Goal: Contribute content: Contribute content

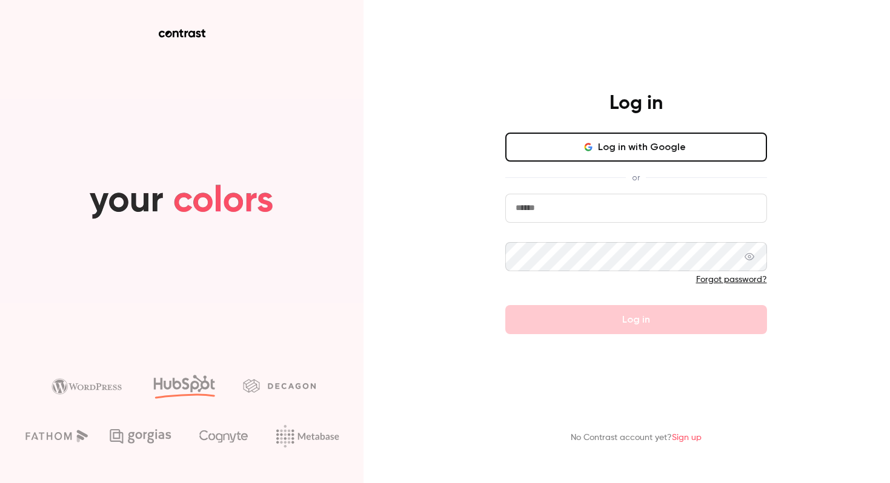
click at [614, 151] on button "Log in with Google" at bounding box center [636, 147] width 262 height 29
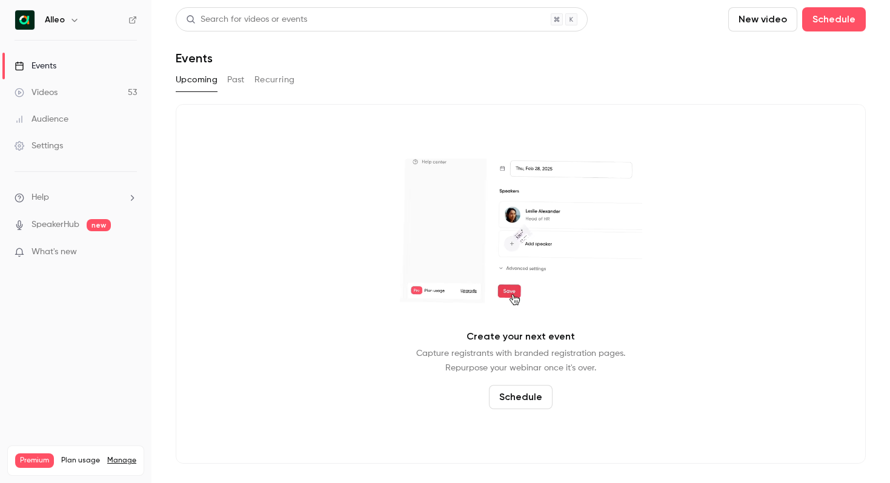
click at [237, 85] on button "Past" at bounding box center [236, 79] width 18 height 19
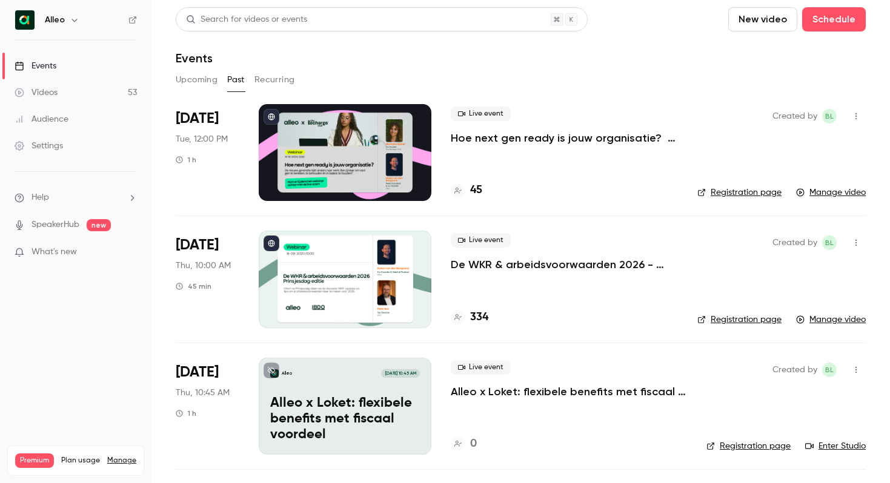
click at [356, 142] on div at bounding box center [345, 152] width 173 height 97
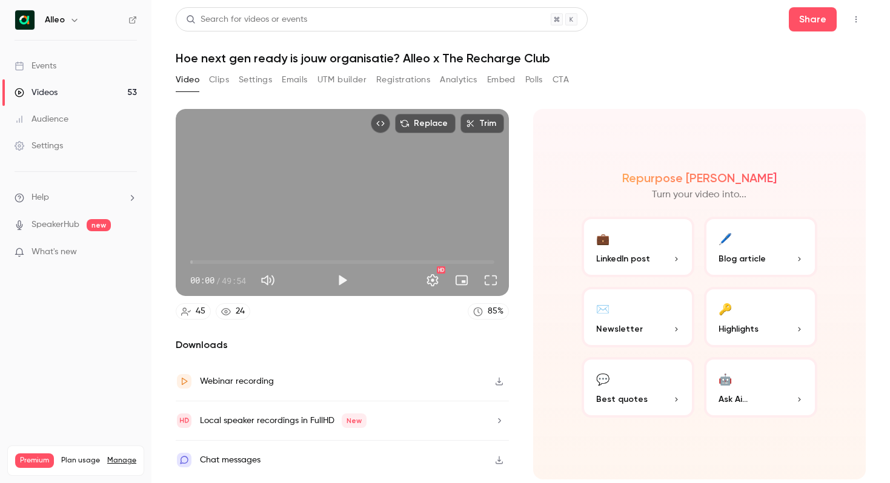
click at [222, 79] on button "Clips" at bounding box center [219, 79] width 20 height 19
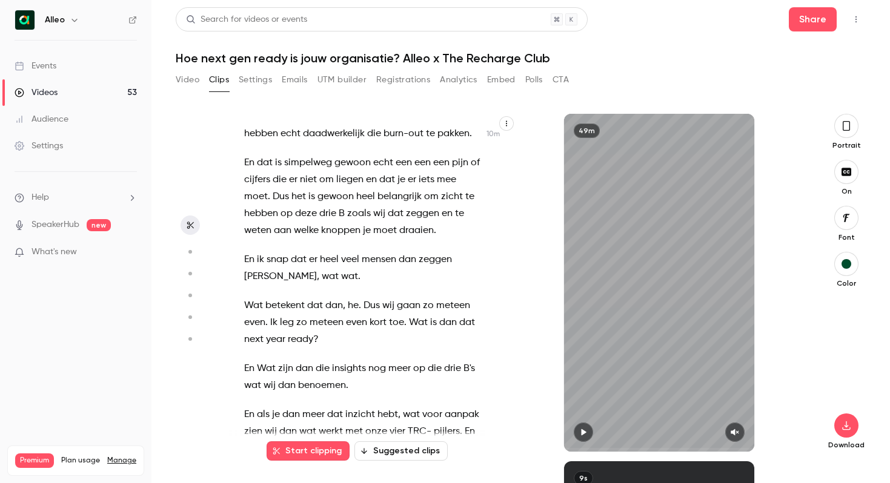
scroll to position [5538, 0]
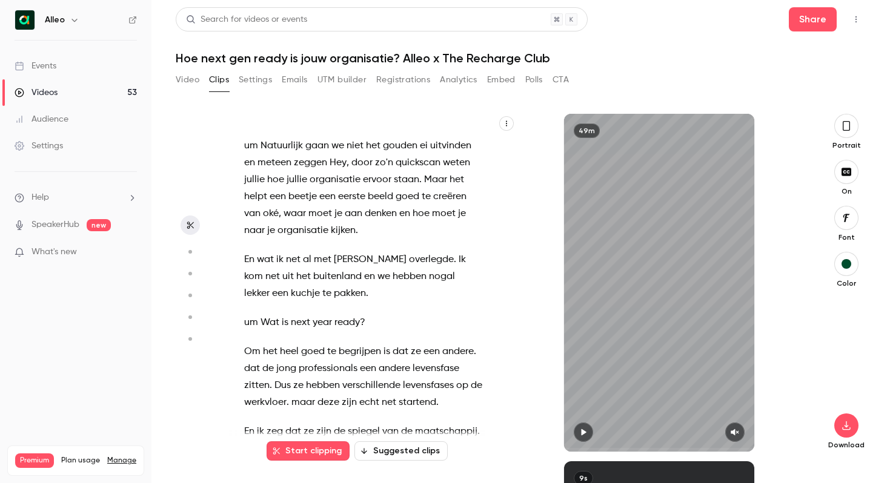
click at [259, 318] on span at bounding box center [259, 323] width 2 height 10
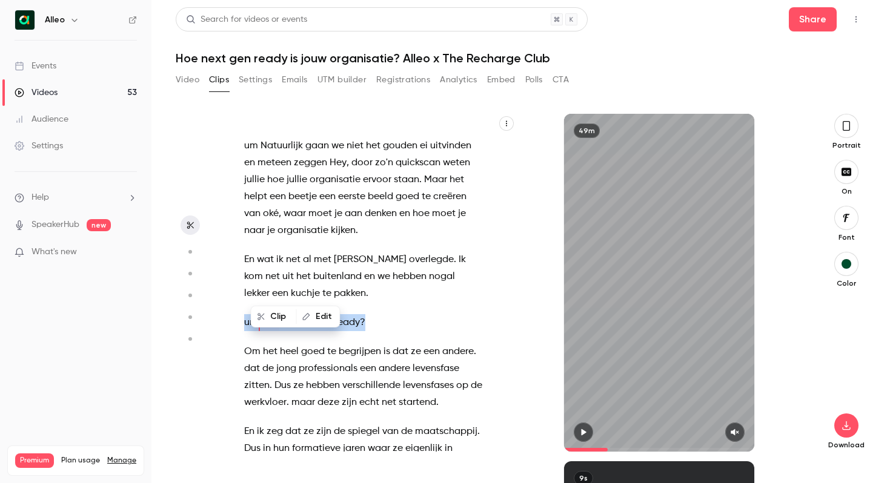
drag, startPoint x: 245, startPoint y: 288, endPoint x: 388, endPoint y: 291, distance: 143.0
click at [388, 314] on p "um Wat is next year ready ?" at bounding box center [363, 322] width 239 height 17
type input "*****"
click at [431, 316] on button "Edit" at bounding box center [429, 316] width 42 height 19
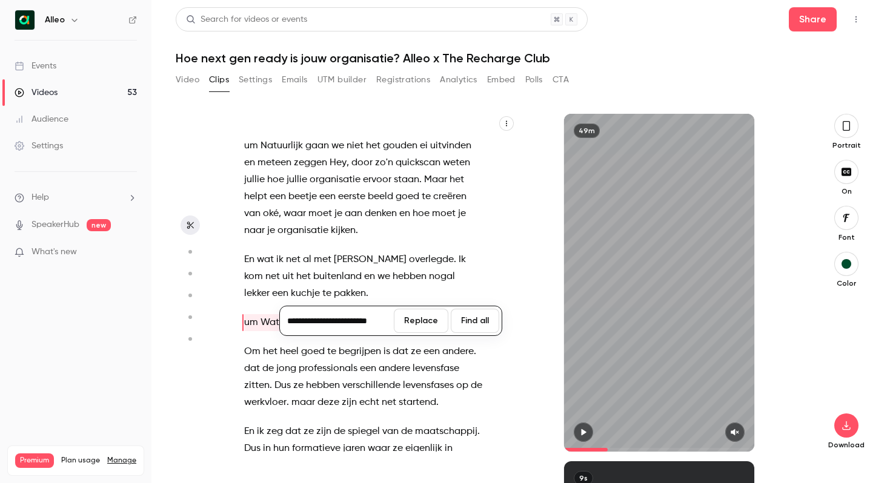
click at [303, 320] on input "**********" at bounding box center [336, 321] width 109 height 24
click at [342, 322] on input "**********" at bounding box center [336, 321] width 109 height 24
type input "**********"
click at [417, 322] on button "Replace" at bounding box center [421, 321] width 55 height 24
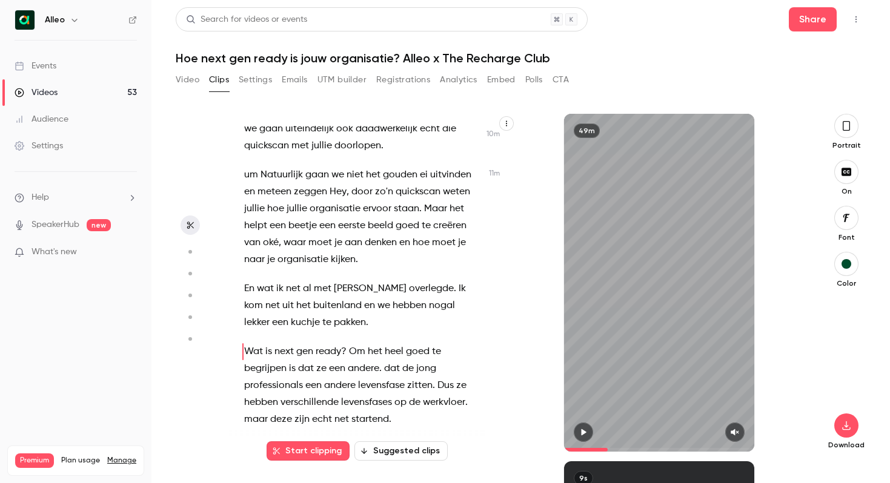
scroll to position [5567, 0]
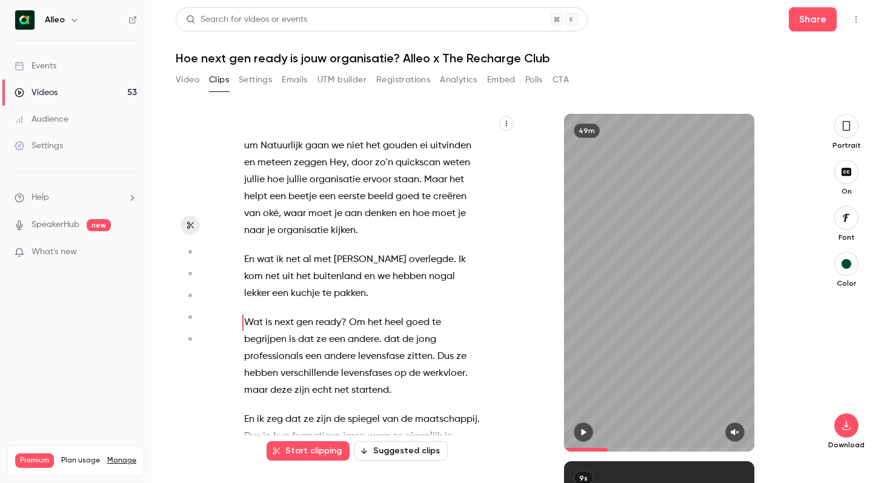
click at [582, 431] on icon "button" at bounding box center [583, 432] width 5 height 7
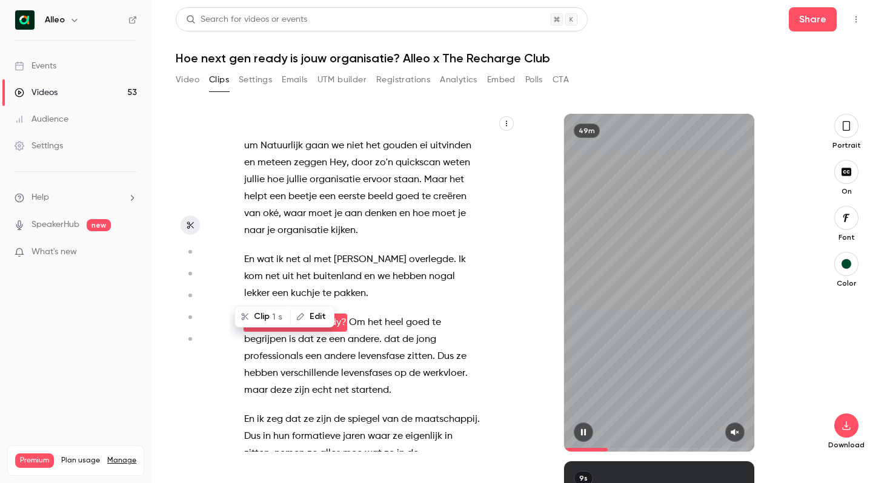
click at [735, 434] on icon "button" at bounding box center [734, 432] width 8 height 7
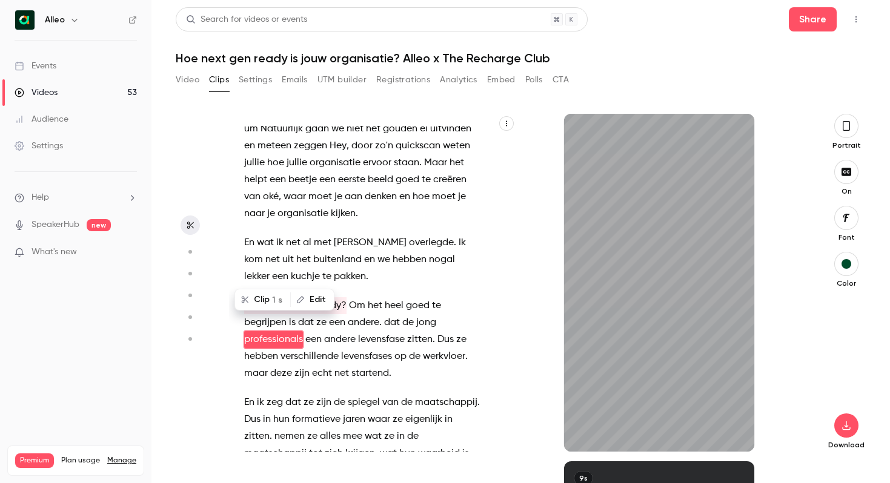
scroll to position [5601, 0]
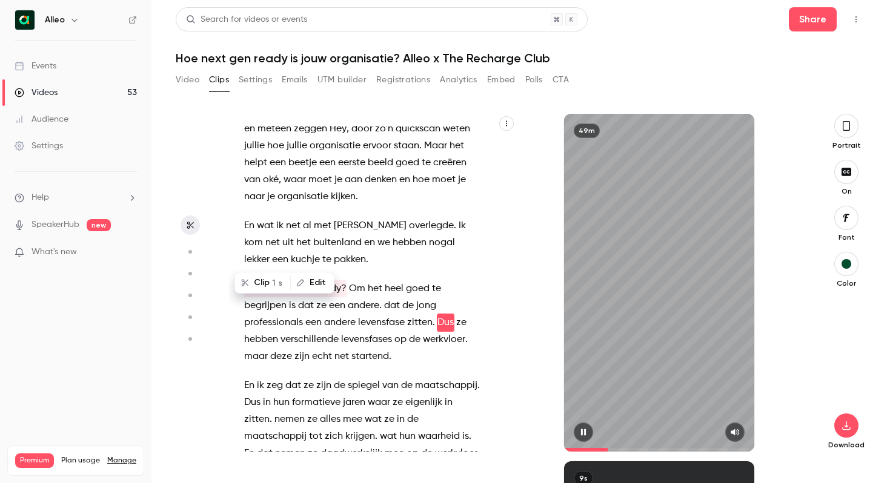
click at [583, 431] on icon "button" at bounding box center [583, 432] width 10 height 8
click at [359, 314] on span "levensfase" at bounding box center [381, 322] width 47 height 17
click at [303, 318] on span at bounding box center [304, 323] width 2 height 10
click at [305, 314] on span "een" at bounding box center [313, 322] width 16 height 17
type input "*****"
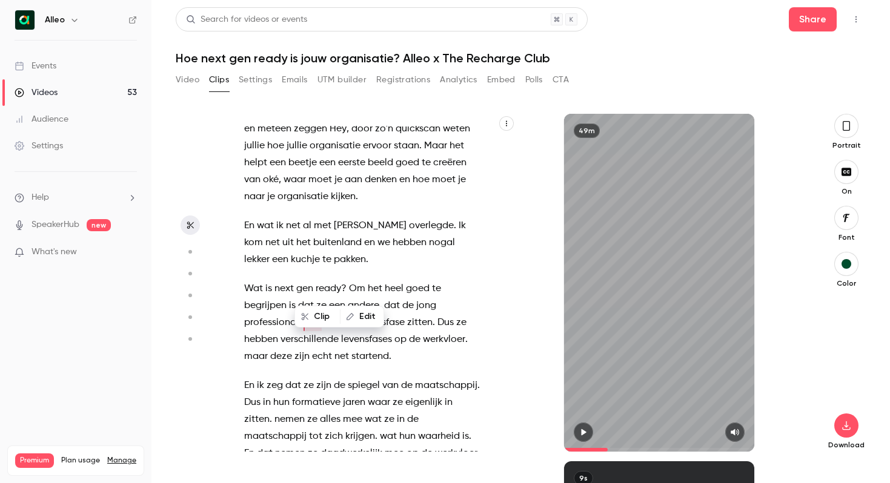
click at [360, 314] on button "Edit" at bounding box center [362, 316] width 42 height 19
click at [288, 321] on input "***" at bounding box center [336, 321] width 109 height 24
type input "******"
click at [417, 325] on button "Replace" at bounding box center [421, 321] width 55 height 24
click at [584, 428] on icon "button" at bounding box center [583, 432] width 10 height 8
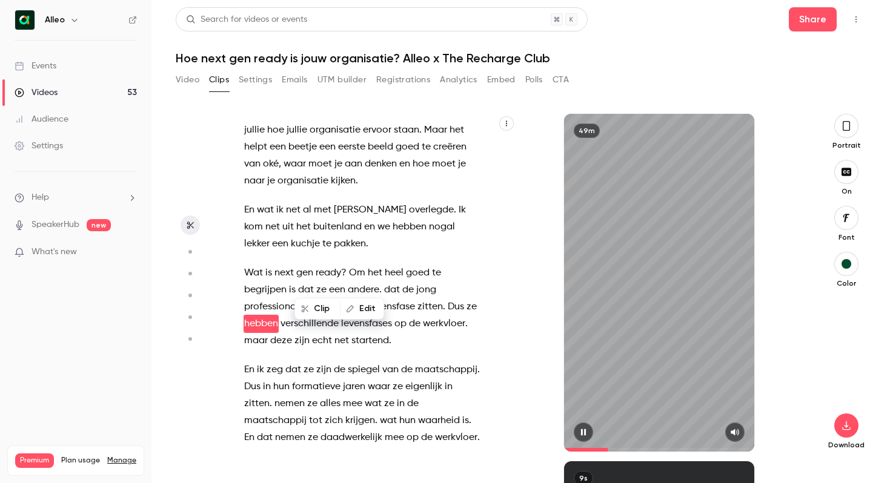
scroll to position [5618, 0]
click at [581, 434] on icon "button" at bounding box center [583, 432] width 5 height 7
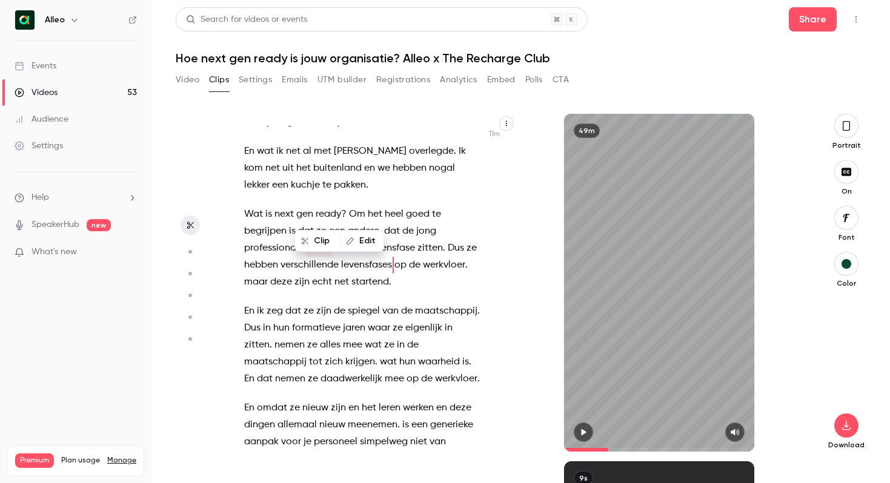
scroll to position [5677, 0]
click at [577, 429] on button "button" at bounding box center [583, 432] width 19 height 19
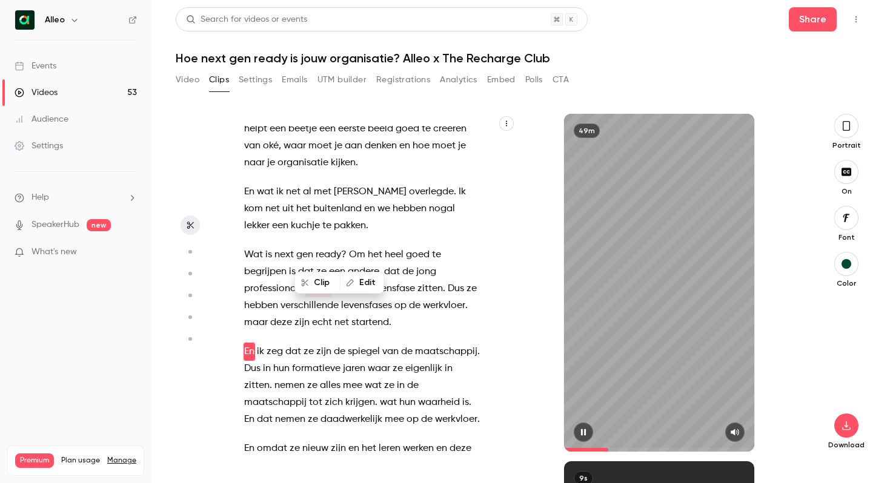
scroll to position [5664, 0]
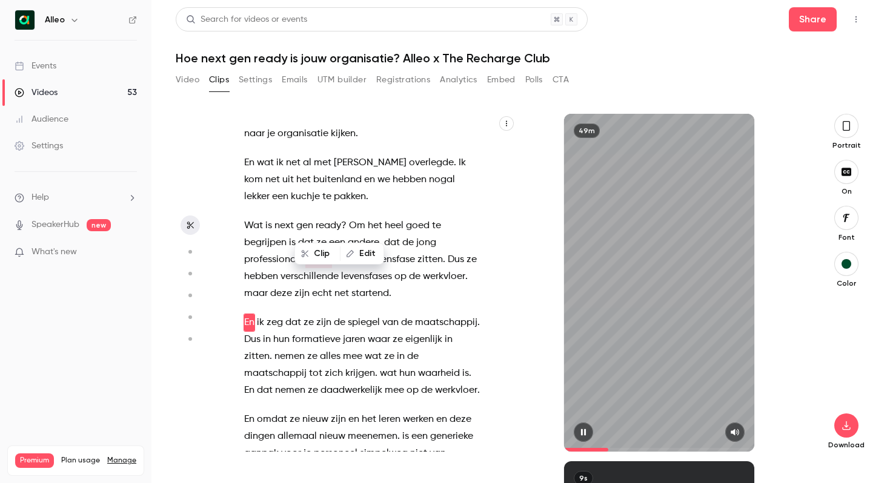
click at [577, 429] on button "button" at bounding box center [583, 432] width 19 height 19
click at [468, 251] on span "ze" at bounding box center [471, 259] width 10 height 17
type input "*****"
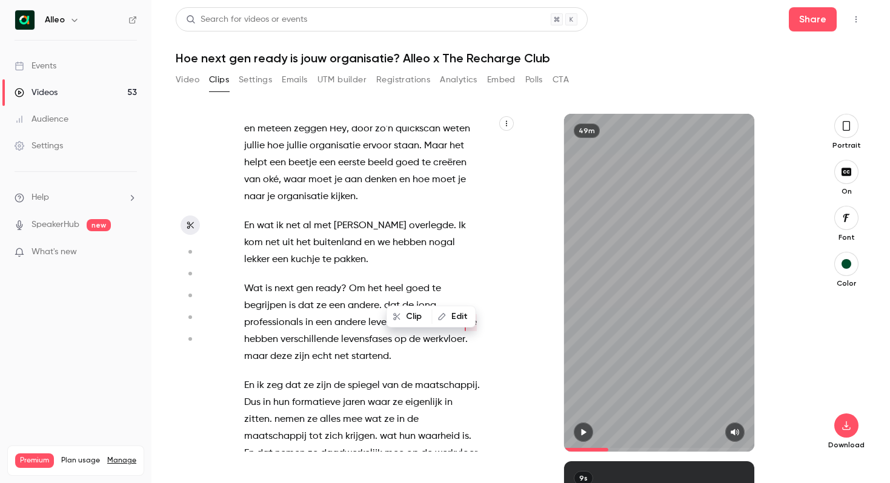
click at [458, 316] on button "Edit" at bounding box center [453, 316] width 42 height 19
type input "**"
click at [402, 319] on button "Replace" at bounding box center [394, 321] width 55 height 24
click at [581, 434] on icon "button" at bounding box center [583, 432] width 5 height 7
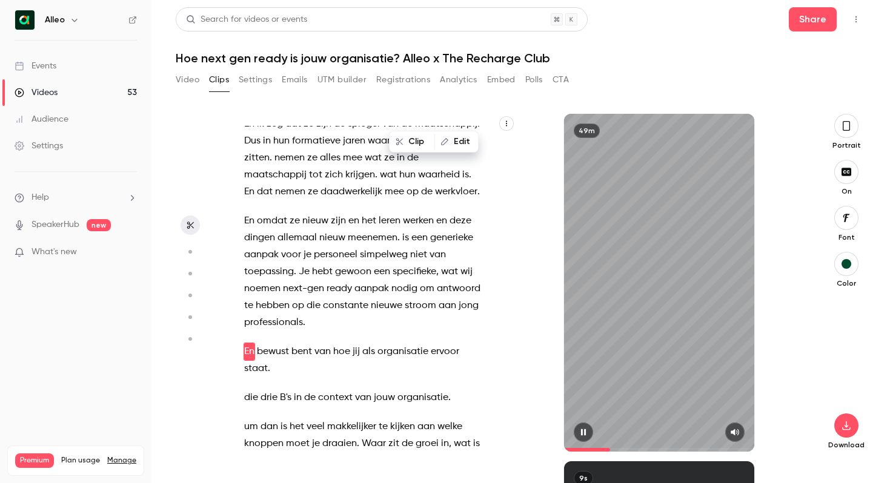
scroll to position [5892, 0]
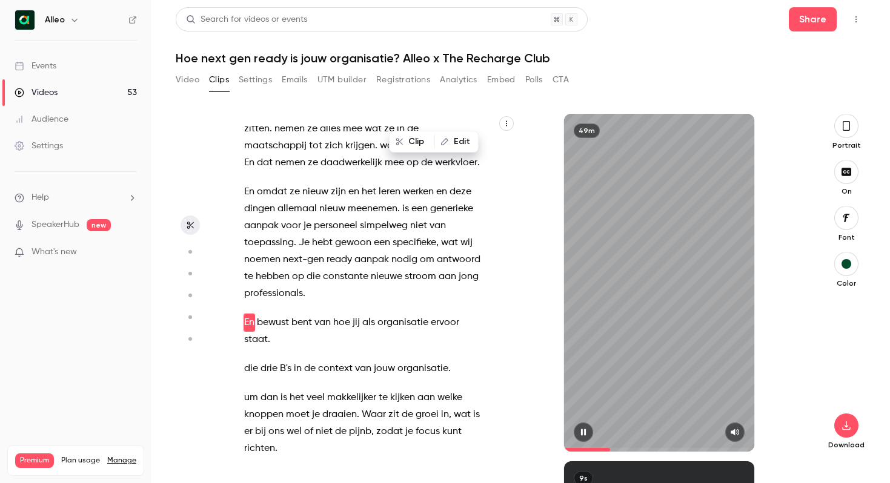
click at [583, 431] on icon "button" at bounding box center [583, 432] width 10 height 8
click at [469, 268] on span "jong" at bounding box center [469, 276] width 20 height 17
type input "*****"
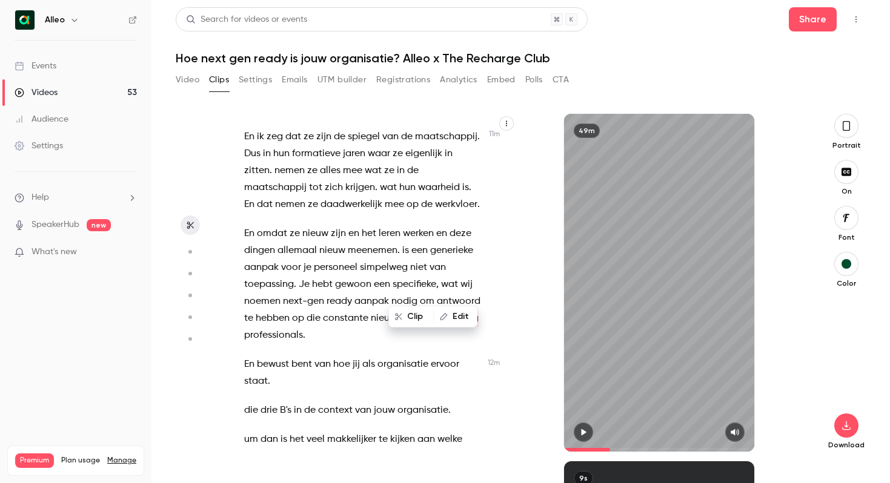
scroll to position [5846, 0]
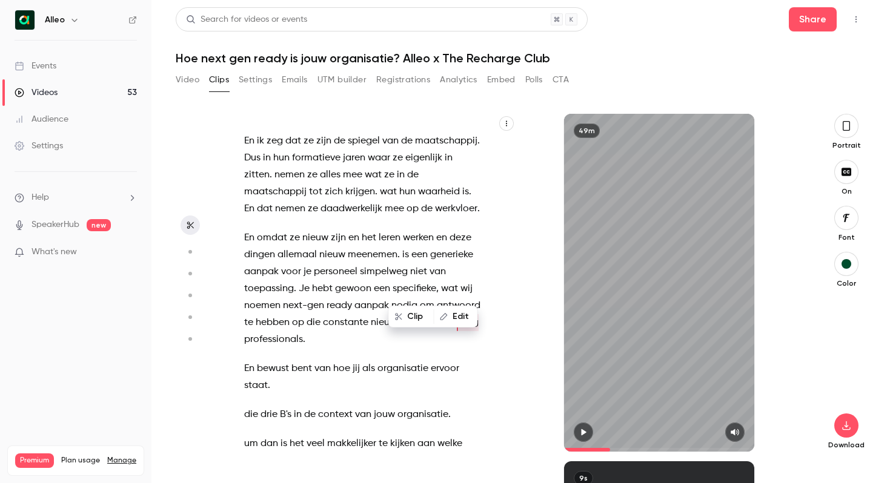
click at [455, 313] on button "Edit" at bounding box center [455, 316] width 42 height 19
type input "*****"
click at [393, 316] on button "Replace" at bounding box center [396, 321] width 55 height 24
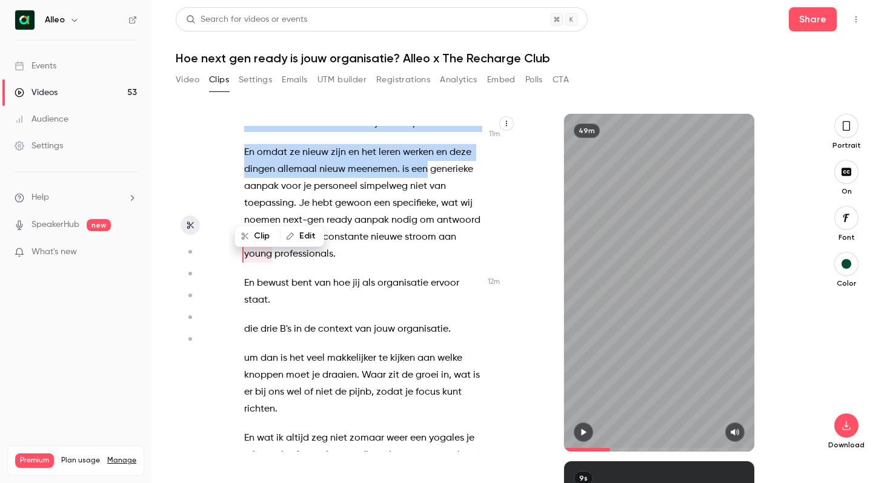
scroll to position [5927, 0]
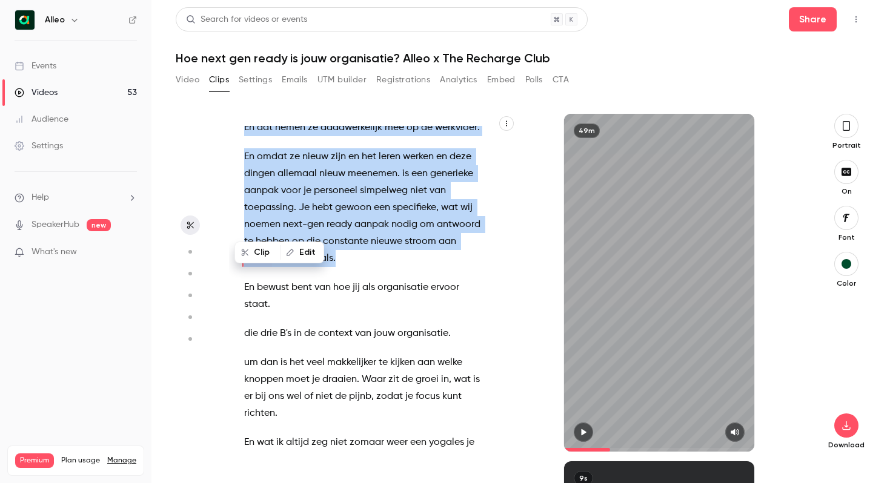
drag, startPoint x: 246, startPoint y: 153, endPoint x: 368, endPoint y: 234, distance: 146.8
click at [368, 234] on div "Goedemiddag allemaal . Als het goed is uh kunnen jullie mij verstaan en zien ju…" at bounding box center [369, 289] width 281 height 326
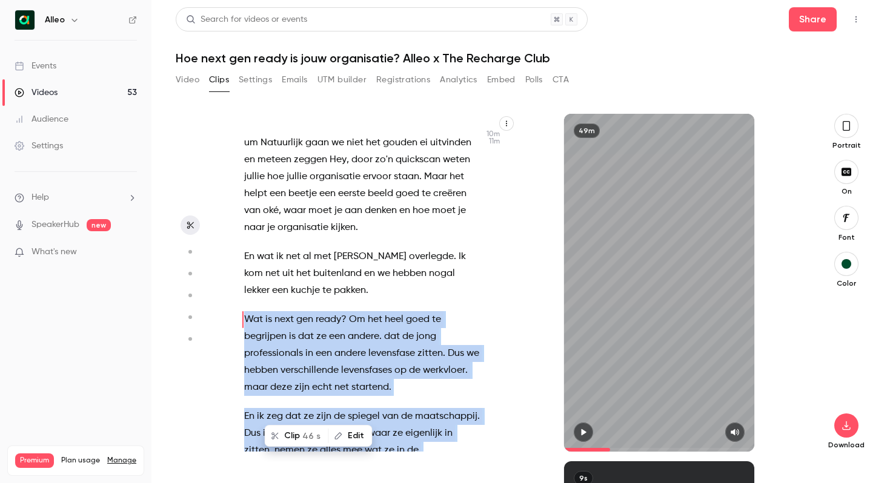
scroll to position [5567, 0]
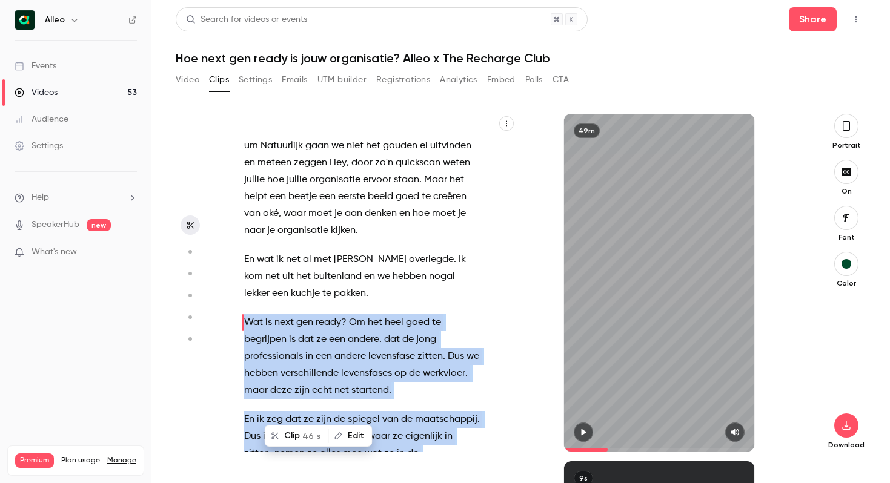
click at [297, 435] on button "Clip 46 s" at bounding box center [297, 435] width 62 height 19
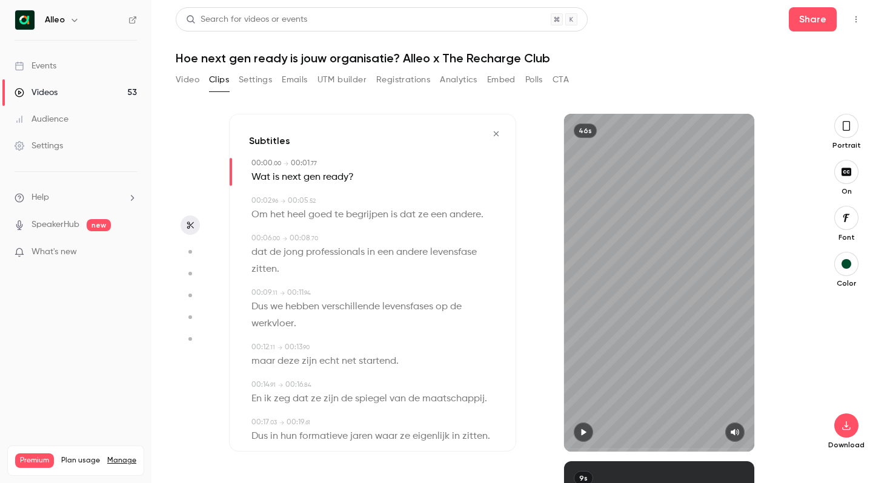
click at [846, 128] on icon "button" at bounding box center [846, 125] width 10 height 13
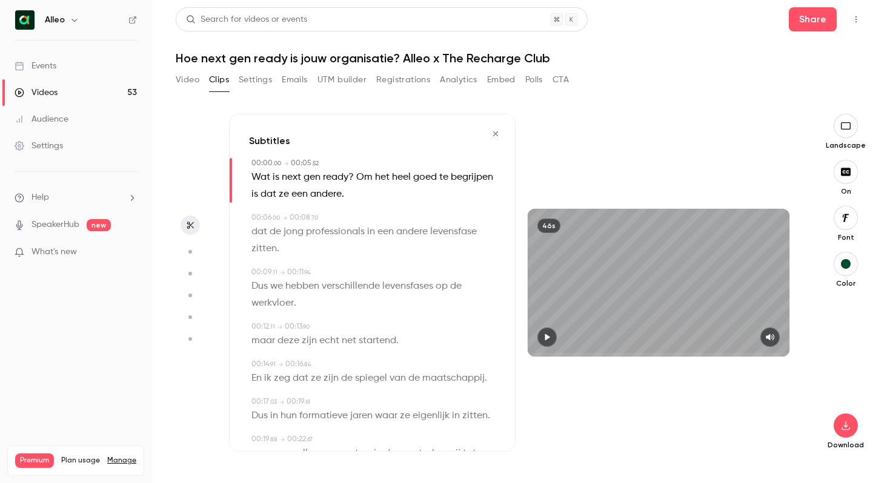
click at [542, 334] on icon "button" at bounding box center [547, 337] width 10 height 8
click at [852, 428] on icon "button" at bounding box center [845, 426] width 15 height 10
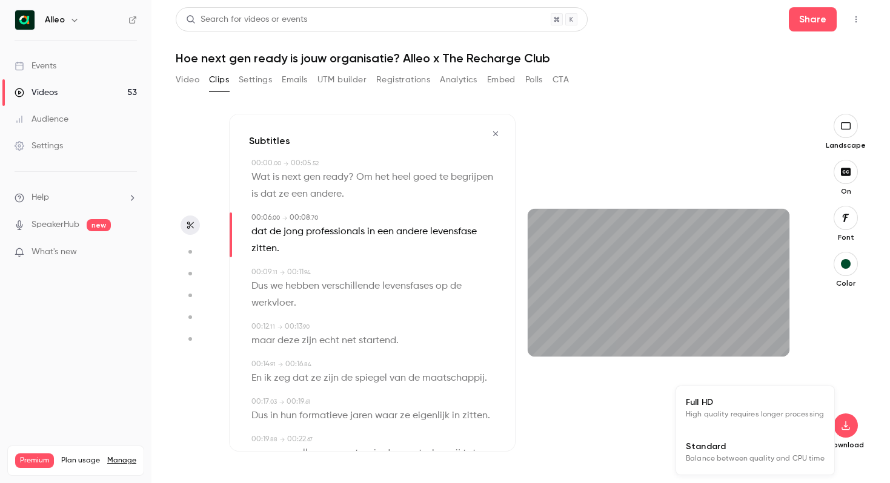
click at [715, 457] on span "Balance between quality and CPU time" at bounding box center [755, 459] width 139 height 12
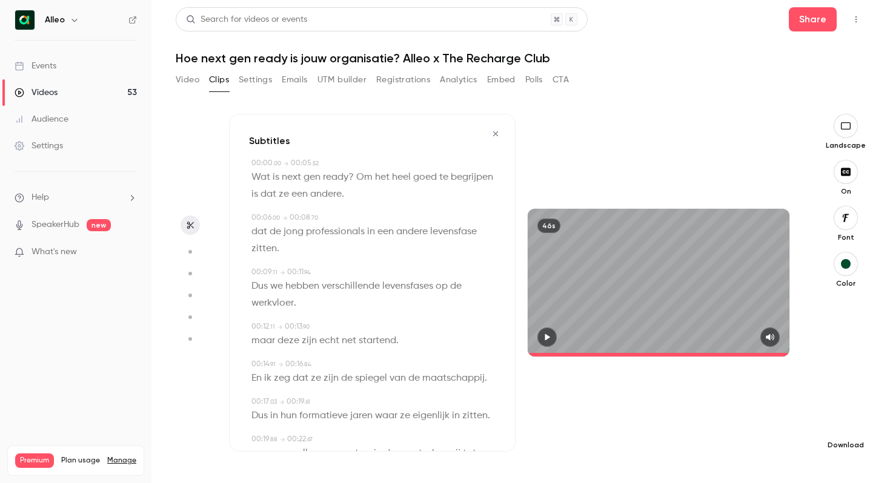
click at [845, 429] on icon "button" at bounding box center [845, 426] width 15 height 10
click at [620, 422] on div at bounding box center [445, 241] width 890 height 483
click at [317, 310] on p "Dus we hebben verschillende levensfases op de werkvloer ." at bounding box center [373, 295] width 244 height 34
type input "***"
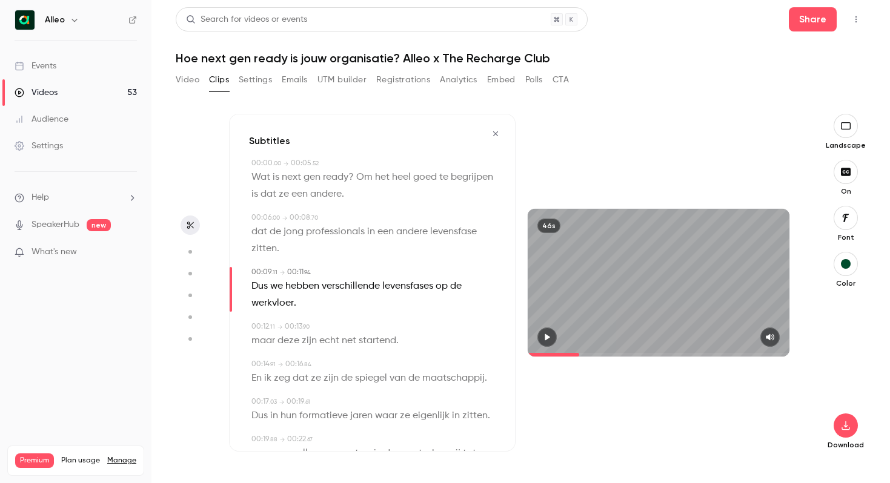
click at [216, 78] on button "Clips" at bounding box center [219, 79] width 20 height 19
click at [196, 76] on button "Video" at bounding box center [188, 79] width 24 height 19
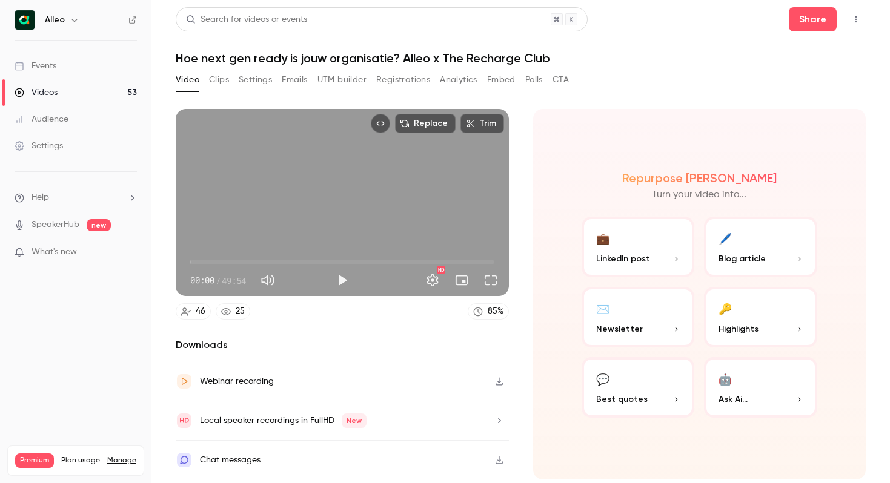
click at [218, 79] on button "Clips" at bounding box center [219, 79] width 20 height 19
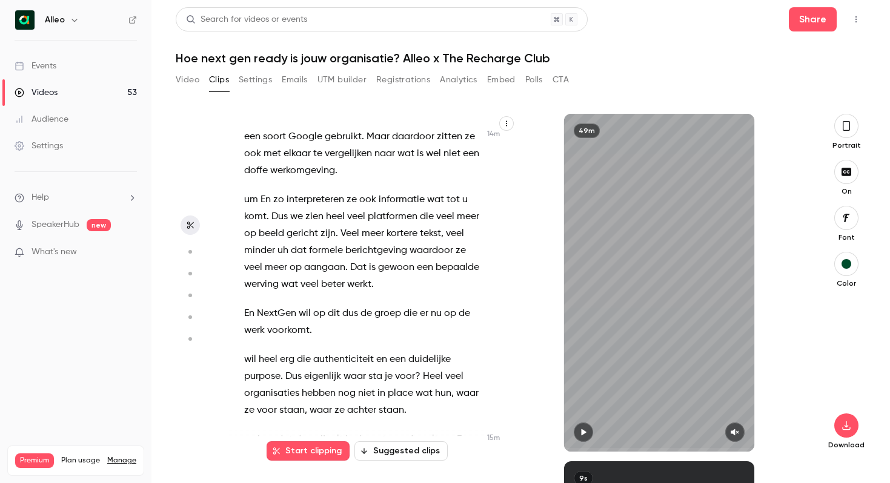
scroll to position [7146, 0]
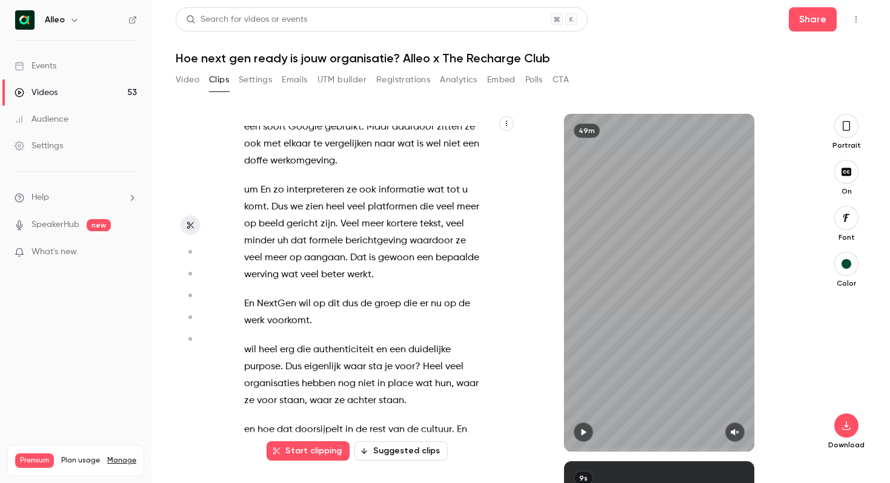
click at [296, 376] on span "organisaties" at bounding box center [271, 384] width 55 height 17
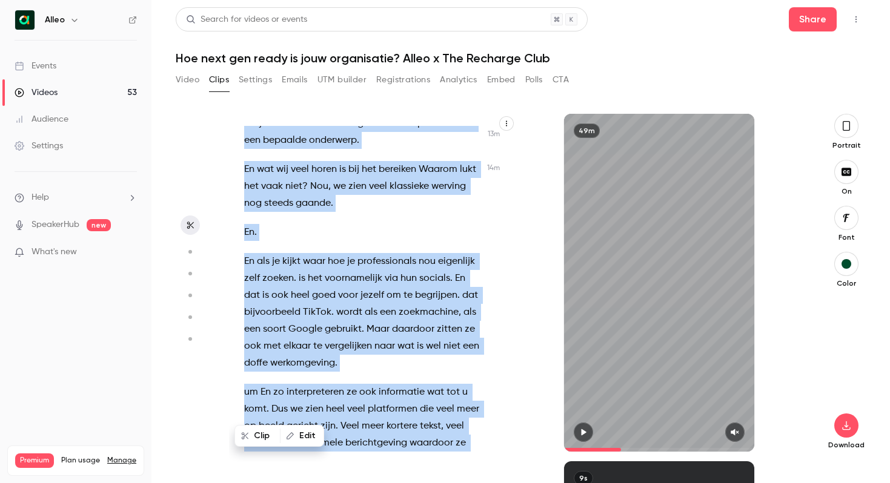
scroll to position [6880, 0]
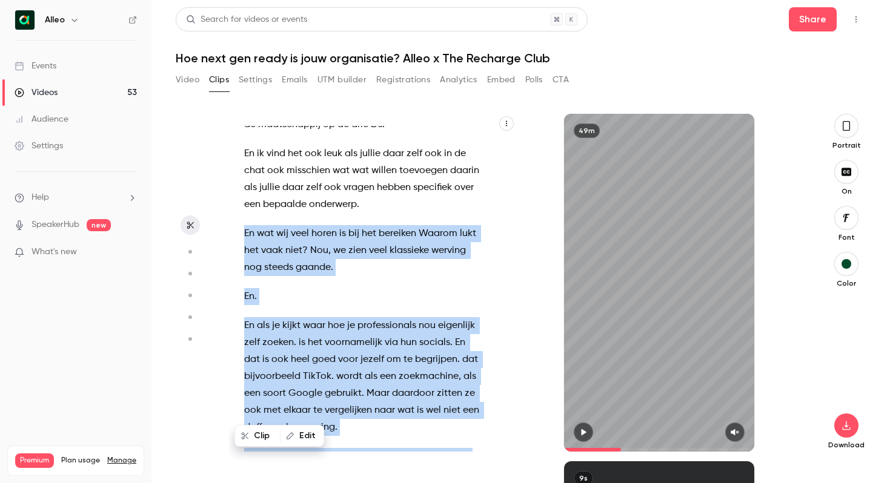
drag, startPoint x: 283, startPoint y: 273, endPoint x: 245, endPoint y: 202, distance: 80.2
click at [245, 202] on div "Goedemiddag allemaal . Als het goed is uh kunnen jullie mij verstaan en zien ju…" at bounding box center [369, 289] width 281 height 326
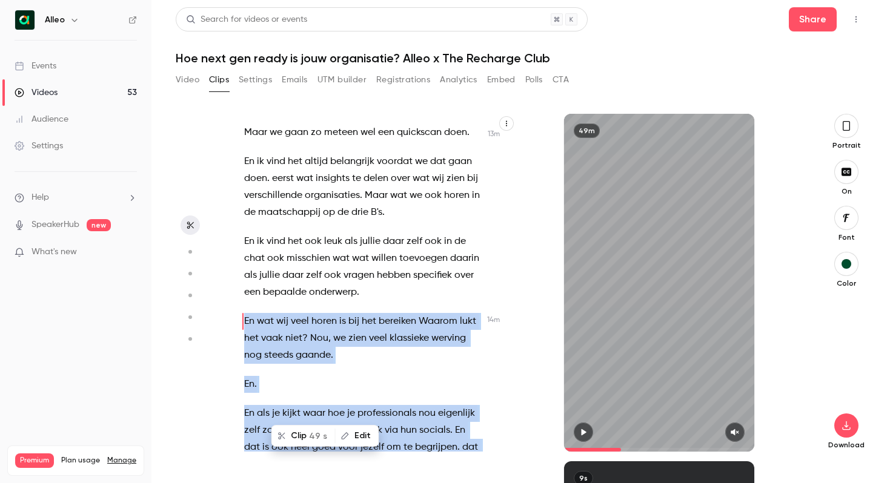
scroll to position [6791, 0]
click at [300, 435] on button "Clip 49 s" at bounding box center [304, 435] width 62 height 19
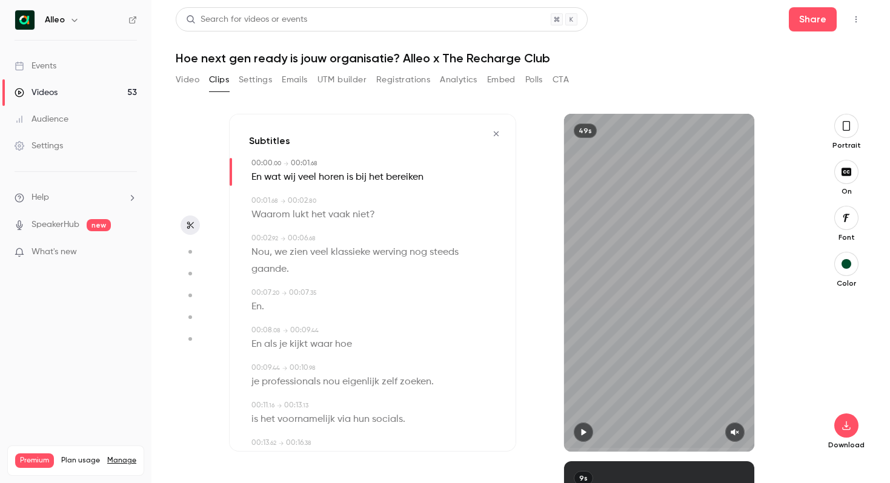
click at [843, 131] on icon "button" at bounding box center [846, 125] width 10 height 13
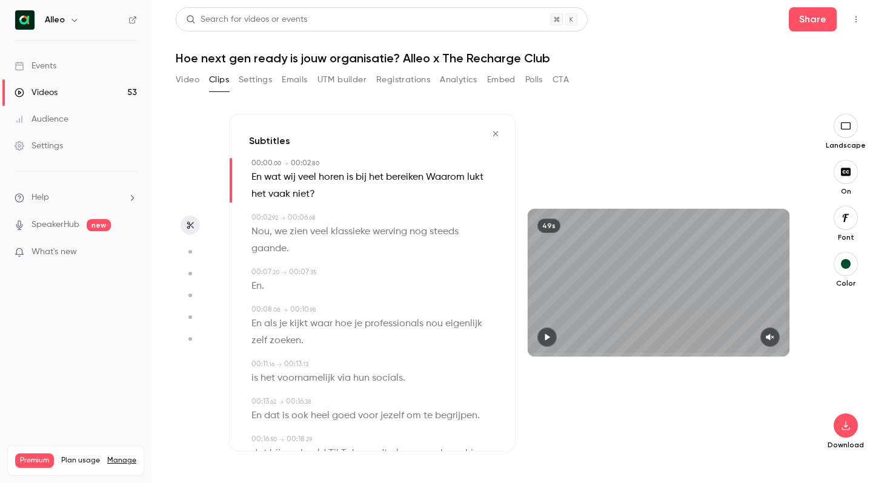
click at [771, 335] on icon "button" at bounding box center [770, 337] width 8 height 7
click at [543, 337] on icon "button" at bounding box center [547, 337] width 10 height 8
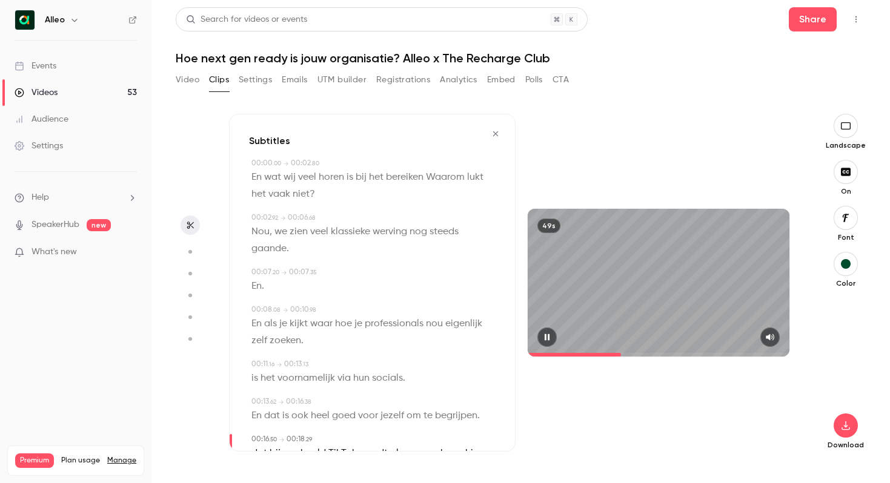
click at [547, 335] on icon "button" at bounding box center [547, 337] width 10 height 8
click at [356, 325] on span "je" at bounding box center [358, 324] width 8 height 17
type input "***"
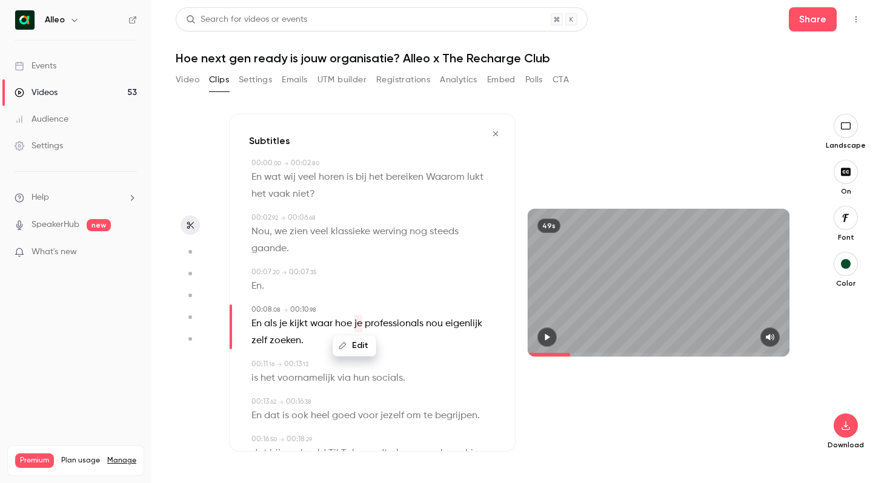
click at [354, 343] on button "Edit" at bounding box center [355, 345] width 42 height 19
type input "*****"
click at [425, 349] on button "Replace" at bounding box center [415, 350] width 55 height 24
click at [551, 335] on icon "button" at bounding box center [547, 337] width 10 height 8
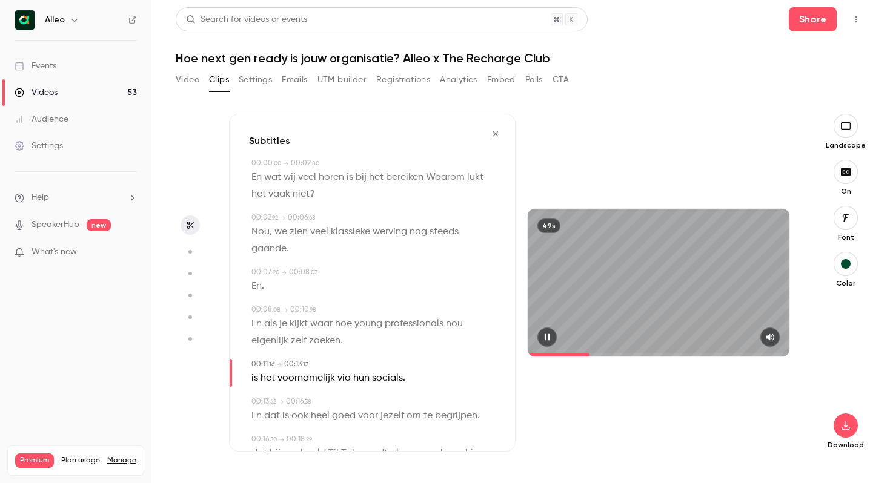
click at [545, 342] on button "button" at bounding box center [546, 337] width 19 height 19
click at [544, 339] on icon "button" at bounding box center [547, 337] width 10 height 8
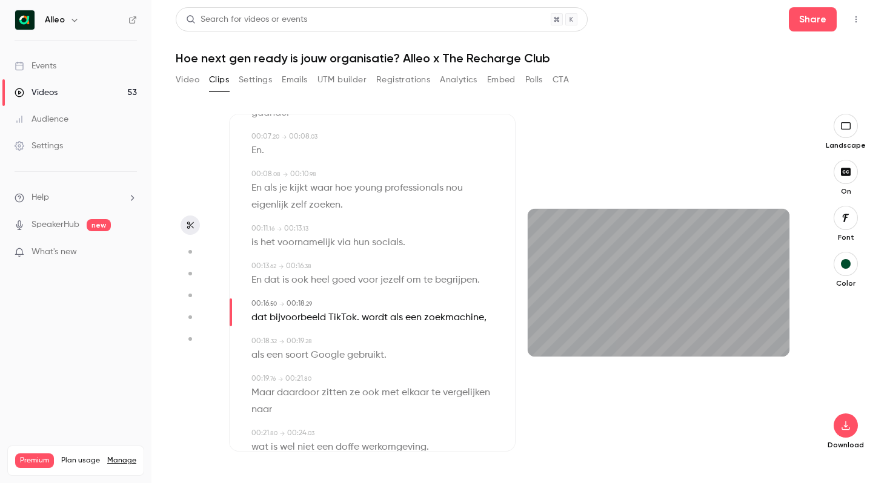
scroll to position [147, 0]
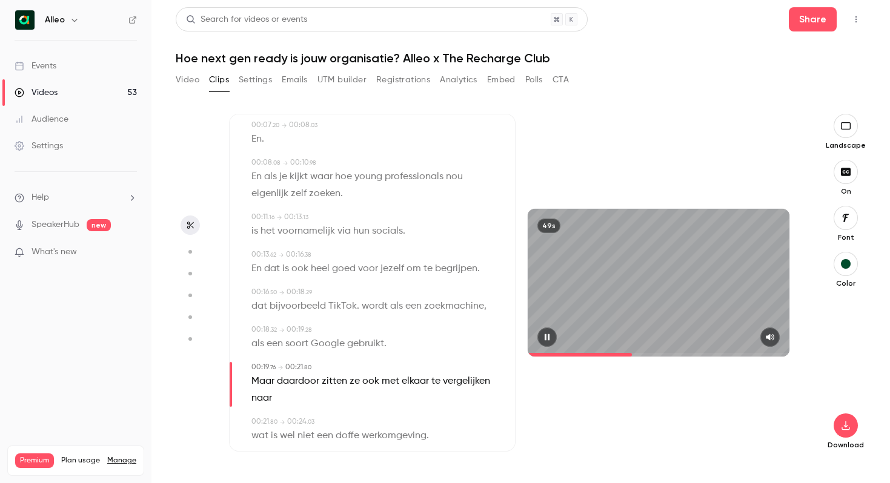
click at [543, 336] on icon "button" at bounding box center [547, 337] width 10 height 8
click at [337, 302] on span "TikTok" at bounding box center [342, 306] width 28 height 17
type input "****"
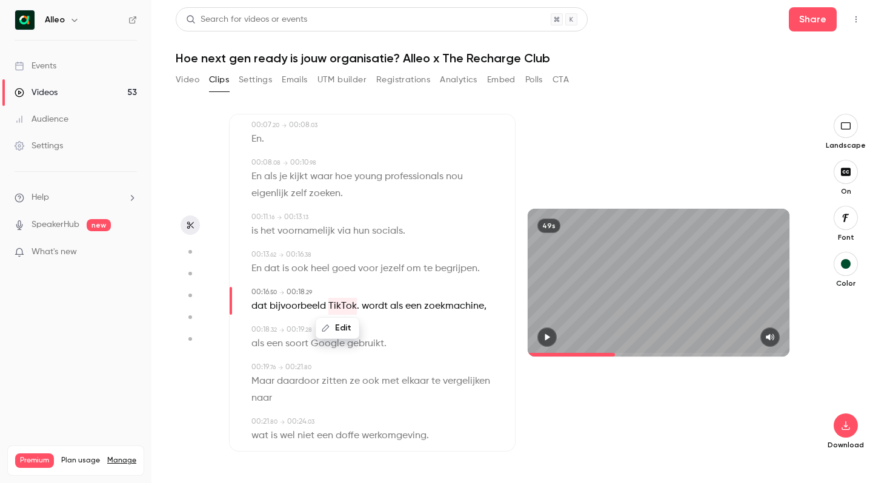
click at [345, 320] on button "Edit" at bounding box center [338, 328] width 42 height 19
click at [303, 325] on input "******" at bounding box center [314, 332] width 109 height 24
click at [380, 311] on div "****** Replace" at bounding box center [343, 332] width 172 height 47
click at [356, 309] on p "dat bijvoorbeeld TikTok . wordt als een zoekmachine ," at bounding box center [368, 306] width 235 height 17
click at [372, 318] on div "00:00 . 00 → 00:02 . 80 En wat wij veel horen is bij het bereiken Waarom lukt h…" at bounding box center [372, 415] width 247 height 808
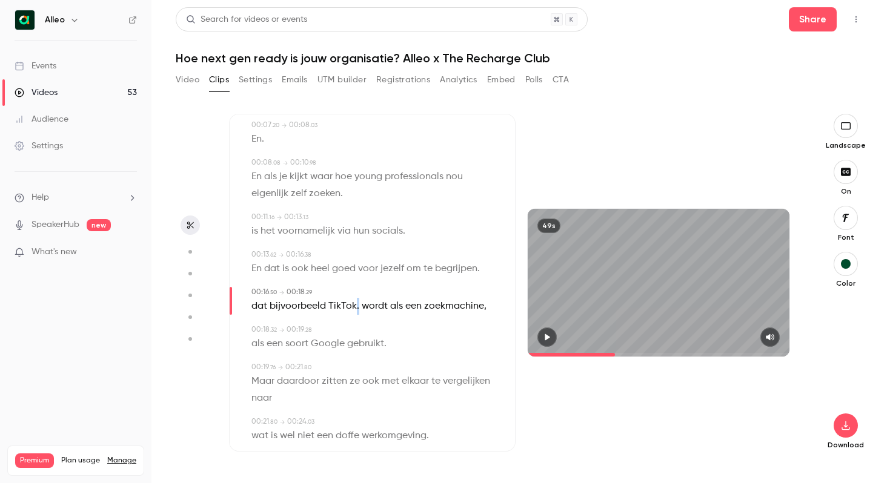
click at [356, 308] on p "dat bijvoorbeeld TikTok . wordt als een zoekmachine ," at bounding box center [368, 306] width 235 height 17
click at [357, 309] on span "." at bounding box center [358, 306] width 2 height 17
click at [362, 328] on button "Edit" at bounding box center [369, 328] width 42 height 19
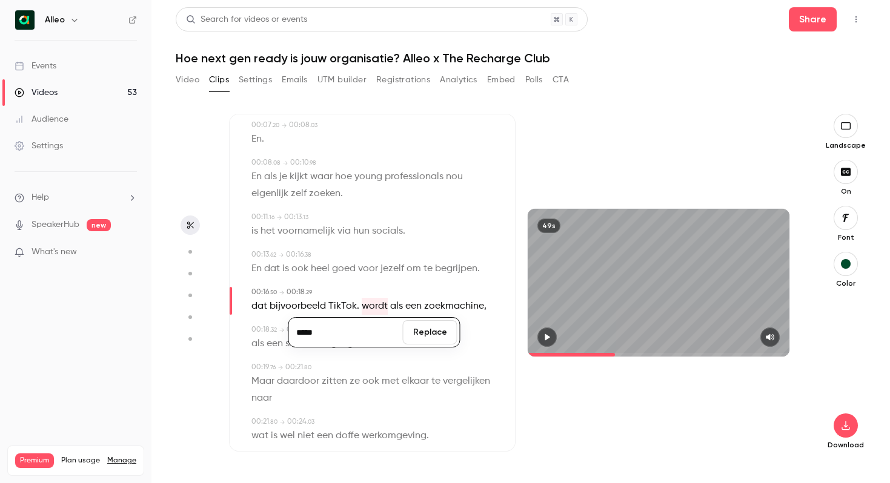
click at [319, 300] on span "bijvoorbeeld" at bounding box center [298, 306] width 56 height 17
drag, startPoint x: 386, startPoint y: 306, endPoint x: 328, endPoint y: 308, distance: 58.2
click at [328, 308] on p "dat bijvoorbeeld TikTok . wordt als een zoekmachine ," at bounding box center [368, 306] width 235 height 17
click at [373, 325] on button "Edit" at bounding box center [369, 328] width 42 height 19
click at [323, 332] on input "**********" at bounding box center [345, 332] width 109 height 24
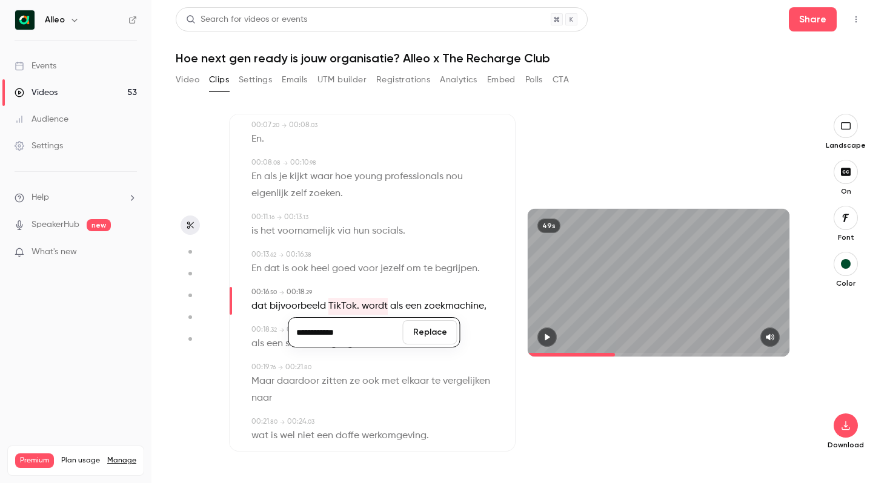
type input "**********"
click at [429, 333] on button "Replace" at bounding box center [430, 332] width 55 height 24
click at [543, 340] on icon "button" at bounding box center [547, 337] width 10 height 8
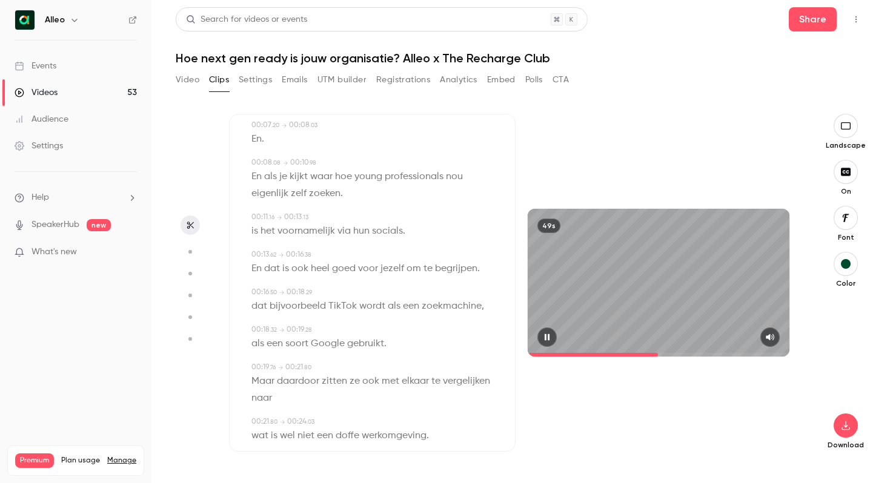
click at [546, 339] on icon "button" at bounding box center [546, 337] width 5 height 7
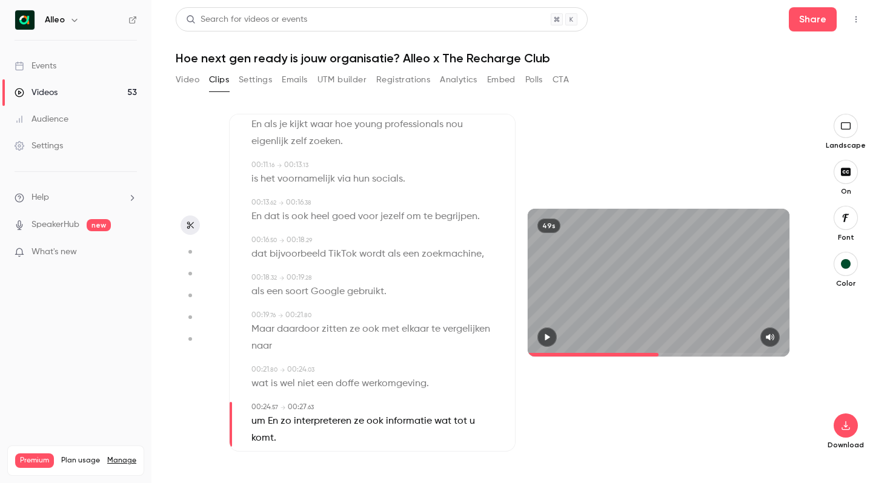
scroll to position [217, 0]
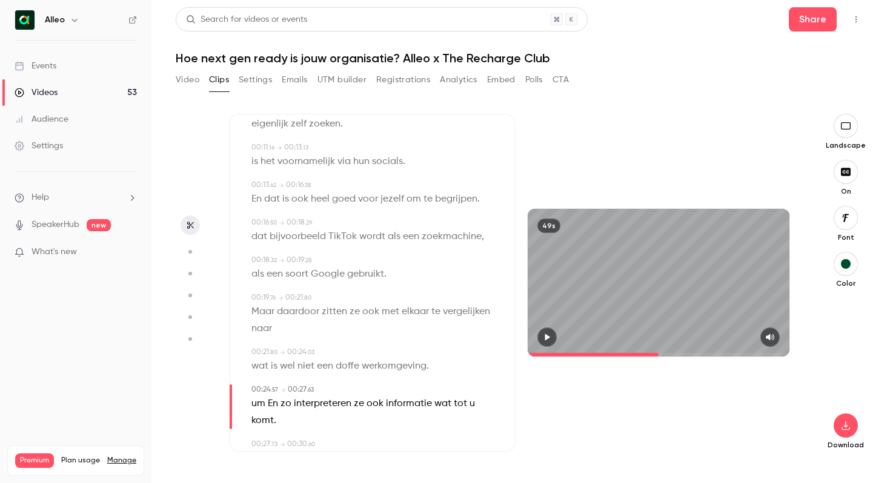
click at [345, 365] on span "doffe" at bounding box center [348, 366] width 24 height 17
type input "****"
click at [345, 386] on button "Edit" at bounding box center [343, 388] width 42 height 19
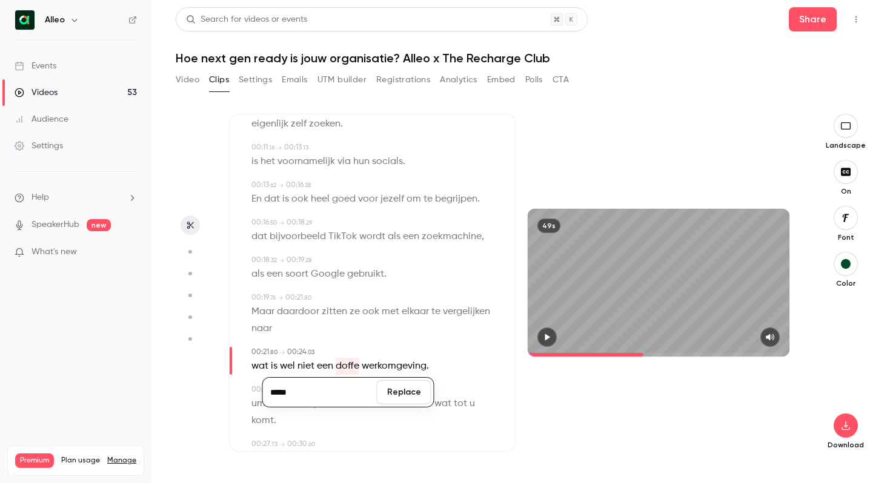
type input "*****"
click at [412, 390] on button "Replace" at bounding box center [404, 392] width 55 height 24
click at [548, 333] on icon "button" at bounding box center [547, 337] width 10 height 8
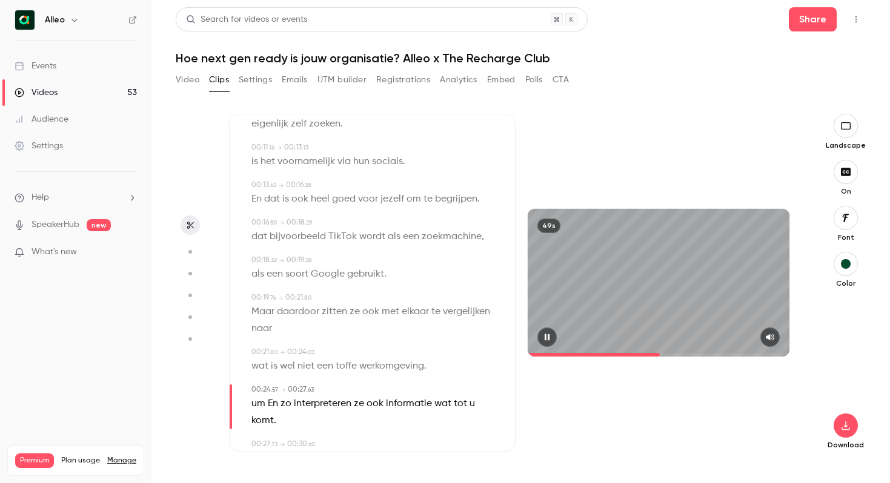
click at [548, 333] on icon "button" at bounding box center [547, 337] width 10 height 8
click at [257, 402] on span "um" at bounding box center [258, 404] width 14 height 17
type input "****"
click at [254, 426] on button "Edit" at bounding box center [254, 425] width 42 height 19
click at [377, 375] on button "Replace" at bounding box center [371, 378] width 55 height 24
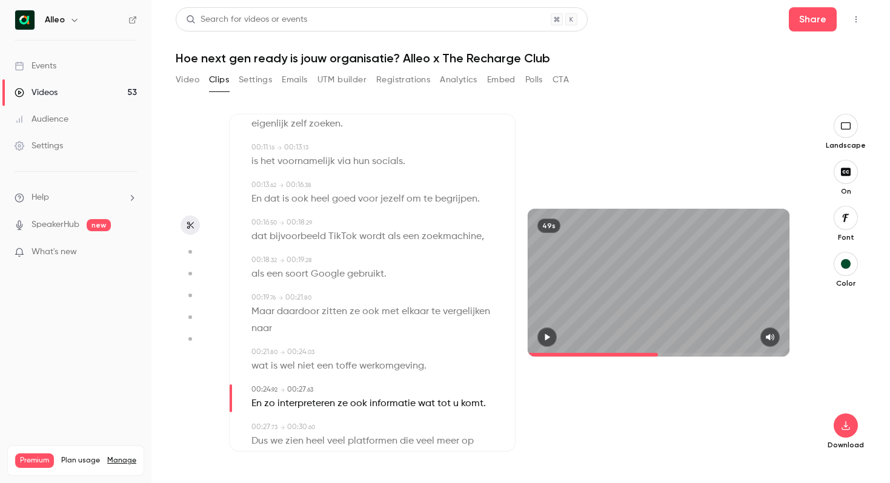
click at [542, 336] on icon "button" at bounding box center [547, 337] width 10 height 8
click at [551, 336] on icon "button" at bounding box center [547, 337] width 10 height 8
click at [454, 404] on span "u" at bounding box center [455, 404] width 5 height 17
type input "****"
click at [454, 424] on button "Edit" at bounding box center [449, 425] width 42 height 19
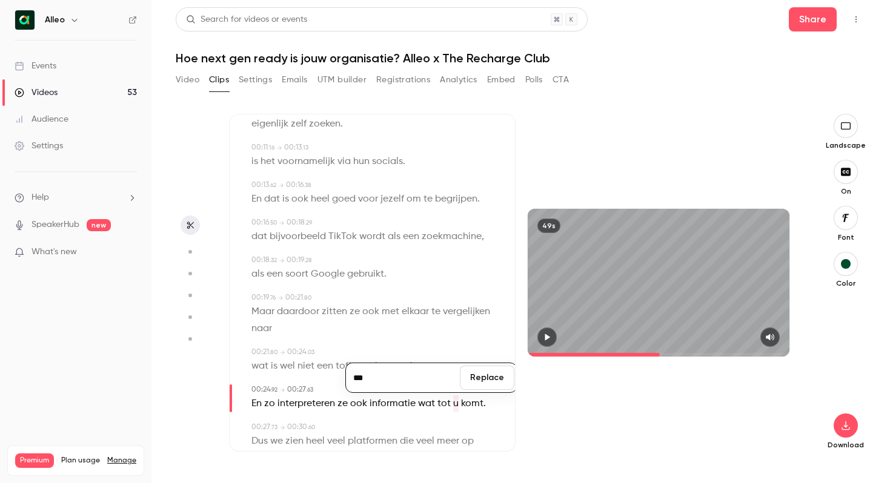
type input "***"
click at [485, 377] on button "Replace" at bounding box center [487, 378] width 55 height 24
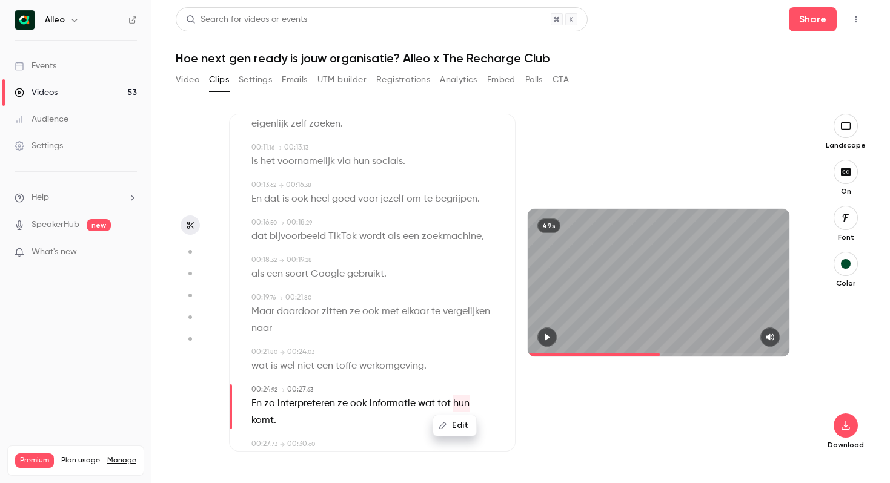
click at [552, 337] on button "button" at bounding box center [546, 337] width 19 height 19
type input "****"
click at [537, 328] on button "button" at bounding box center [546, 337] width 19 height 19
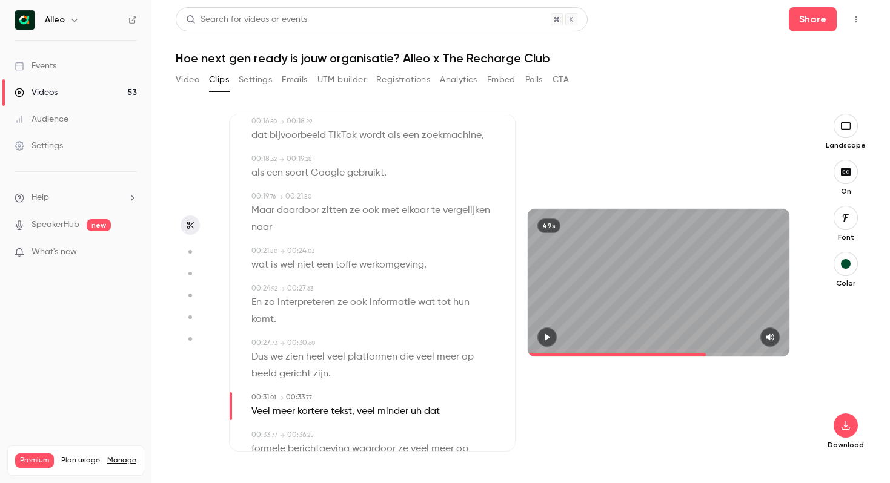
scroll to position [389, 0]
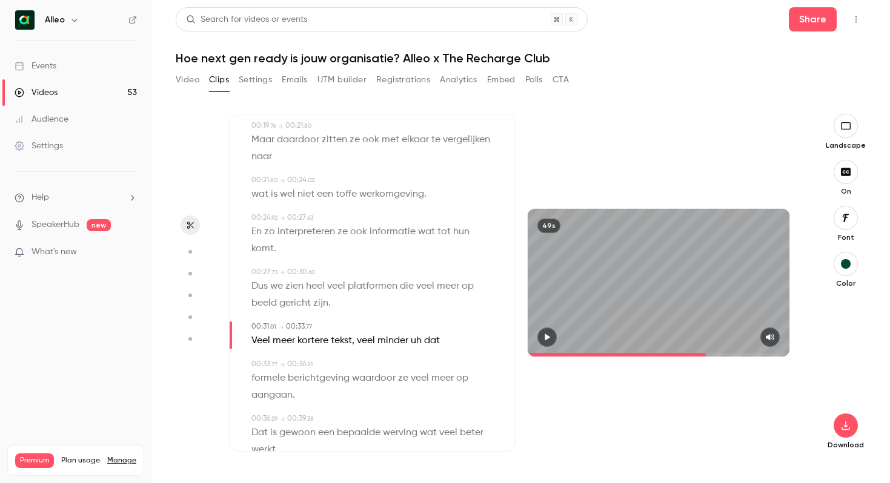
click at [414, 333] on span "uh" at bounding box center [416, 341] width 11 height 17
type input "**"
click at [414, 353] on button "Edit" at bounding box center [413, 362] width 42 height 19
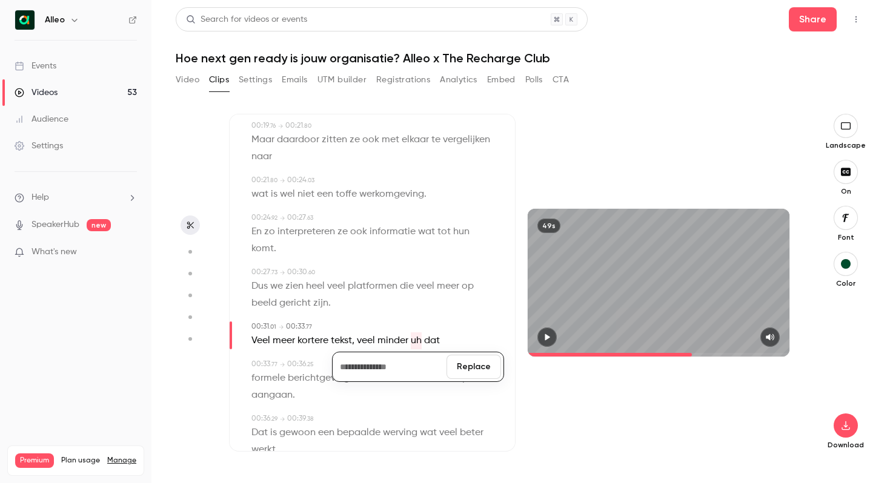
click at [463, 355] on button "Replace" at bounding box center [473, 367] width 55 height 24
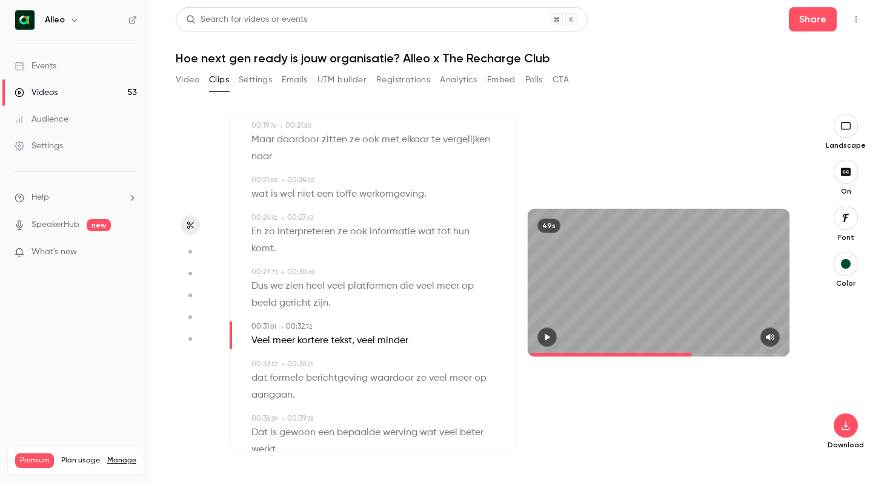
click at [541, 336] on button "button" at bounding box center [546, 337] width 19 height 19
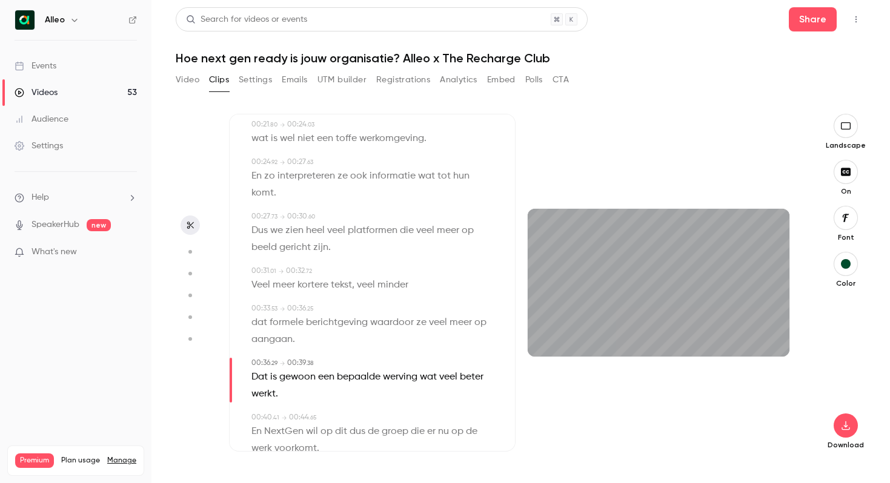
scroll to position [446, 0]
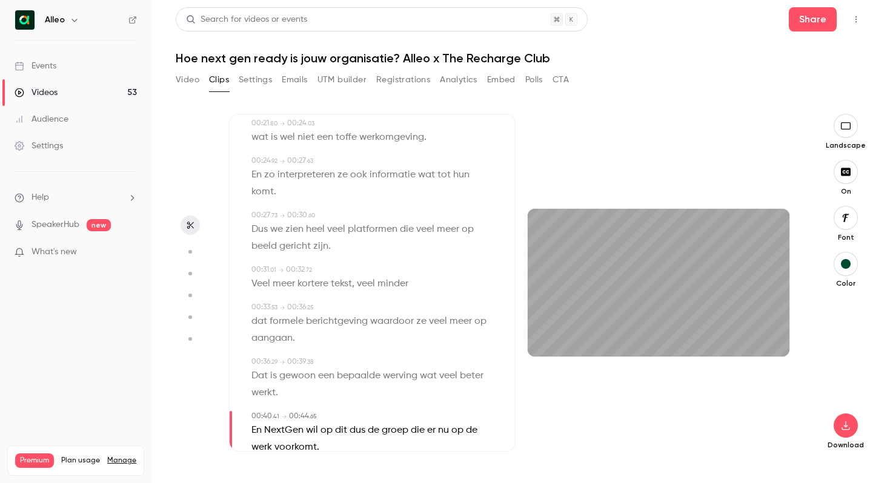
click at [537, 328] on button "button" at bounding box center [546, 337] width 19 height 19
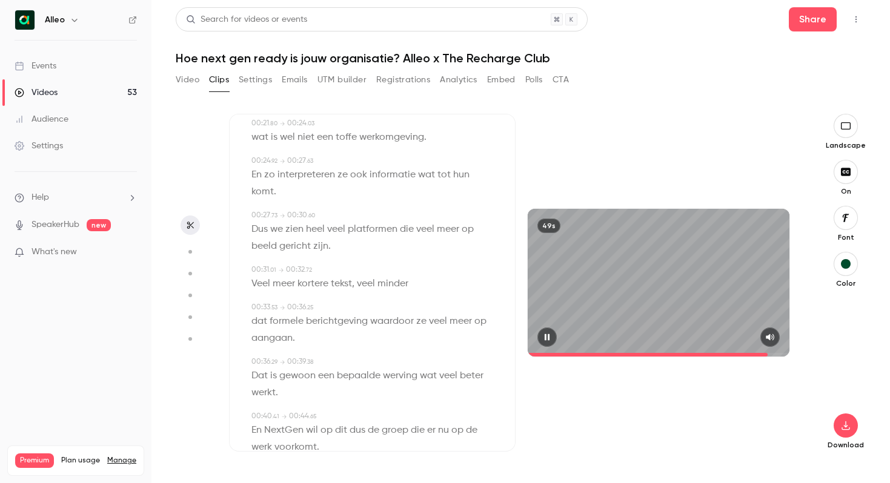
click at [537, 328] on button "button" at bounding box center [546, 337] width 19 height 19
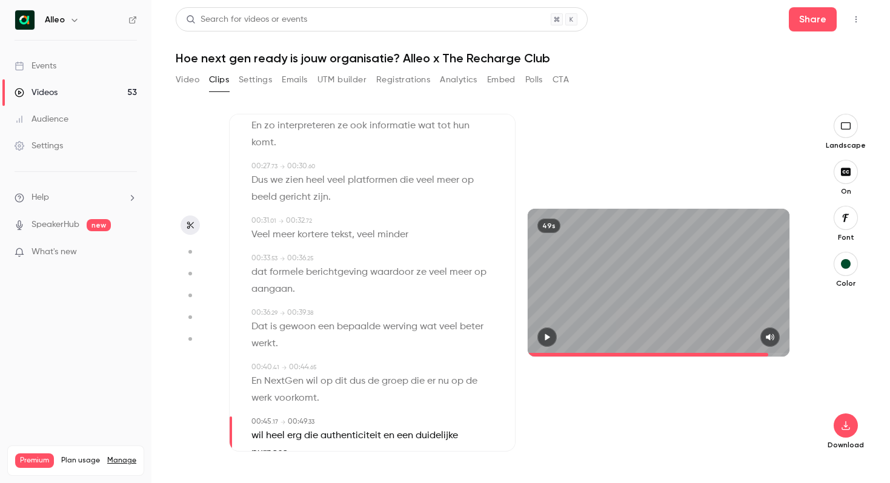
scroll to position [502, 0]
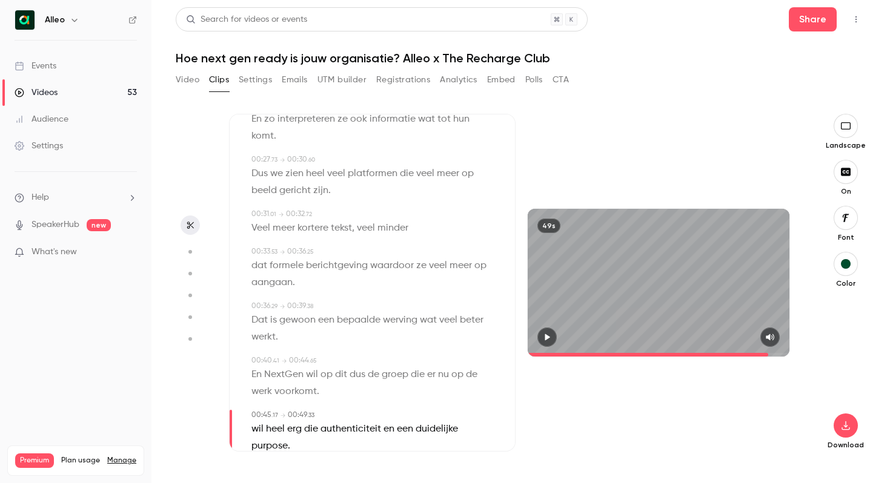
click at [266, 383] on span "werk" at bounding box center [261, 391] width 21 height 17
type input "****"
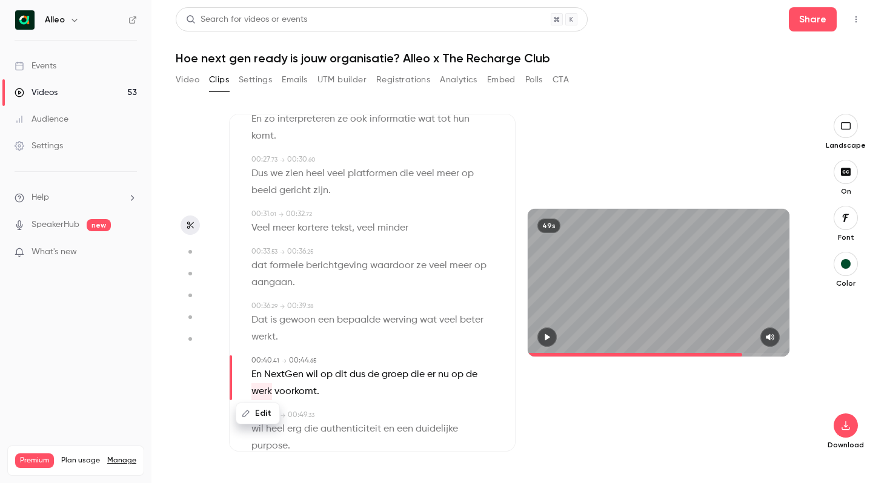
click at [270, 404] on button "Edit" at bounding box center [258, 413] width 42 height 19
type input "*"
type input "*********"
click at [378, 406] on button "Replace" at bounding box center [371, 418] width 55 height 24
type input "****"
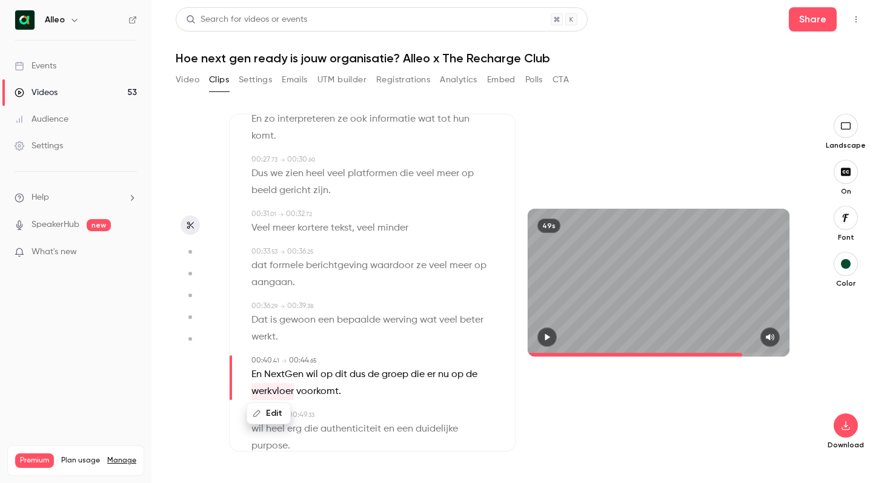
click at [348, 370] on span at bounding box center [348, 375] width 2 height 10
click at [345, 366] on span "dit" at bounding box center [341, 374] width 12 height 17
click at [343, 387] on button "Edit" at bounding box center [337, 396] width 42 height 19
click at [311, 389] on input "***" at bounding box center [313, 401] width 109 height 24
type input "*****"
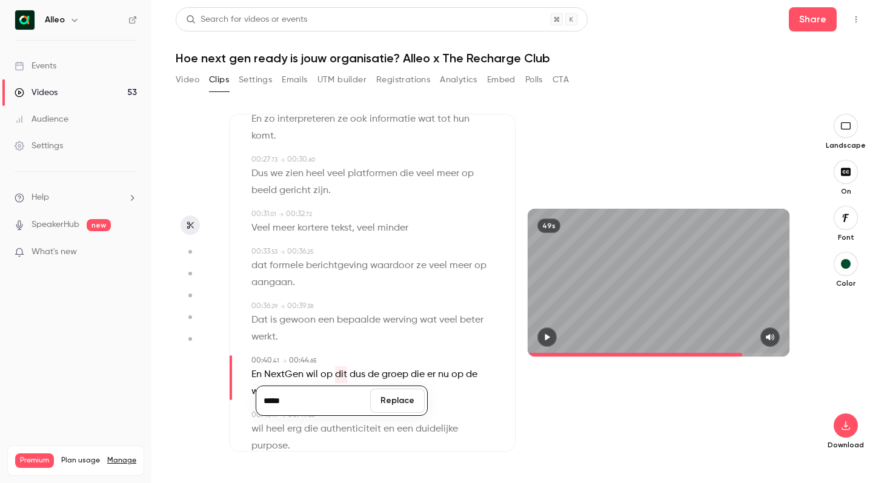
click at [389, 389] on button "Replace" at bounding box center [397, 401] width 55 height 24
click at [544, 343] on button "button" at bounding box center [546, 337] width 19 height 19
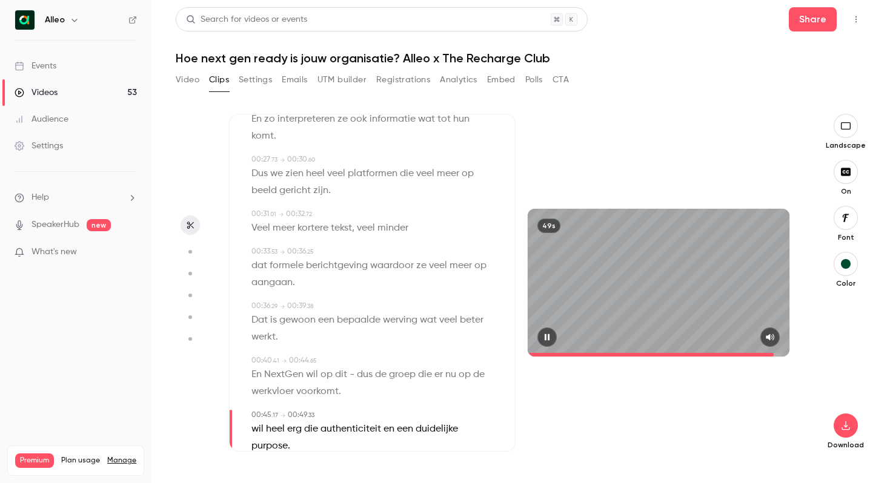
click at [546, 333] on icon "button" at bounding box center [547, 337] width 10 height 8
click at [328, 383] on span "voorkomt" at bounding box center [317, 391] width 42 height 17
type input "****"
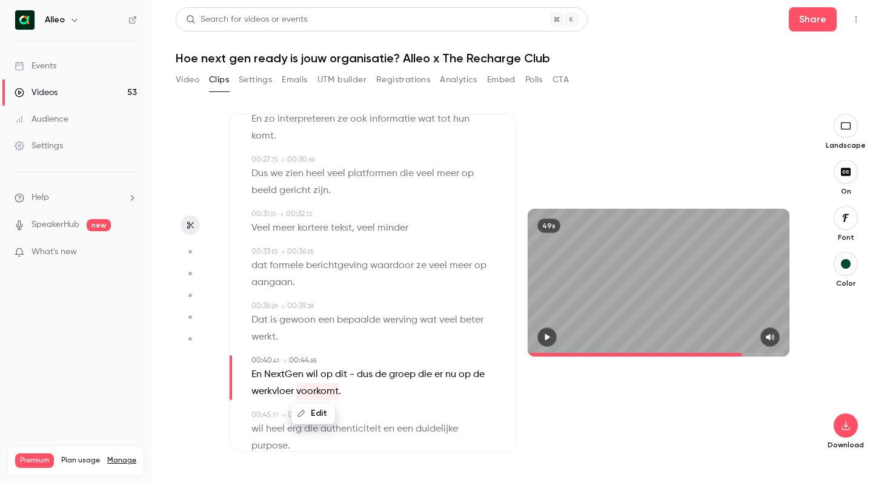
click at [310, 404] on button "Edit" at bounding box center [314, 413] width 42 height 19
type input "****"
click at [375, 406] on button "Replace" at bounding box center [374, 418] width 55 height 24
type input "****"
drag, startPoint x: 323, startPoint y: 376, endPoint x: 296, endPoint y: 377, distance: 26.7
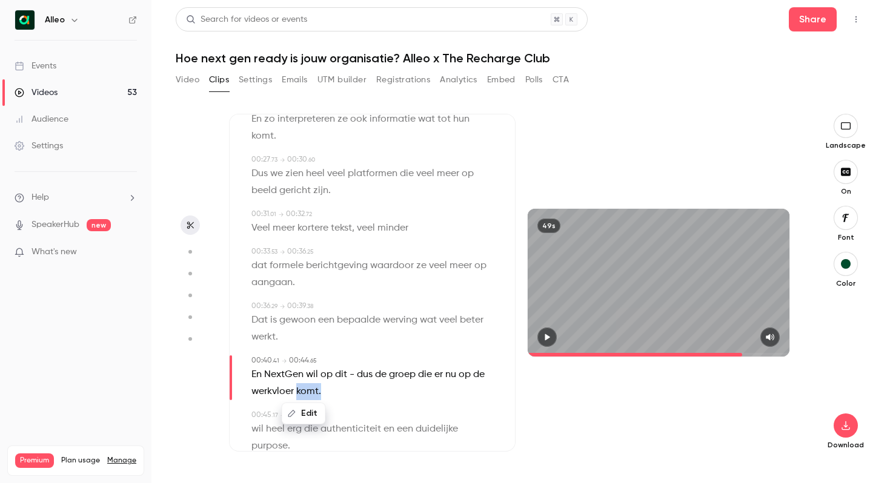
click at [296, 377] on p "En NextGen wil op dit - dus de groep die er nu op de werkvloer komt ." at bounding box center [373, 383] width 244 height 34
click at [310, 404] on button "Edit" at bounding box center [316, 413] width 42 height 19
type input "*"
type input "****"
click at [386, 406] on button "Replace" at bounding box center [376, 418] width 55 height 24
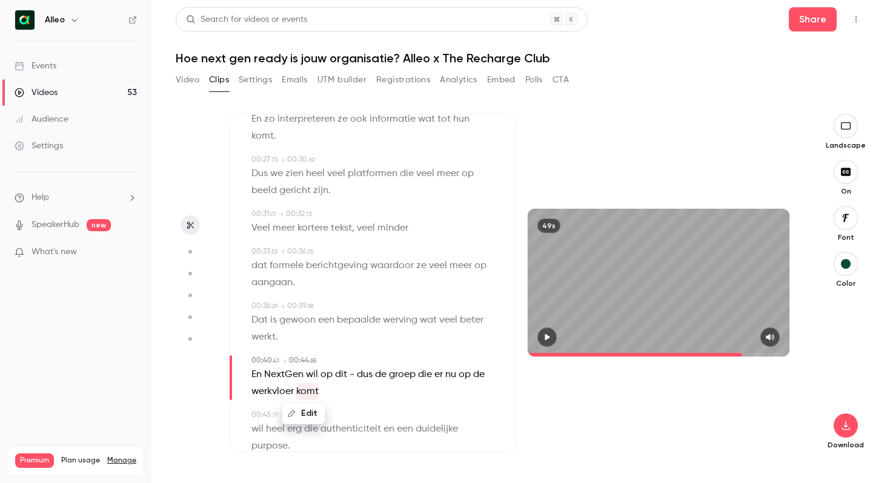
click at [554, 337] on button "button" at bounding box center [546, 337] width 19 height 19
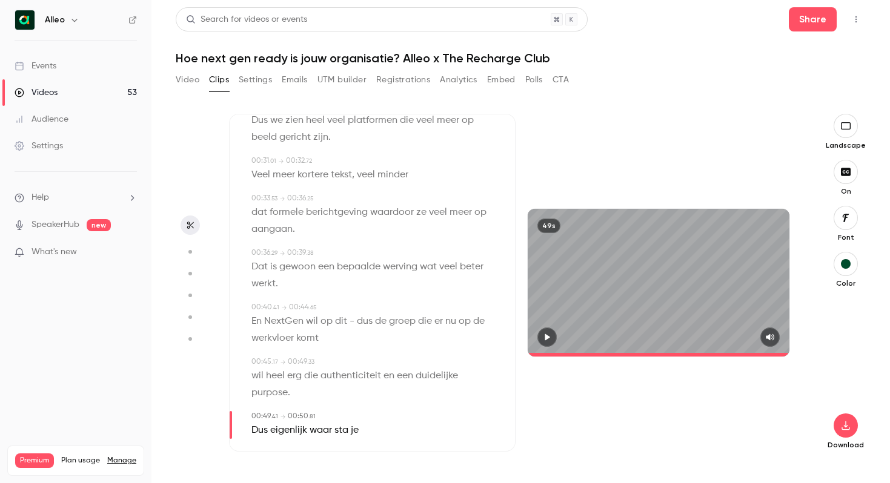
scroll to position [0, 0]
click at [844, 428] on icon "button" at bounding box center [845, 426] width 15 height 10
click at [713, 445] on span "Standard" at bounding box center [755, 446] width 139 height 13
type input "****"
click at [179, 77] on button "Video" at bounding box center [188, 79] width 24 height 19
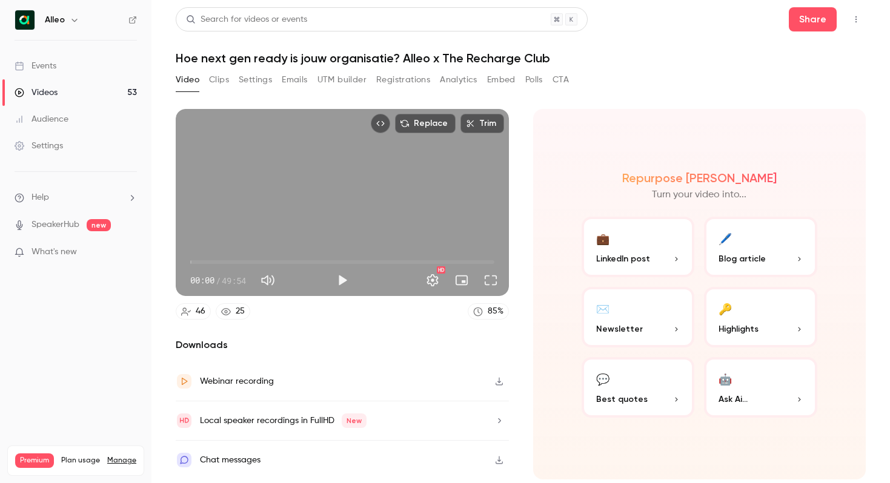
click at [215, 80] on button "Clips" at bounding box center [219, 79] width 20 height 19
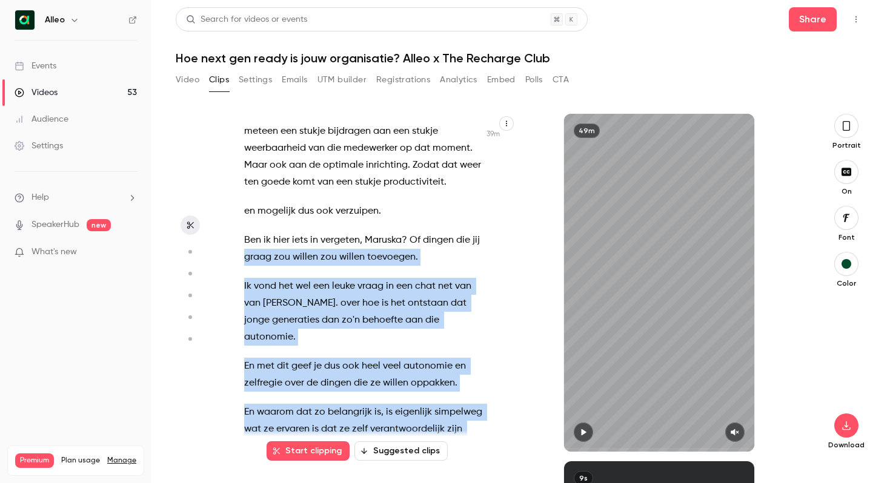
scroll to position [19238, 0]
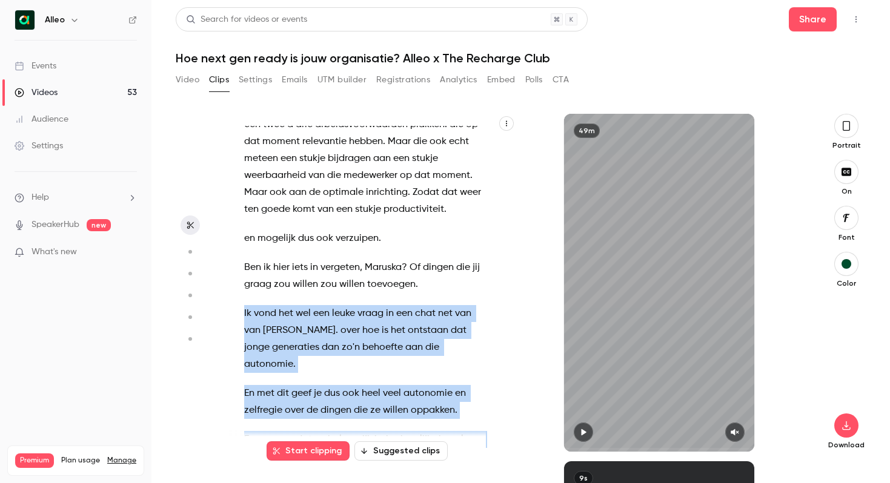
drag, startPoint x: 460, startPoint y: 389, endPoint x: 239, endPoint y: 172, distance: 309.7
click at [239, 172] on div "Goedemiddag allemaal . Als het goed is uh kunnen jullie mij verstaan en zien ju…" at bounding box center [369, 289] width 281 height 326
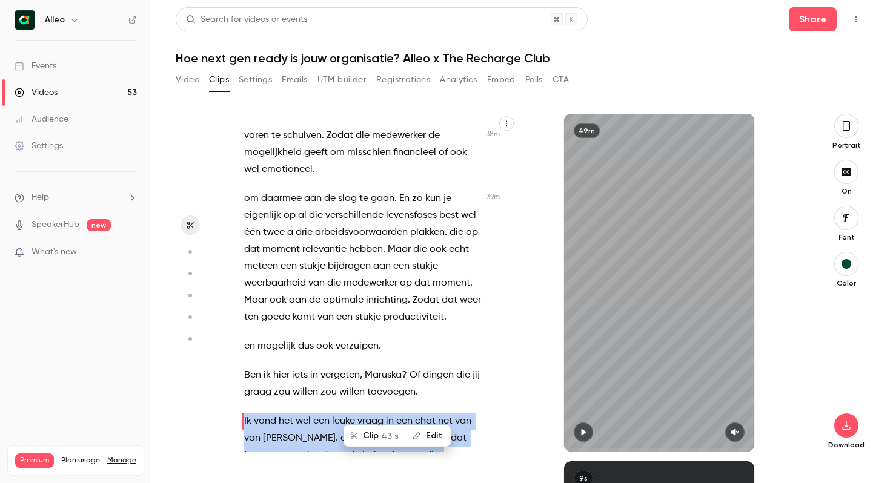
scroll to position [19128, 0]
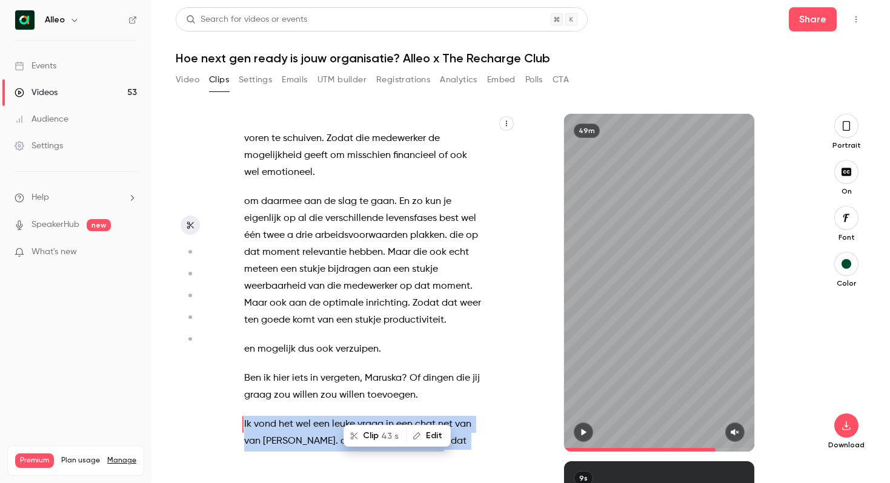
click at [374, 434] on button "Clip 43 s" at bounding box center [375, 435] width 61 height 19
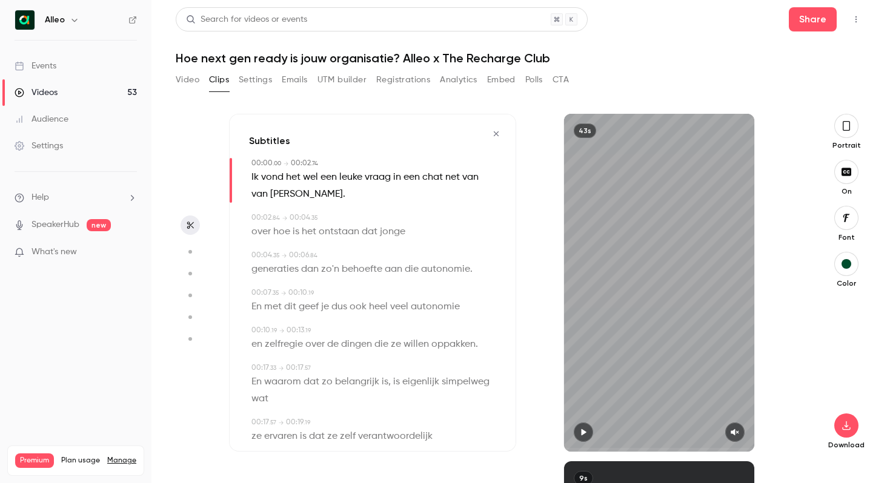
click at [847, 131] on icon "button" at bounding box center [846, 125] width 10 height 13
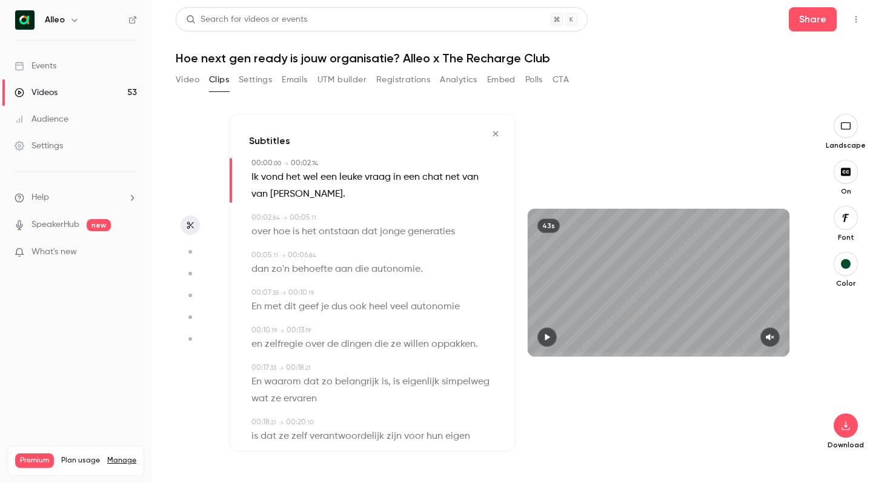
click at [778, 334] on button "button" at bounding box center [769, 337] width 19 height 19
click at [540, 339] on button "button" at bounding box center [546, 337] width 19 height 19
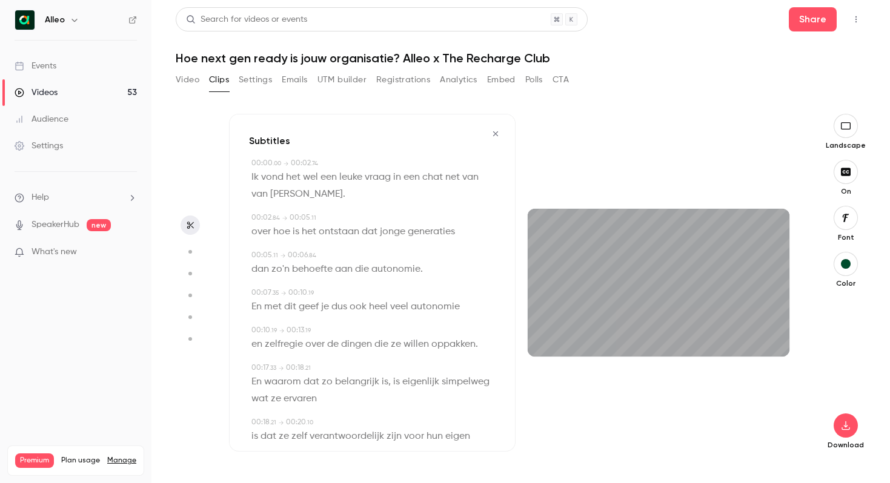
type input "****"
click at [537, 328] on button "button" at bounding box center [546, 337] width 19 height 19
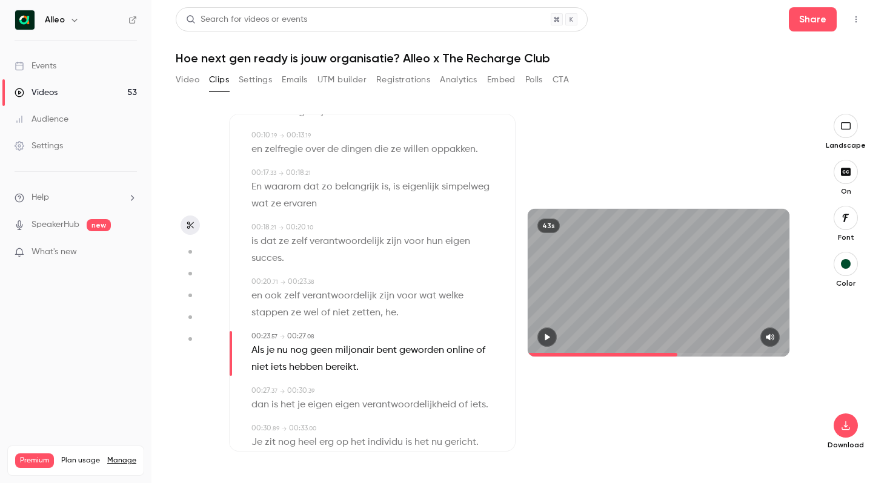
scroll to position [240, 0]
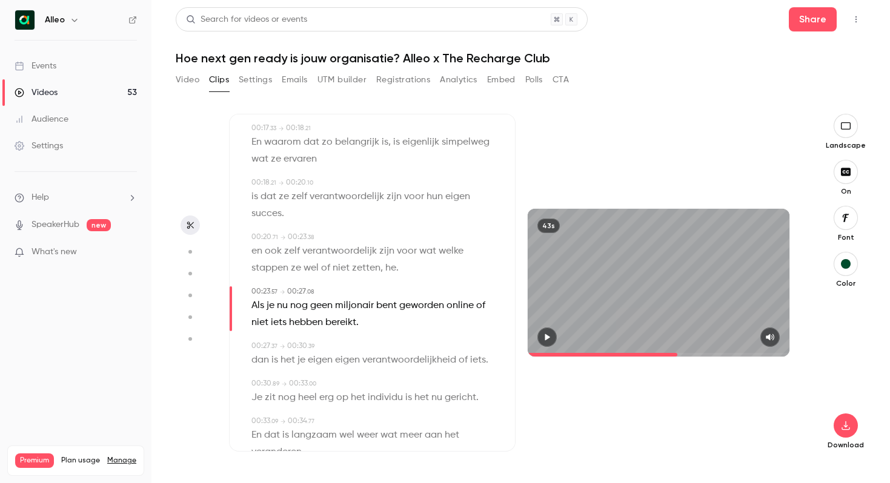
click at [421, 250] on span "wat" at bounding box center [427, 251] width 17 height 17
type input "****"
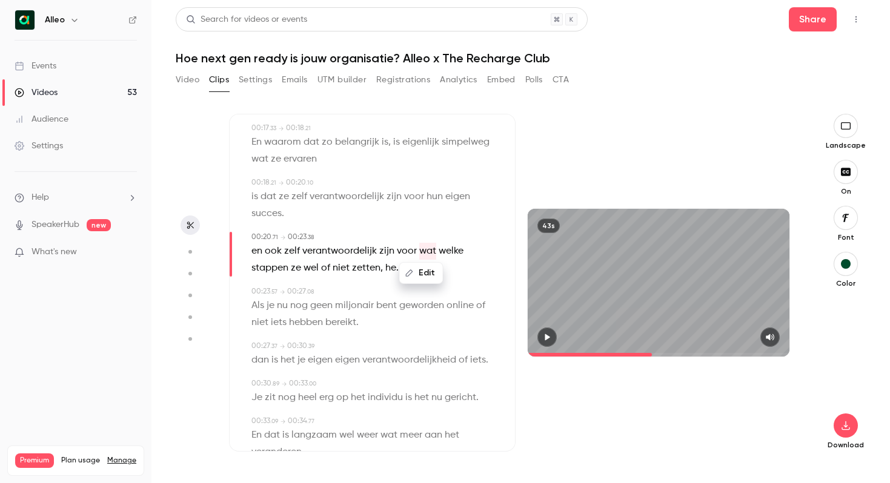
click at [420, 274] on button "Edit" at bounding box center [421, 272] width 42 height 19
click at [485, 276] on button "Replace" at bounding box center [482, 277] width 55 height 24
click at [544, 342] on button "button" at bounding box center [546, 337] width 19 height 19
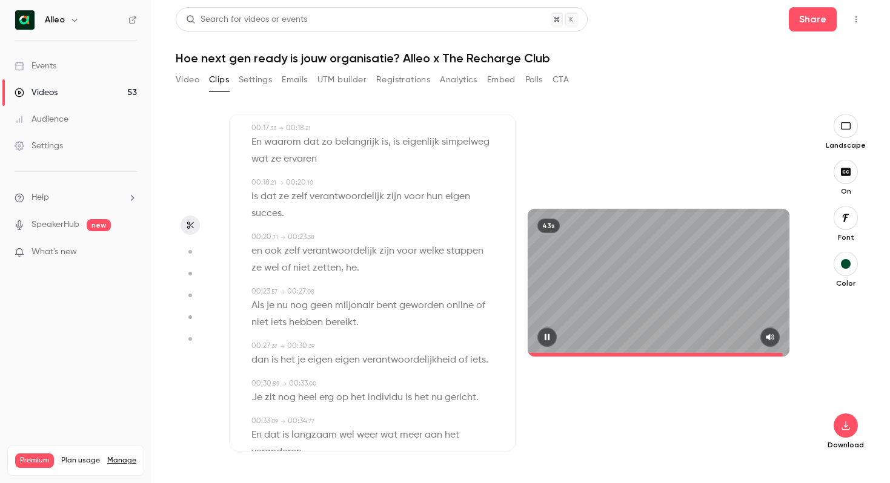
click at [546, 337] on icon "button" at bounding box center [546, 337] width 5 height 7
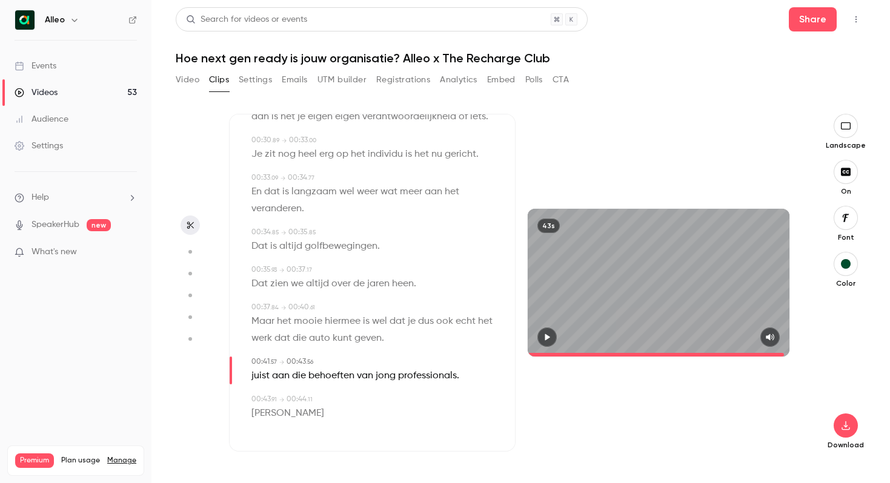
scroll to position [0, 0]
click at [325, 337] on span "auto" at bounding box center [319, 338] width 21 height 17
type input "****"
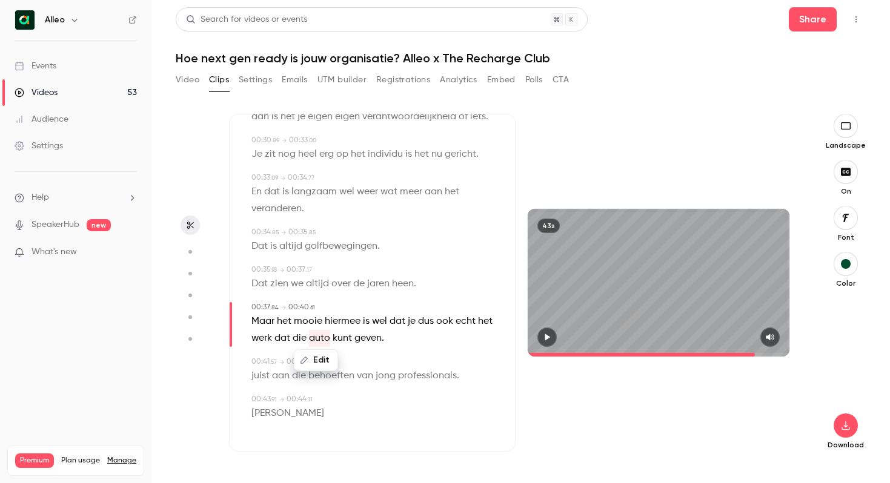
click at [319, 360] on button "Edit" at bounding box center [316, 360] width 42 height 19
type input "*********"
click at [382, 363] on button "Replace" at bounding box center [376, 365] width 55 height 24
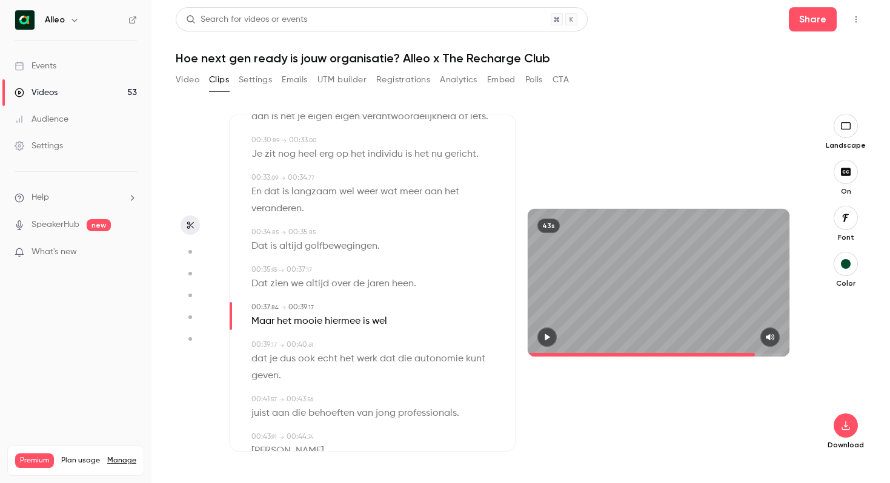
click at [538, 336] on button "button" at bounding box center [546, 337] width 19 height 19
click at [543, 336] on icon "button" at bounding box center [547, 337] width 10 height 8
click at [349, 359] on span "het" at bounding box center [347, 359] width 15 height 17
type input "****"
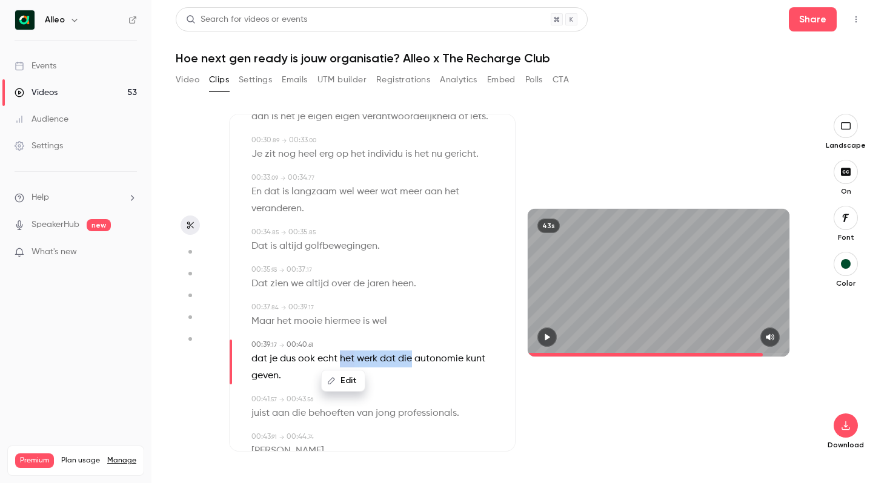
drag, startPoint x: 413, startPoint y: 360, endPoint x: 340, endPoint y: 359, distance: 72.7
click at [340, 359] on p "dat je dus ook echt het werk dat die autonomie kunt geven ." at bounding box center [373, 368] width 244 height 34
click at [400, 380] on button "Edit" at bounding box center [402, 380] width 42 height 19
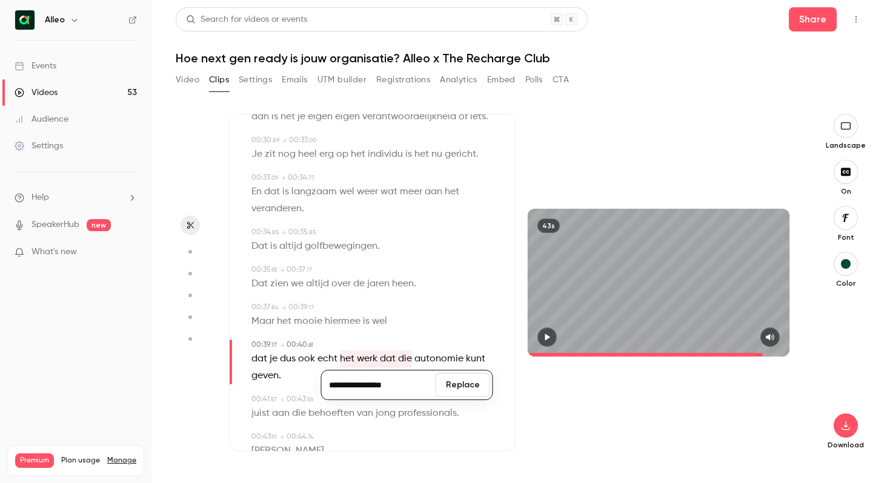
type input "**********"
click at [460, 376] on button "Replace" at bounding box center [463, 385] width 55 height 24
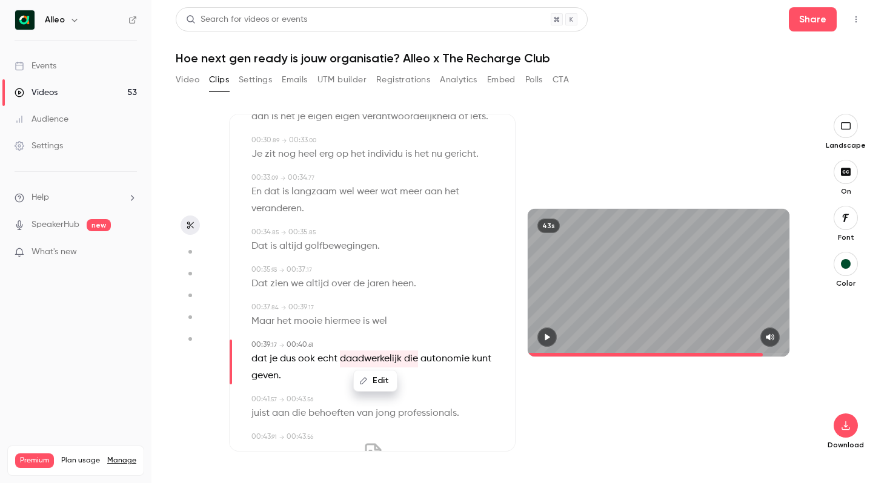
click at [551, 339] on icon "button" at bounding box center [547, 337] width 10 height 8
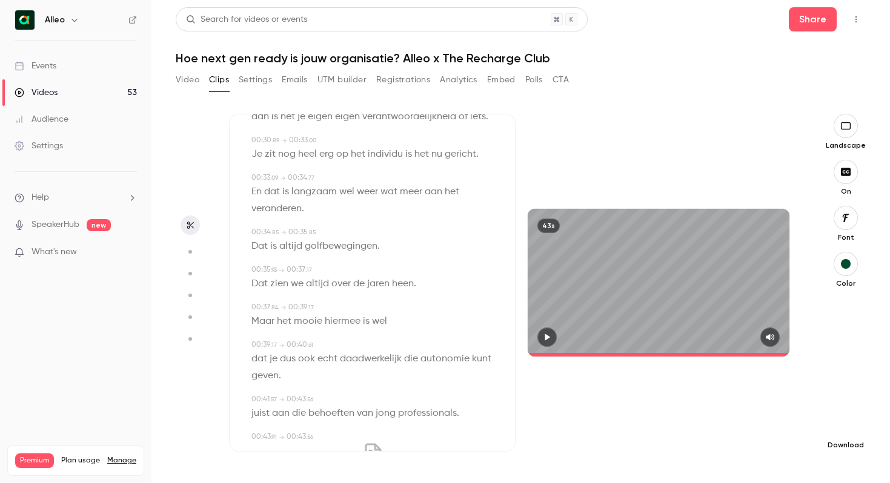
click at [844, 420] on button "button" at bounding box center [845, 426] width 24 height 24
click at [716, 452] on span "Standard" at bounding box center [755, 446] width 139 height 13
click at [538, 342] on div at bounding box center [659, 337] width 262 height 19
click at [548, 334] on icon "button" at bounding box center [547, 337] width 10 height 8
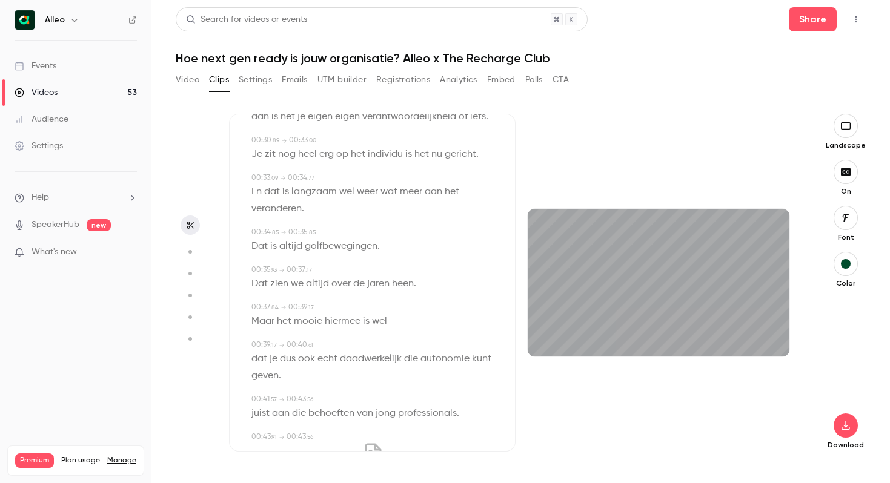
click at [537, 328] on button "button" at bounding box center [546, 337] width 19 height 19
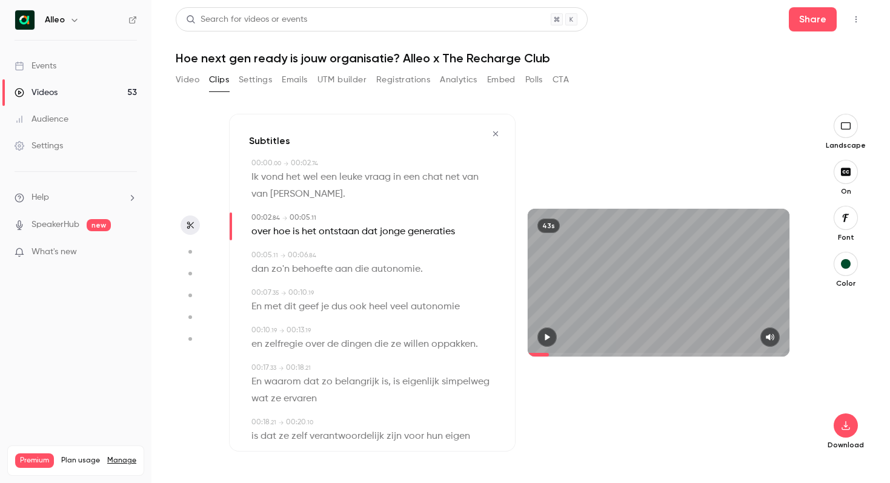
click at [469, 176] on span "van" at bounding box center [470, 177] width 16 height 17
type input "*"
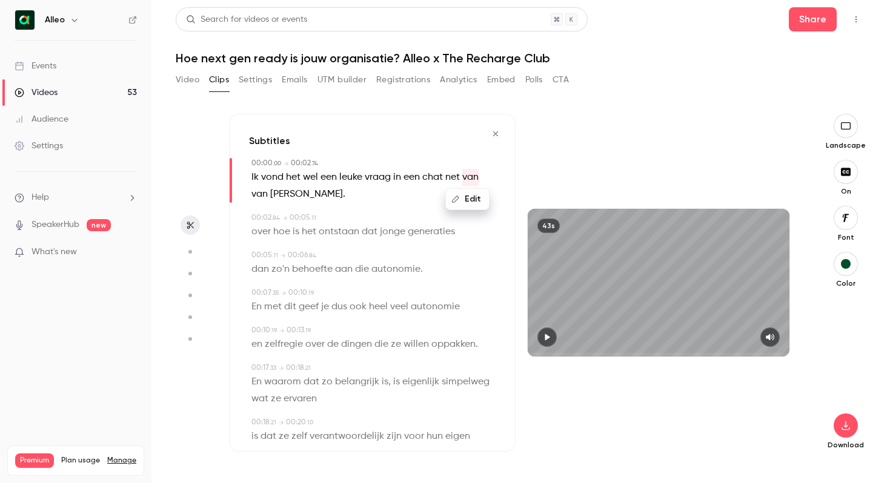
click at [466, 204] on button "Edit" at bounding box center [467, 199] width 42 height 19
click at [488, 207] on button "Replace" at bounding box center [487, 203] width 55 height 24
click at [541, 332] on button "button" at bounding box center [546, 337] width 19 height 19
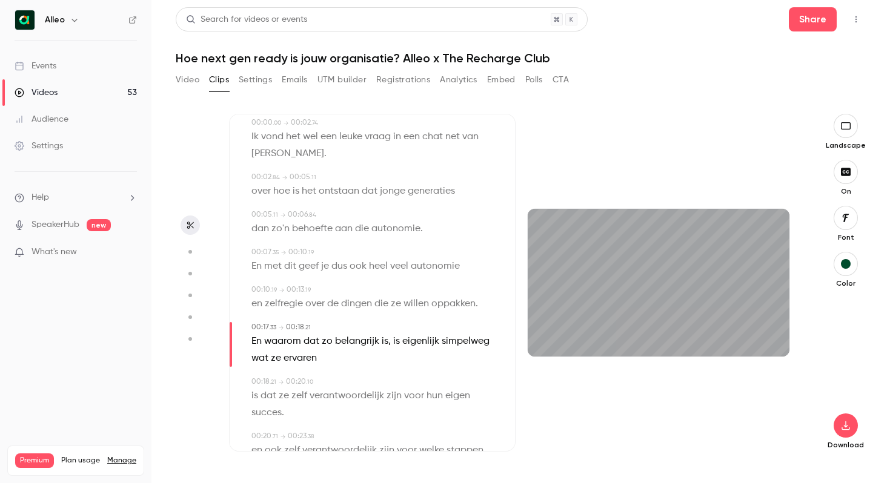
scroll to position [56, 0]
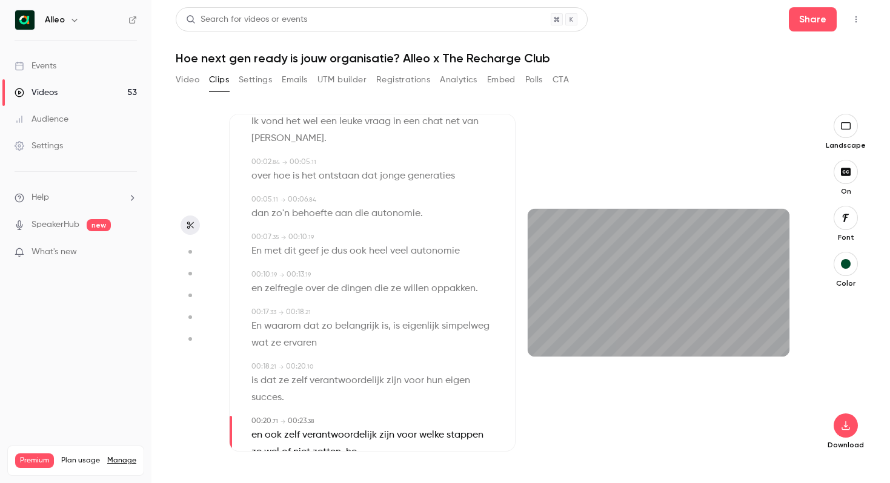
click at [262, 313] on span "00:17" at bounding box center [260, 312] width 18 height 7
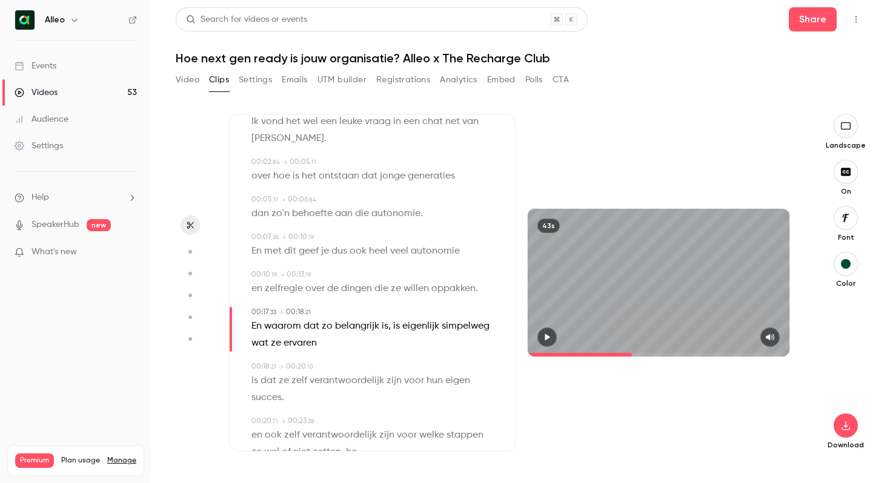
click at [262, 309] on span "00:17" at bounding box center [260, 312] width 18 height 7
click at [544, 337] on icon "button" at bounding box center [547, 337] width 10 height 8
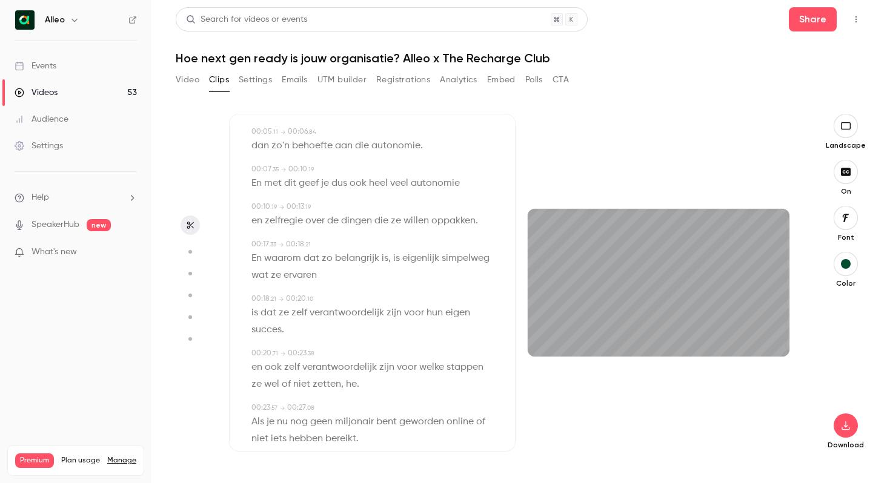
scroll to position [124, 0]
click at [549, 339] on icon "button" at bounding box center [546, 337] width 5 height 7
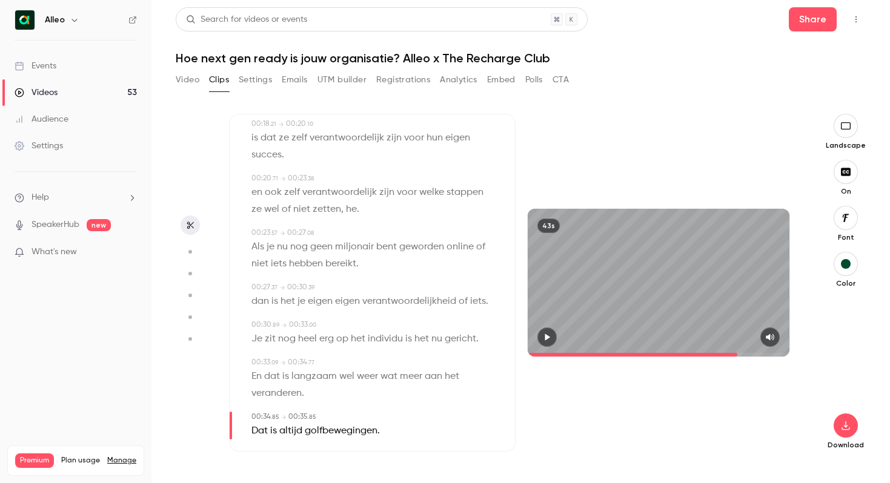
scroll to position [300, 0]
click at [270, 337] on span "zit" at bounding box center [270, 337] width 11 height 17
type input "****"
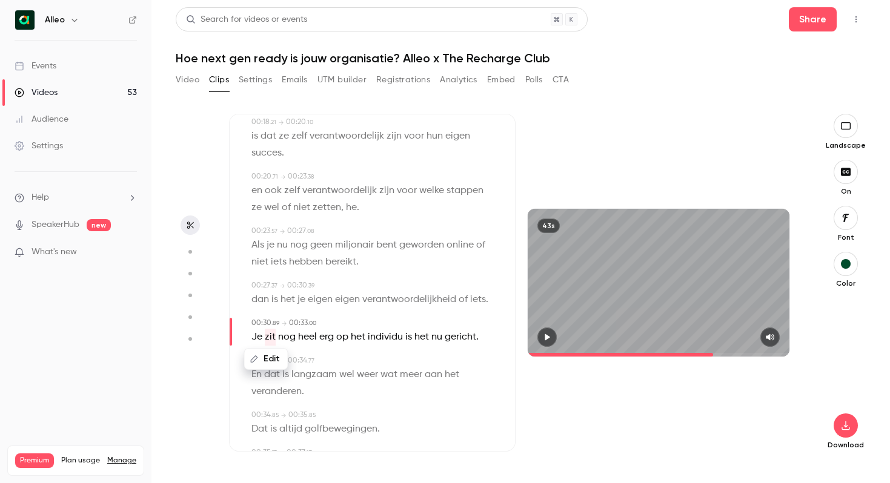
click at [270, 360] on button "Edit" at bounding box center [266, 358] width 42 height 19
click at [254, 365] on input "***" at bounding box center [287, 363] width 109 height 24
type input "****"
click at [377, 364] on button "Replace" at bounding box center [371, 363] width 55 height 24
click at [545, 339] on icon "button" at bounding box center [547, 337] width 10 height 8
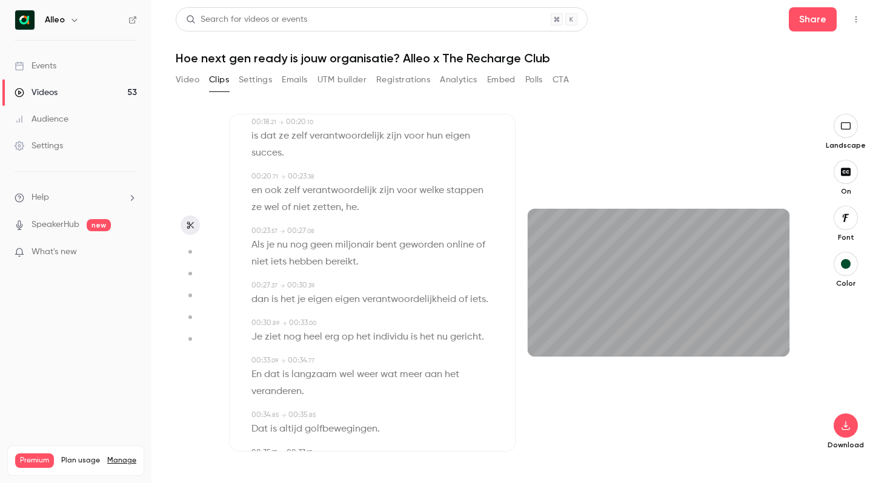
click at [537, 328] on button "button" at bounding box center [546, 337] width 19 height 19
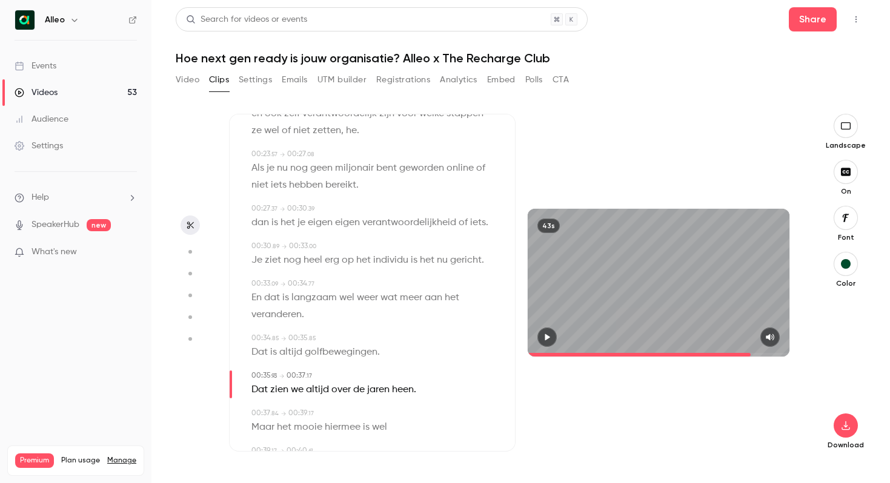
scroll to position [395, 0]
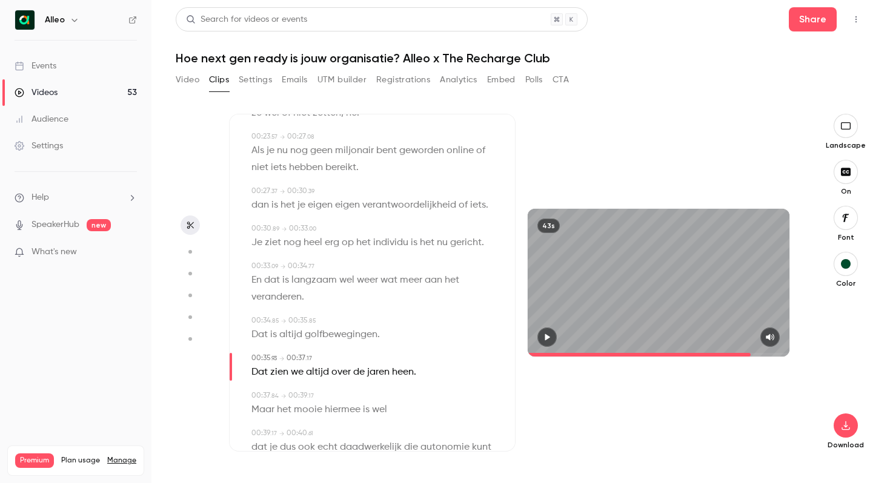
click at [543, 335] on icon "button" at bounding box center [547, 337] width 10 height 8
click at [843, 425] on icon "button" at bounding box center [845, 426] width 15 height 10
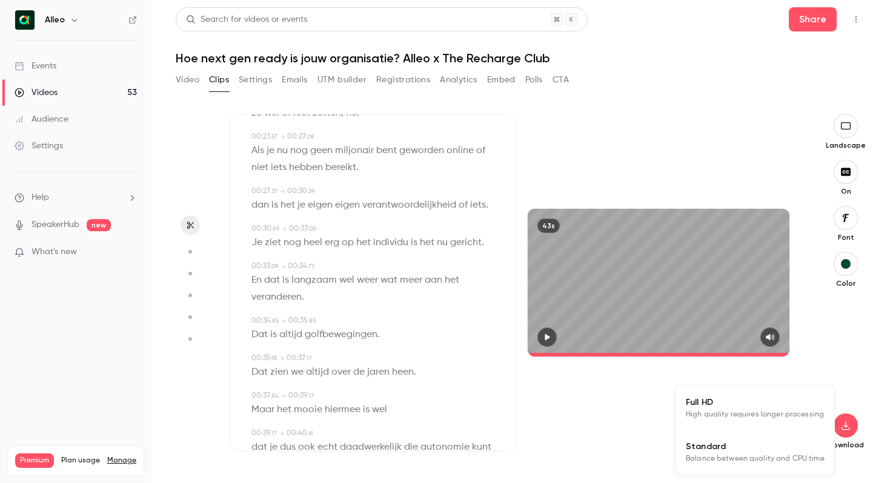
click at [721, 445] on span "Standard" at bounding box center [755, 446] width 139 height 13
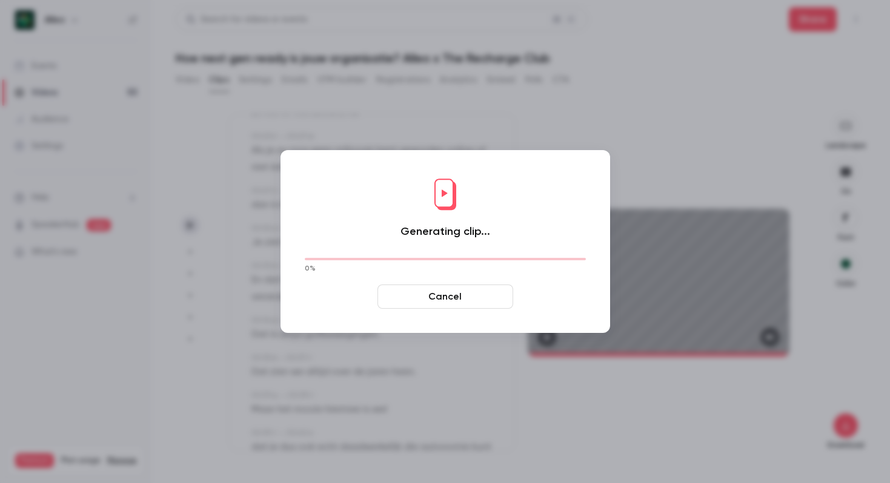
click at [545, 386] on div at bounding box center [445, 241] width 890 height 483
click at [458, 296] on button "Cancel" at bounding box center [445, 297] width 136 height 24
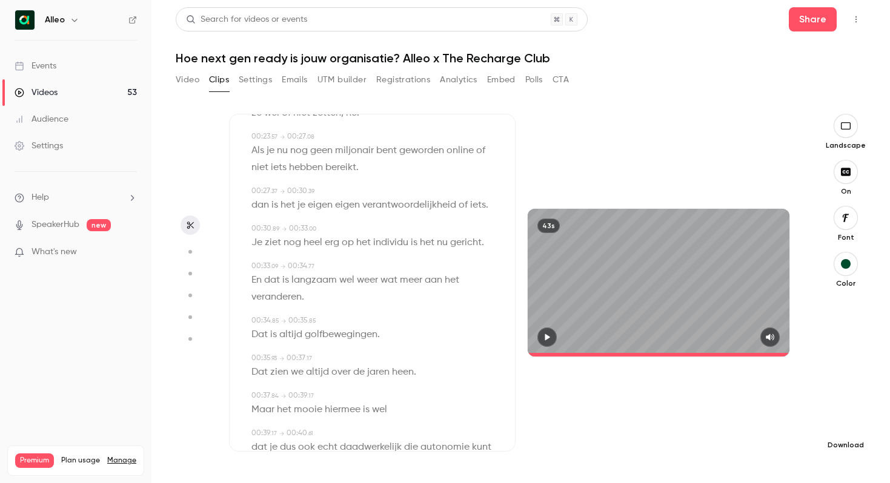
click at [840, 426] on icon "button" at bounding box center [845, 426] width 15 height 10
click at [704, 446] on span "Standard" at bounding box center [755, 446] width 139 height 13
click at [848, 423] on icon "button" at bounding box center [845, 426] width 15 height 10
click at [715, 402] on span "Full HD" at bounding box center [755, 402] width 139 height 13
type input "****"
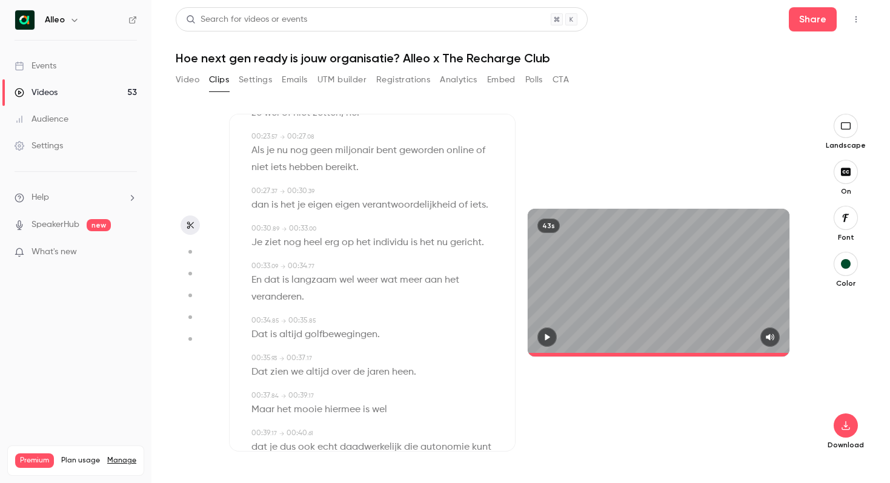
click at [188, 81] on button "Video" at bounding box center [188, 79] width 24 height 19
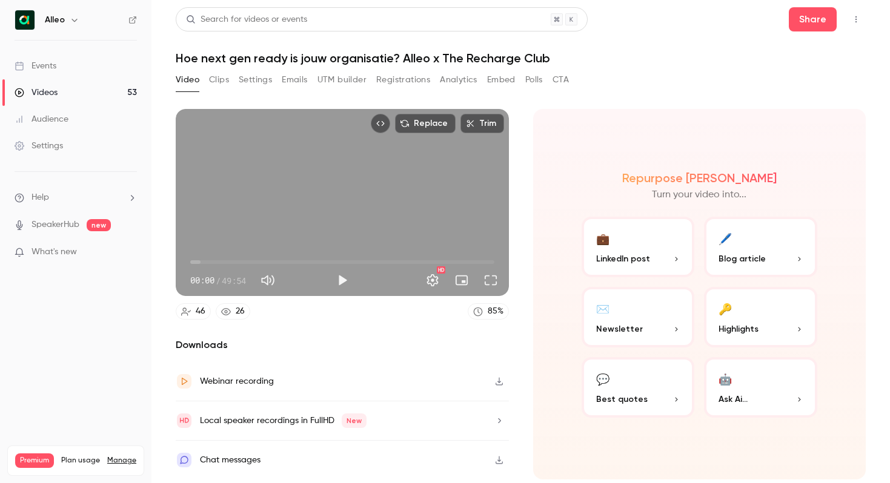
click at [218, 81] on button "Clips" at bounding box center [219, 79] width 20 height 19
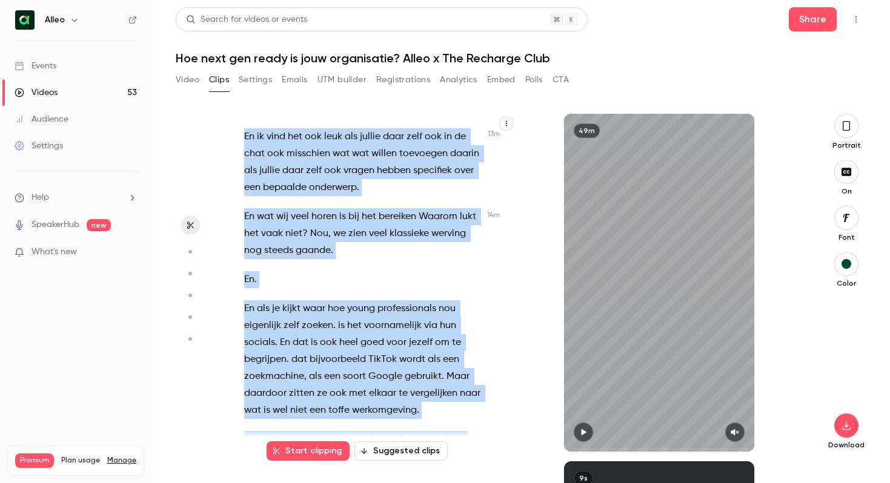
scroll to position [6867, 0]
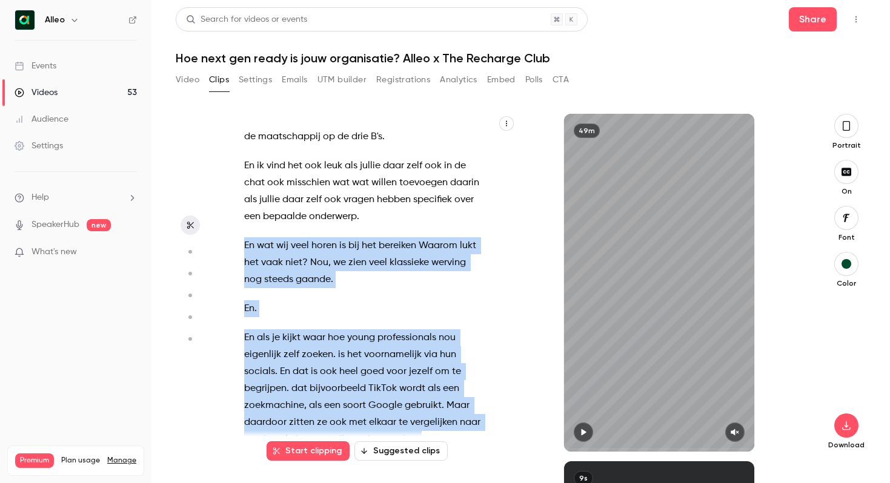
drag, startPoint x: 328, startPoint y: 297, endPoint x: 240, endPoint y: 212, distance: 122.1
click at [240, 211] on div "Goedemiddag allemaal . Als het goed is uh kunnen jullie mij verstaan en zien ju…" at bounding box center [369, 289] width 281 height 326
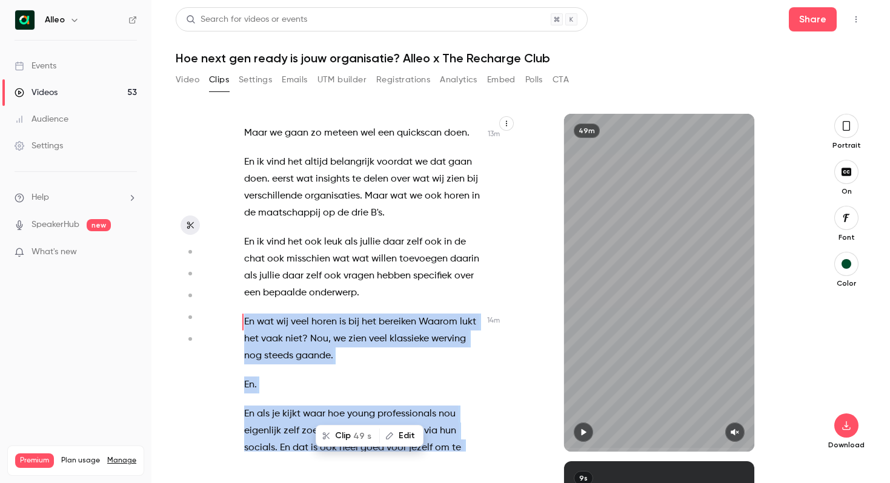
scroll to position [6791, 0]
click at [356, 439] on span "49 s" at bounding box center [362, 436] width 18 height 13
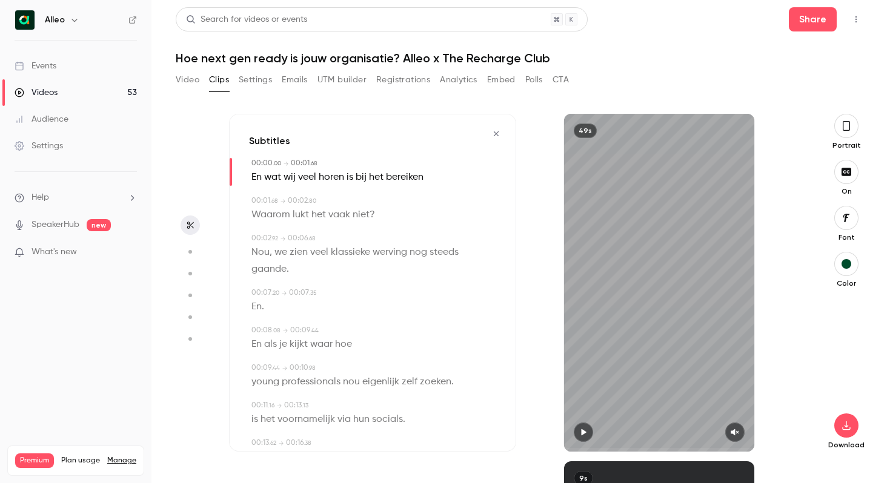
click at [845, 176] on icon "button" at bounding box center [846, 172] width 13 height 10
click at [843, 122] on icon "button" at bounding box center [846, 126] width 7 height 10
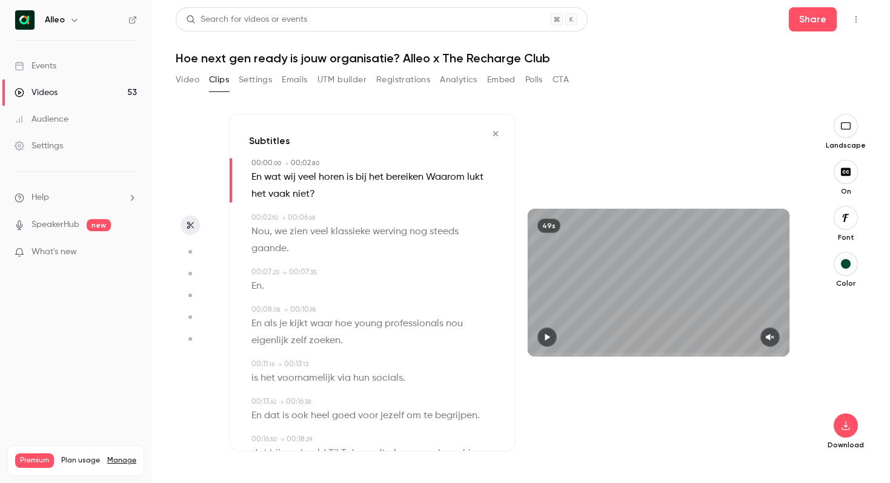
click at [551, 343] on button "button" at bounding box center [546, 337] width 19 height 19
click at [535, 334] on div at bounding box center [659, 337] width 262 height 19
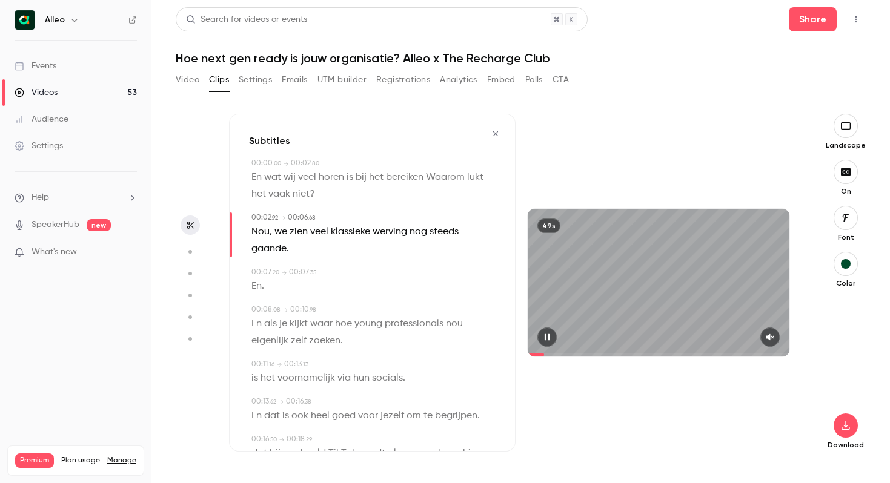
click at [547, 335] on icon "button" at bounding box center [547, 337] width 10 height 8
drag, startPoint x: 547, startPoint y: 354, endPoint x: 514, endPoint y: 354, distance: 32.7
click at [519, 354] on div "49s" at bounding box center [658, 282] width 286 height 147
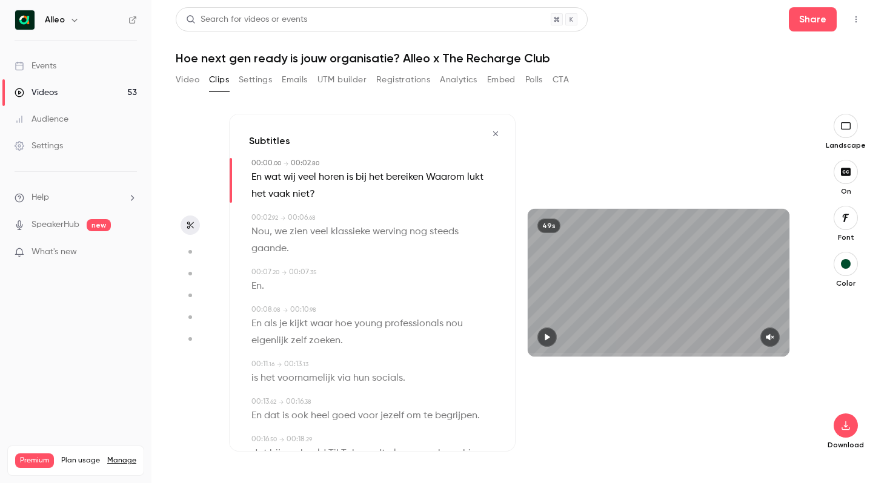
click at [546, 337] on icon "button" at bounding box center [547, 337] width 5 height 7
click at [766, 337] on icon "button" at bounding box center [770, 337] width 10 height 8
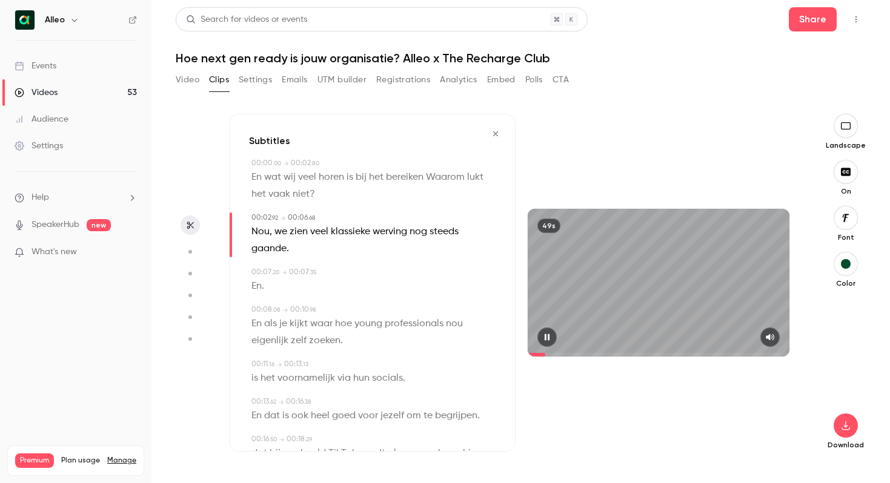
click at [535, 354] on span at bounding box center [537, 355] width 18 height 4
click at [532, 353] on span at bounding box center [659, 354] width 262 height 19
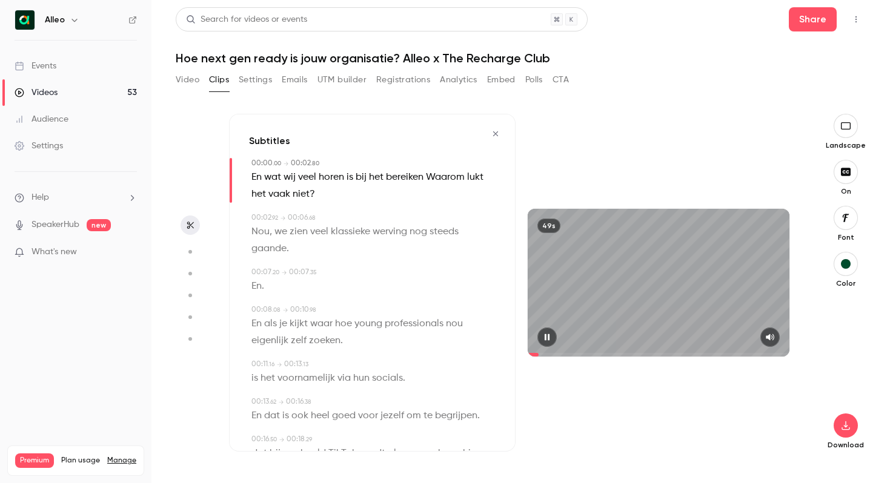
click at [548, 336] on icon "button" at bounding box center [547, 337] width 10 height 8
drag, startPoint x: 465, startPoint y: 177, endPoint x: 388, endPoint y: 177, distance: 76.9
click at [388, 177] on p "En wat wij veel horen is bij het bereiken Waarom lukt het vaak niet ?" at bounding box center [373, 186] width 244 height 34
type input "*"
click at [440, 199] on button "Edit" at bounding box center [441, 199] width 42 height 19
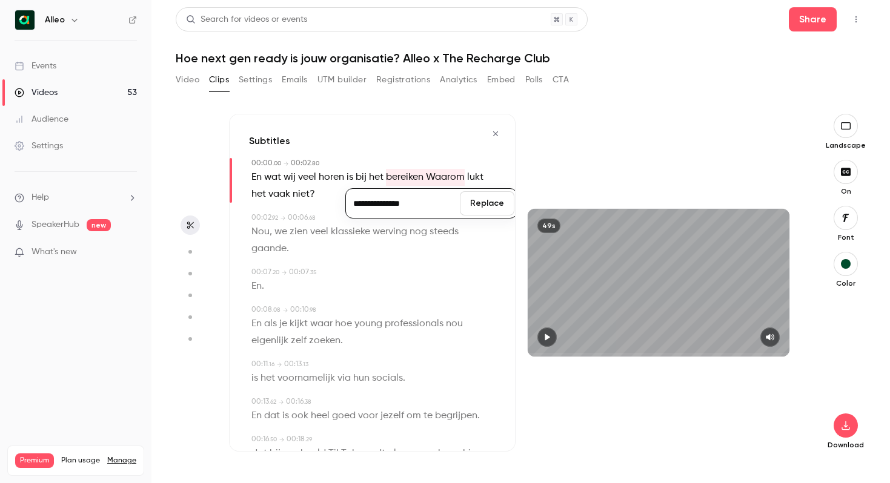
click at [395, 202] on input "**********" at bounding box center [402, 203] width 109 height 24
type input "**********"
click at [495, 202] on button "Replace" at bounding box center [487, 203] width 55 height 24
click at [547, 337] on icon "button" at bounding box center [547, 337] width 5 height 7
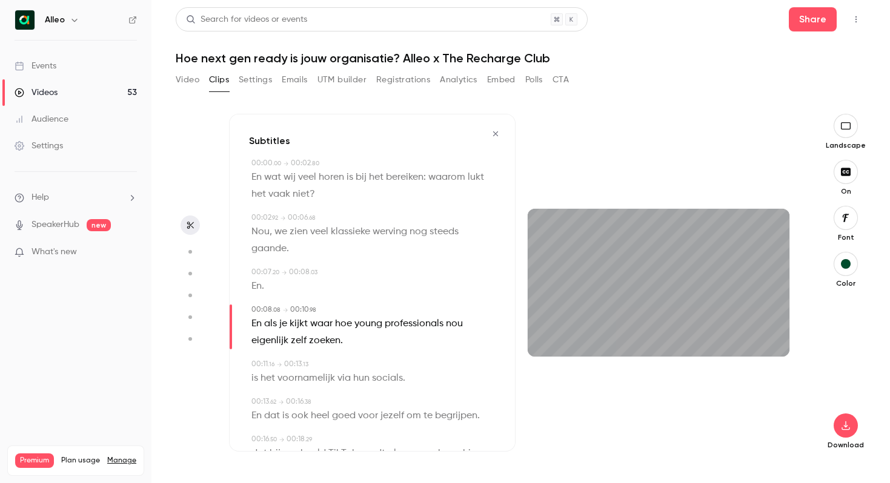
type input "***"
click at [537, 328] on button "button" at bounding box center [546, 337] width 19 height 19
click at [256, 285] on span "En" at bounding box center [256, 286] width 10 height 17
type input "***"
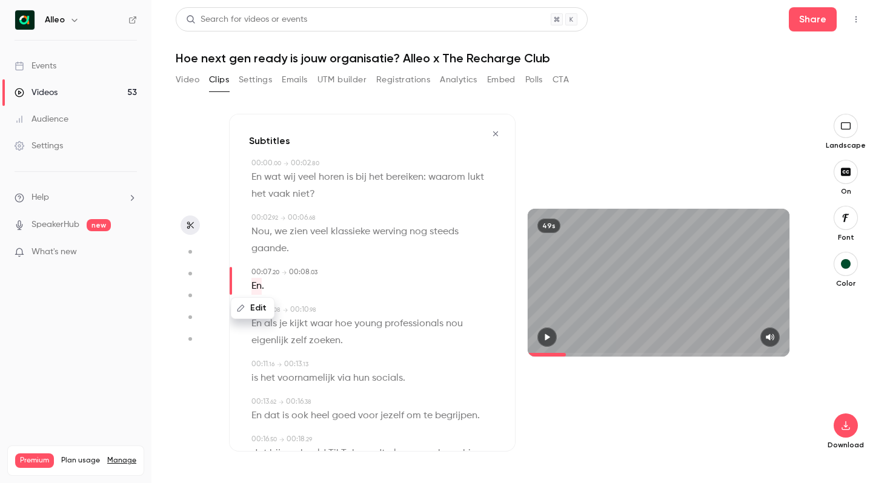
click at [257, 306] on button "Edit" at bounding box center [253, 308] width 42 height 19
click at [385, 310] on button "Replace" at bounding box center [371, 312] width 55 height 24
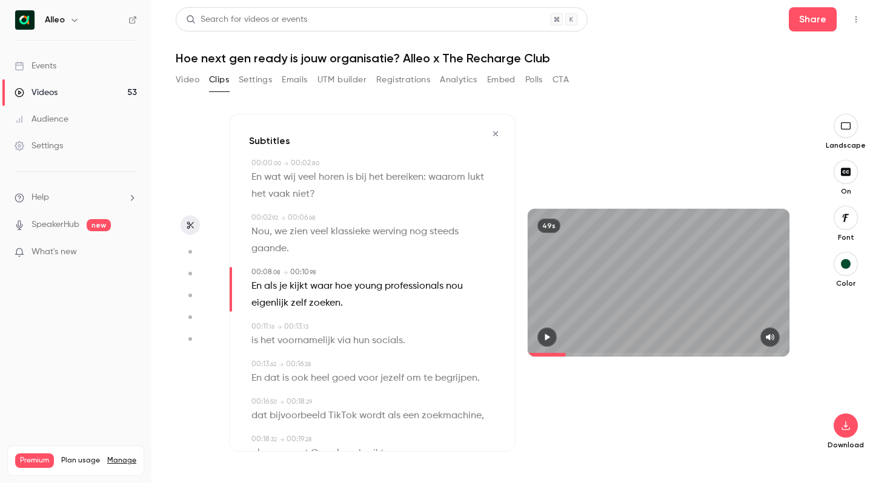
click at [541, 334] on button "button" at bounding box center [546, 337] width 19 height 19
click at [537, 328] on button "button" at bounding box center [546, 337] width 19 height 19
click at [322, 286] on span "waar" at bounding box center [321, 286] width 22 height 17
type input "***"
click at [320, 313] on button "Edit" at bounding box center [318, 308] width 42 height 19
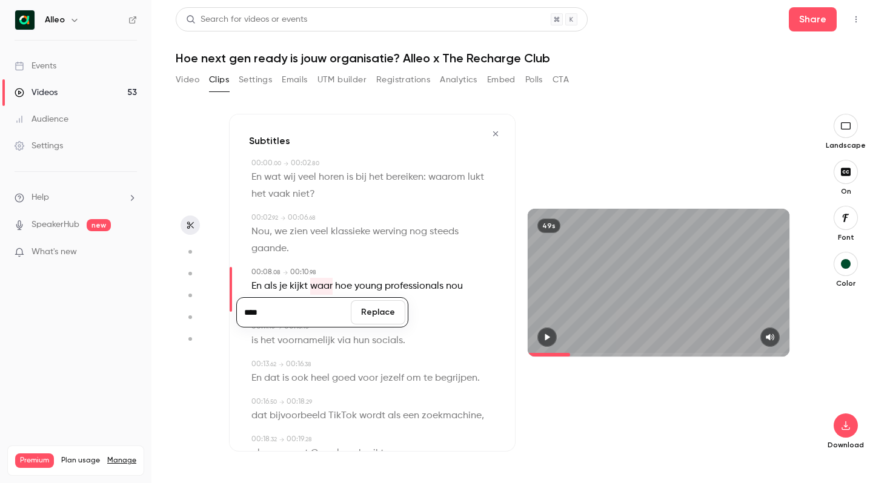
type input "****"
click at [374, 312] on button "Replace" at bounding box center [378, 312] width 55 height 24
click at [545, 335] on icon "button" at bounding box center [547, 337] width 10 height 8
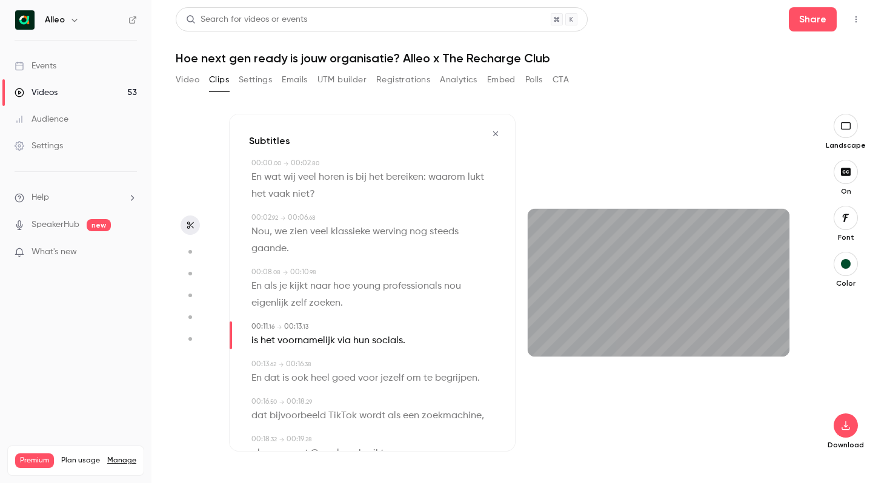
click at [537, 328] on button "button" at bounding box center [546, 337] width 19 height 19
click at [317, 286] on span "naar" at bounding box center [320, 286] width 21 height 17
type input "***"
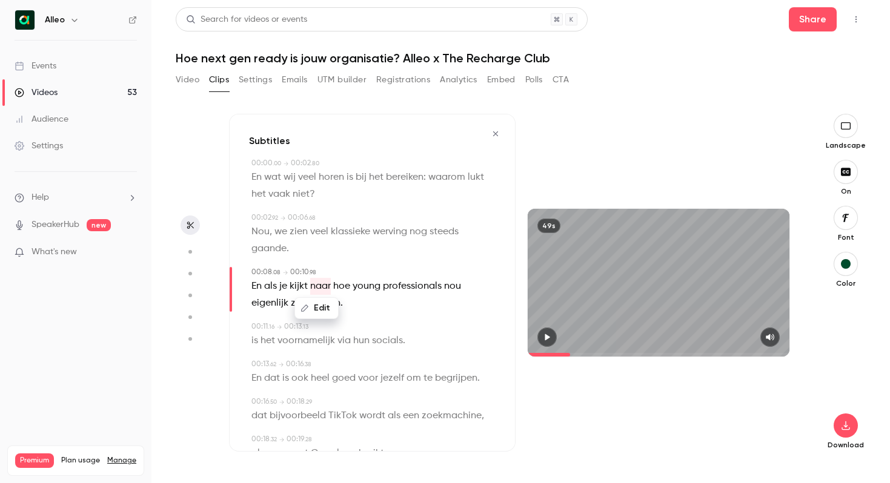
click at [328, 306] on button "Edit" at bounding box center [317, 308] width 42 height 19
type input "****"
click at [366, 320] on button "Replace" at bounding box center [377, 312] width 55 height 24
click at [551, 337] on icon "button" at bounding box center [547, 337] width 10 height 8
click at [537, 328] on button "button" at bounding box center [546, 337] width 19 height 19
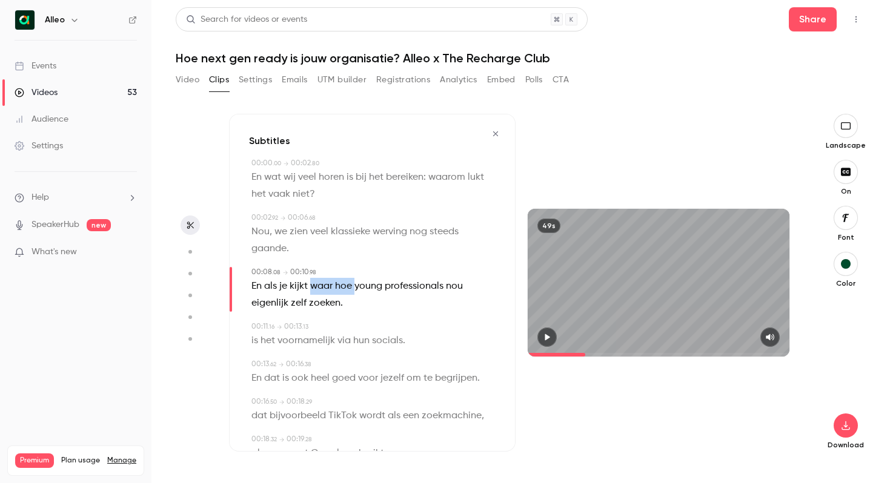
drag, startPoint x: 354, startPoint y: 288, endPoint x: 313, endPoint y: 287, distance: 40.6
click at [313, 287] on p "En als je kijkt waar hoe young professionals nou eigenlijk zelf zoeken ." at bounding box center [373, 295] width 244 height 34
type input "***"
click at [339, 305] on button "Edit" at bounding box center [340, 308] width 42 height 19
click at [290, 311] on input "********" at bounding box center [316, 312] width 109 height 24
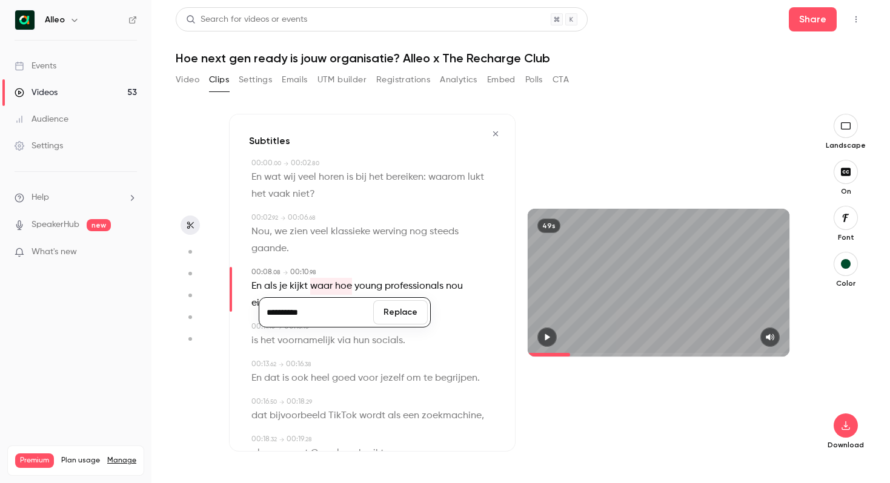
type input "**********"
click at [405, 312] on button "Replace" at bounding box center [400, 312] width 55 height 24
click at [545, 340] on icon "button" at bounding box center [547, 337] width 5 height 7
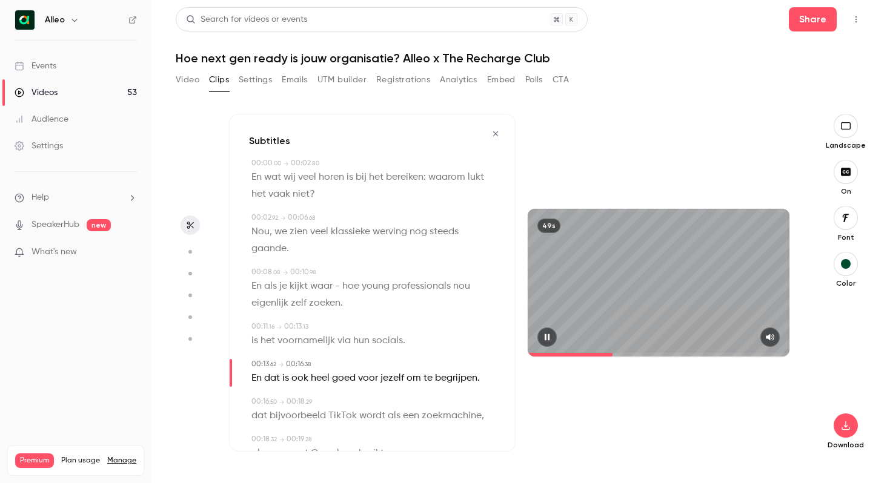
click at [547, 340] on icon "button" at bounding box center [547, 337] width 10 height 8
click at [547, 339] on icon "button" at bounding box center [547, 337] width 5 height 7
click at [547, 339] on icon "button" at bounding box center [547, 337] width 10 height 8
click at [547, 339] on icon "button" at bounding box center [547, 337] width 5 height 7
click at [547, 339] on icon "button" at bounding box center [547, 337] width 10 height 8
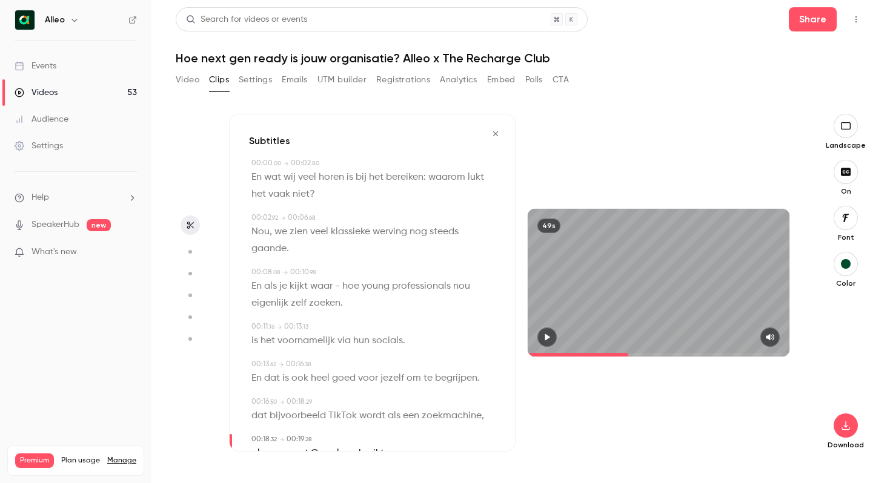
click at [547, 339] on icon "button" at bounding box center [547, 337] width 5 height 7
click at [547, 339] on icon "button" at bounding box center [547, 337] width 10 height 8
click at [547, 339] on icon "button" at bounding box center [547, 337] width 5 height 7
click at [547, 339] on icon "button" at bounding box center [547, 337] width 10 height 8
click at [547, 339] on icon "button" at bounding box center [547, 337] width 5 height 7
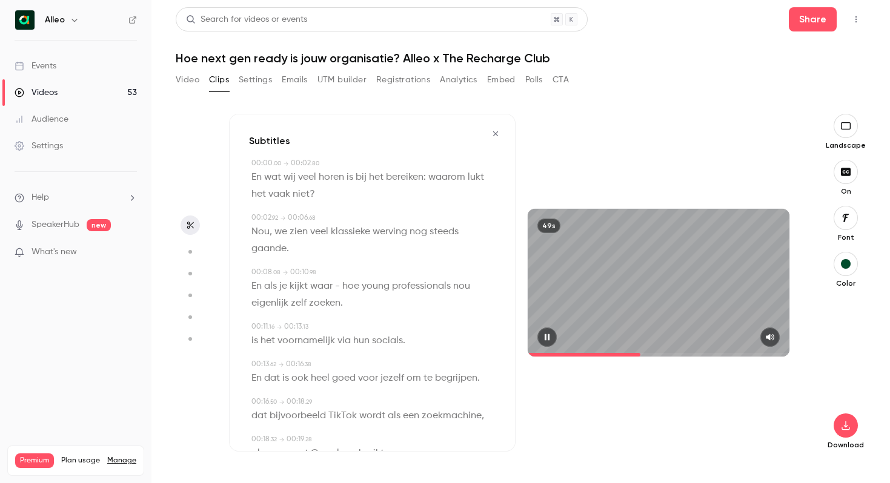
click at [547, 339] on icon "button" at bounding box center [547, 337] width 10 height 8
click at [547, 339] on icon "button" at bounding box center [547, 337] width 5 height 7
click at [547, 339] on icon "button" at bounding box center [547, 337] width 10 height 8
click at [547, 339] on icon "button" at bounding box center [547, 337] width 5 height 7
click at [547, 339] on icon "button" at bounding box center [547, 337] width 10 height 8
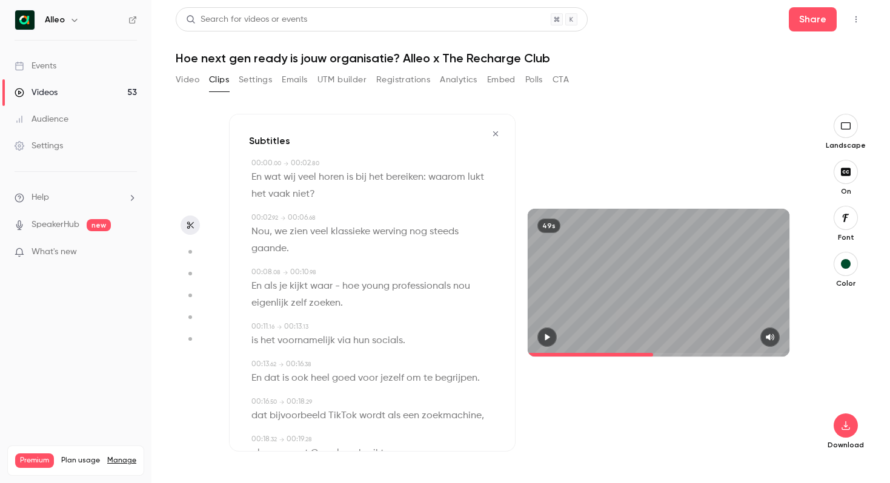
click at [624, 338] on div at bounding box center [659, 337] width 262 height 19
click at [647, 354] on span at bounding box center [590, 355] width 125 height 4
click at [637, 355] on span at bounding box center [582, 355] width 109 height 4
click at [544, 336] on icon "button" at bounding box center [547, 337] width 10 height 8
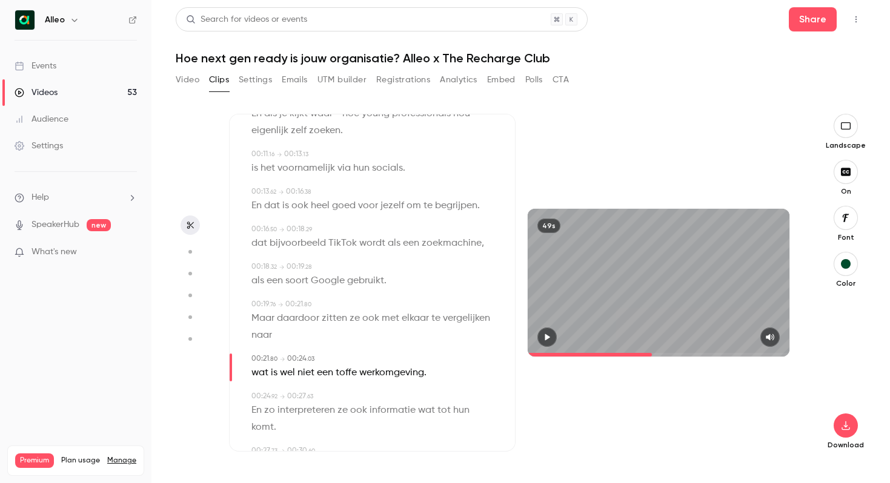
scroll to position [193, 0]
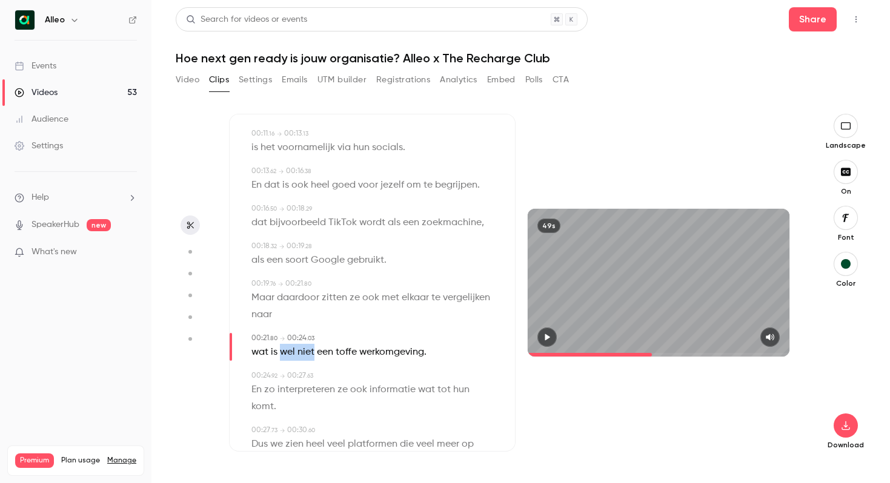
drag, startPoint x: 315, startPoint y: 354, endPoint x: 281, endPoint y: 354, distance: 33.9
click at [281, 354] on p "wat is wel niet een toffe werkomgeving ." at bounding box center [338, 352] width 175 height 17
type input "****"
click at [302, 373] on button "Edit" at bounding box center [302, 374] width 42 height 19
click at [254, 380] on input "********" at bounding box center [287, 378] width 109 height 24
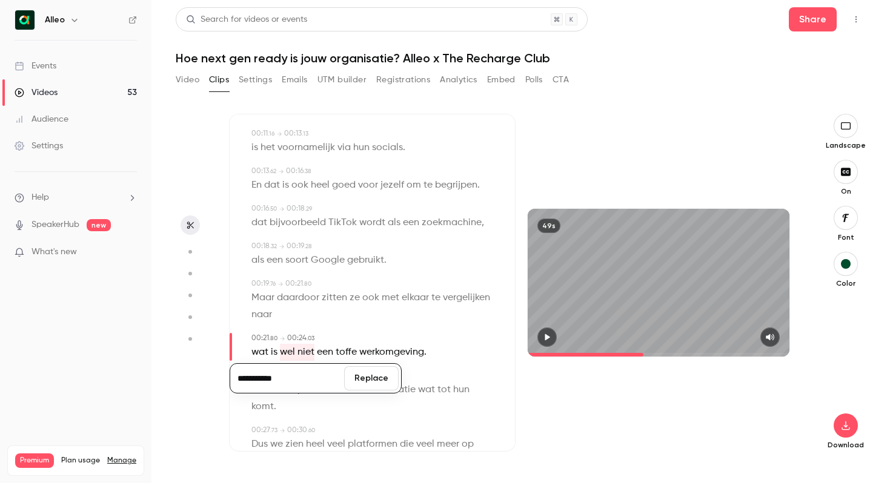
type input "**********"
click at [357, 378] on button "Replace" at bounding box center [371, 378] width 55 height 24
click at [551, 337] on icon "button" at bounding box center [547, 337] width 10 height 8
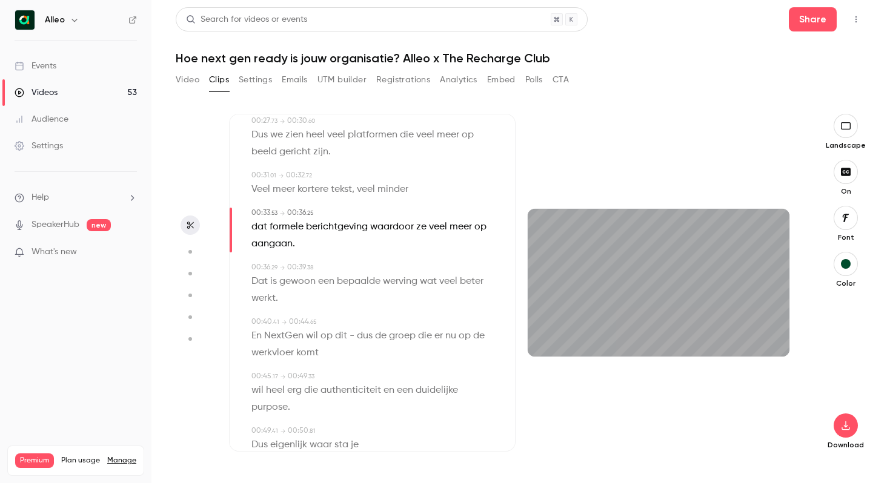
scroll to position [517, 0]
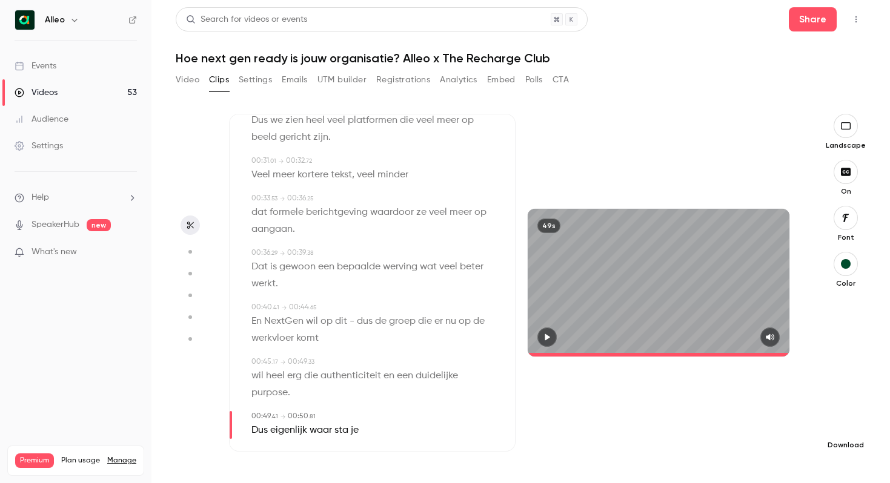
click at [852, 433] on button "button" at bounding box center [845, 426] width 24 height 24
click at [712, 409] on span "High quality requires longer processing" at bounding box center [755, 415] width 138 height 12
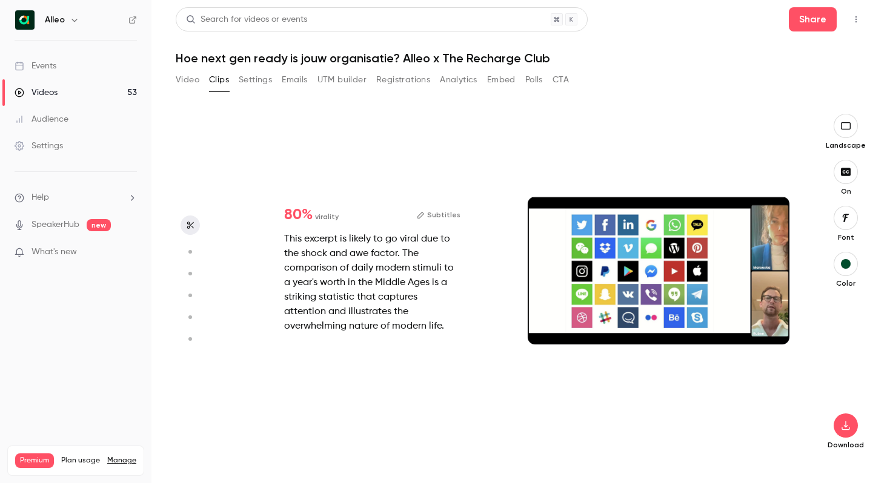
type input "****"
type input "*"
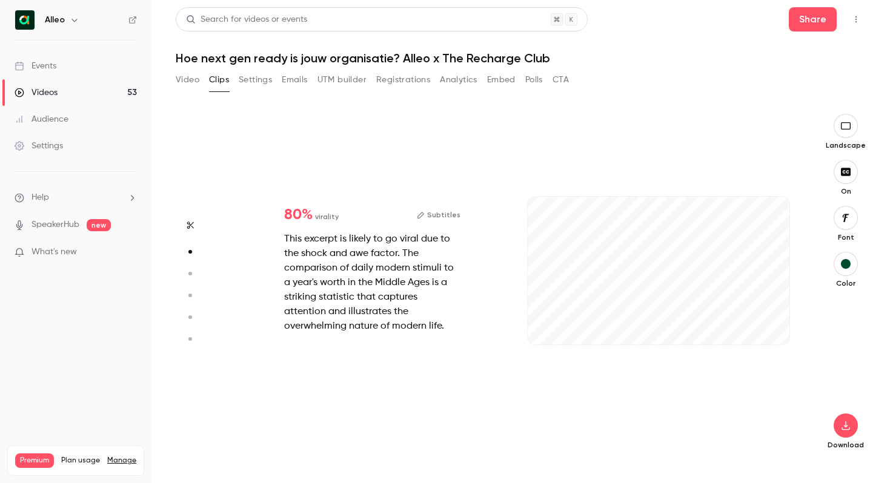
type input "****"
type input "*"
type input "****"
type input "*"
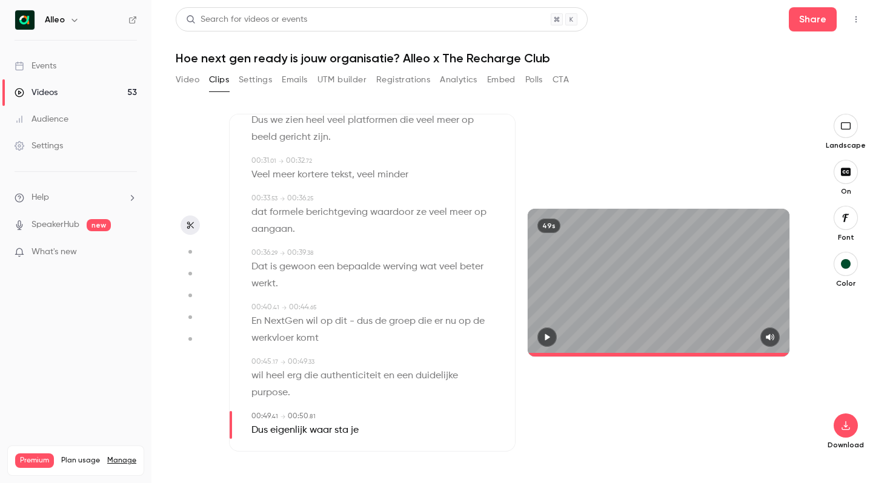
scroll to position [0, 0]
type input "****"
click at [837, 424] on button "button" at bounding box center [845, 426] width 24 height 24
click at [719, 406] on span "Full HD" at bounding box center [755, 402] width 139 height 13
click at [188, 79] on button "Video" at bounding box center [188, 79] width 24 height 19
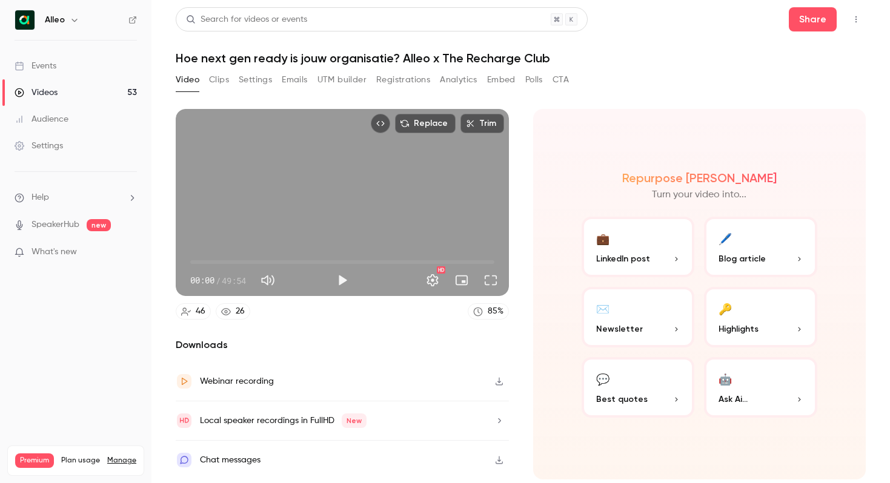
click at [222, 81] on button "Clips" at bounding box center [219, 79] width 20 height 19
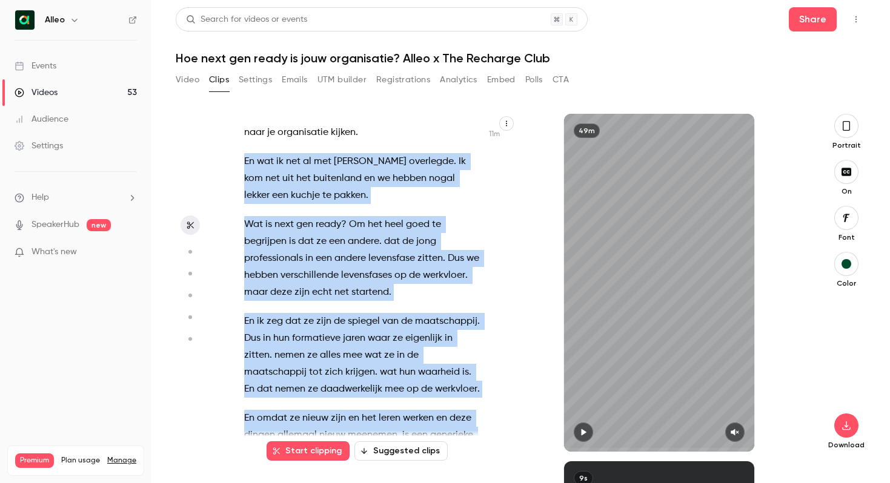
scroll to position [5618, 0]
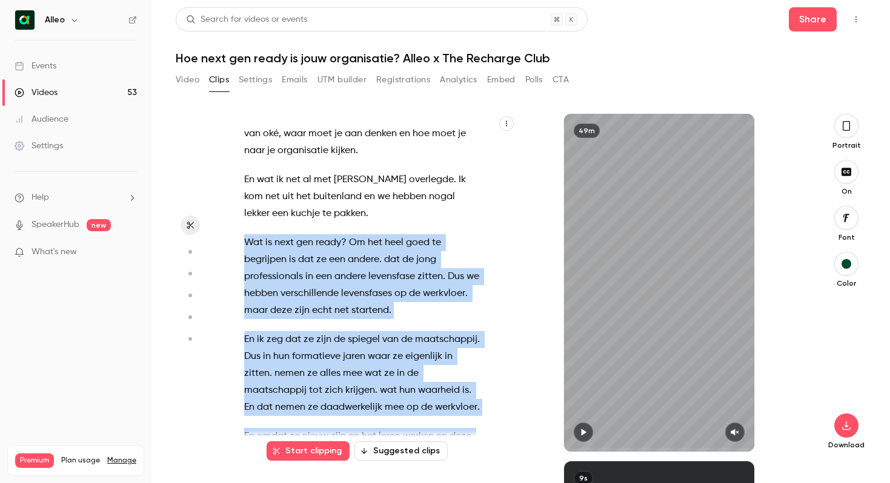
drag, startPoint x: 345, startPoint y: 359, endPoint x: 241, endPoint y: 210, distance: 181.8
click at [241, 210] on div "Goedemiddag allemaal . Als het goed is uh kunnen jullie mij verstaan en zien ju…" at bounding box center [369, 289] width 281 height 326
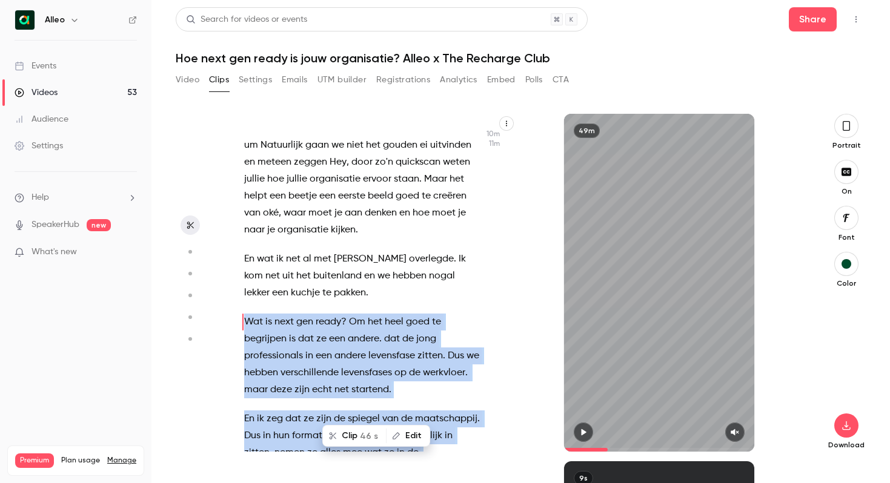
scroll to position [5538, 0]
click at [355, 437] on button "Clip 46 s" at bounding box center [354, 435] width 62 height 19
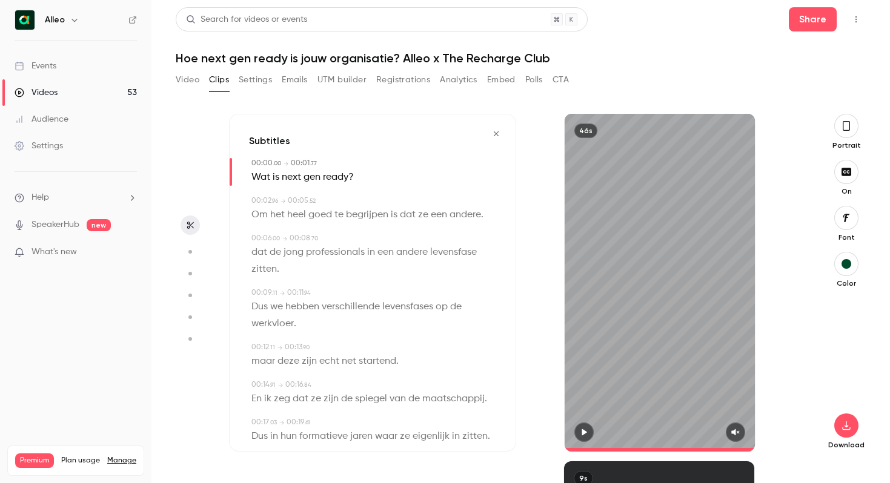
type input "*"
click at [845, 127] on icon "button" at bounding box center [846, 125] width 10 height 13
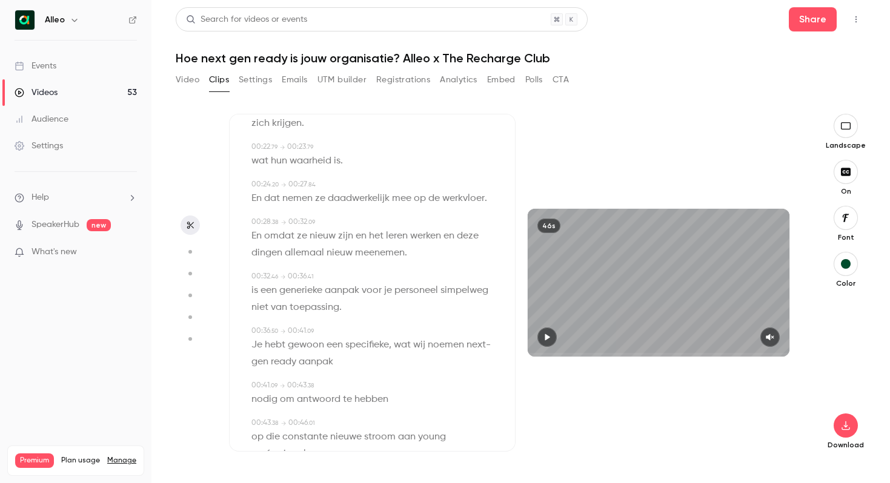
scroll to position [388, 0]
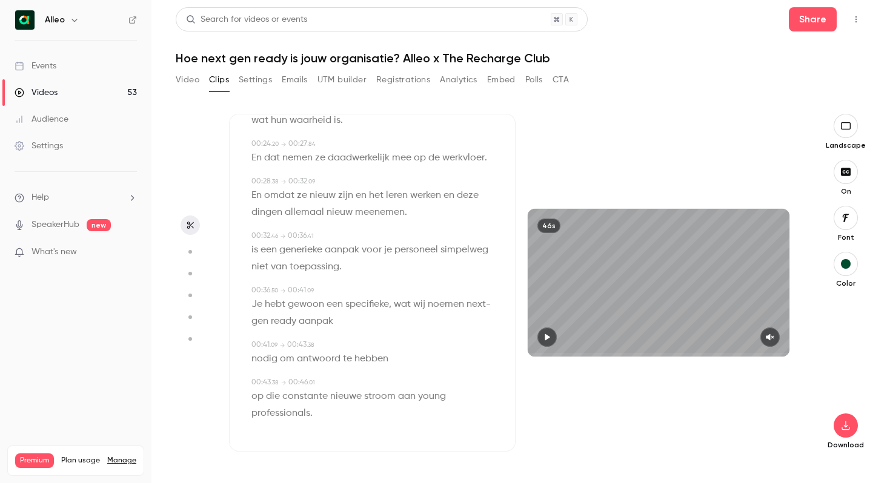
type input "*"
click at [845, 424] on icon "button" at bounding box center [845, 426] width 15 height 10
click at [701, 410] on span "High quality requires longer processing" at bounding box center [755, 415] width 138 height 12
